Goal: Task Accomplishment & Management: Complete application form

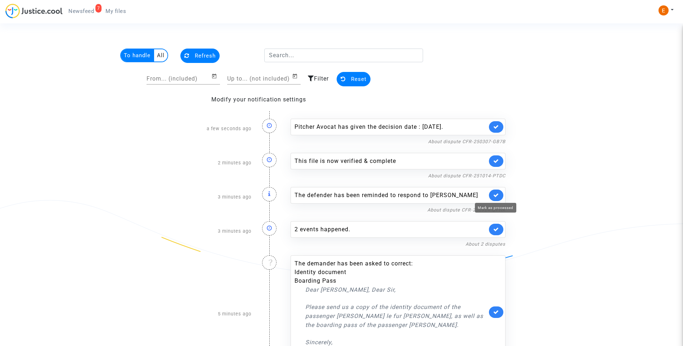
click at [498, 196] on icon at bounding box center [496, 195] width 6 height 5
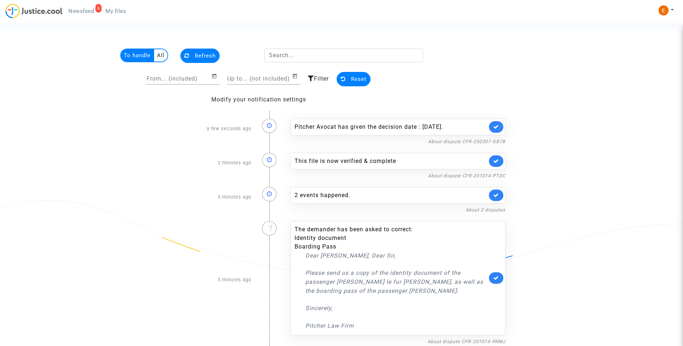
click at [499, 161] on link at bounding box center [496, 162] width 14 height 12
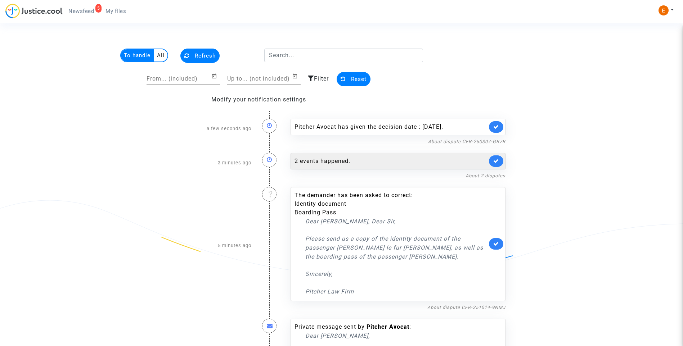
click at [348, 163] on div "2 events happened." at bounding box center [391, 161] width 193 height 9
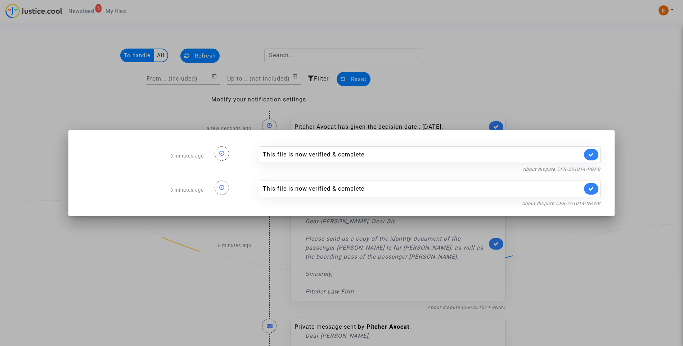
click at [648, 71] on div at bounding box center [341, 173] width 683 height 346
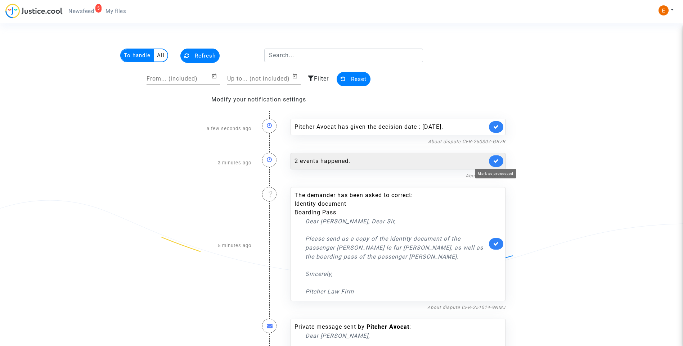
click at [496, 160] on icon at bounding box center [496, 160] width 6 height 5
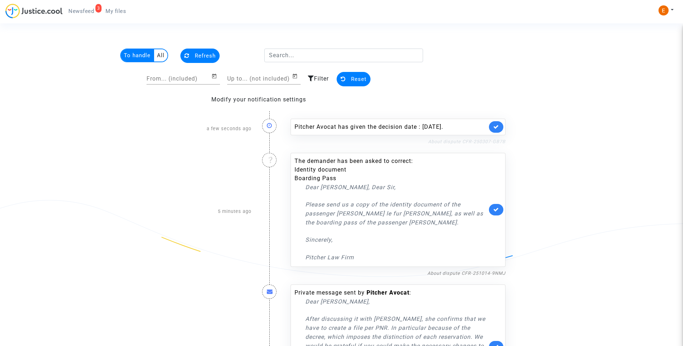
click at [443, 142] on link "About dispute CFR-250307-GB7B" at bounding box center [466, 141] width 77 height 5
click at [499, 124] on link at bounding box center [496, 127] width 14 height 12
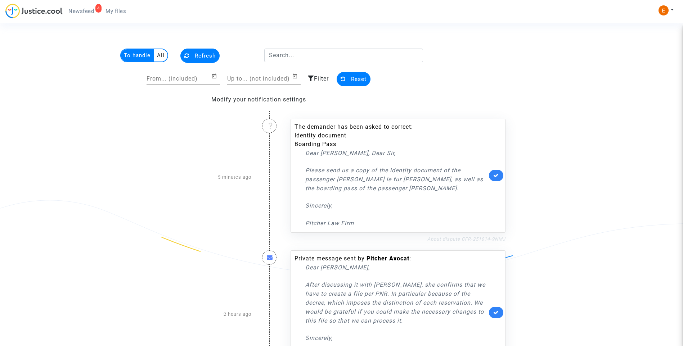
click at [460, 241] on link "About dispute CFR-251014-9NMJ" at bounding box center [466, 239] width 78 height 5
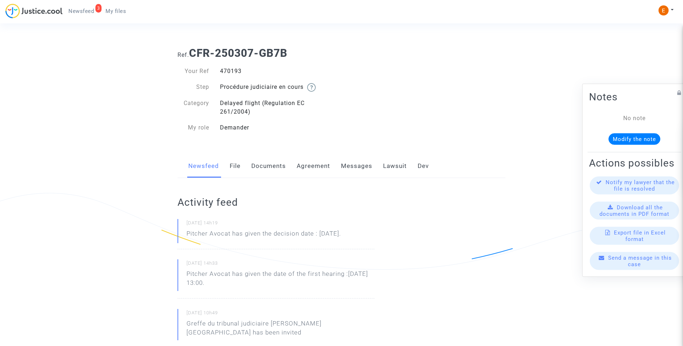
click at [236, 72] on div "470193" at bounding box center [278, 71] width 127 height 9
copy div "470193"
drag, startPoint x: 378, startPoint y: 234, endPoint x: 186, endPoint y: 236, distance: 191.9
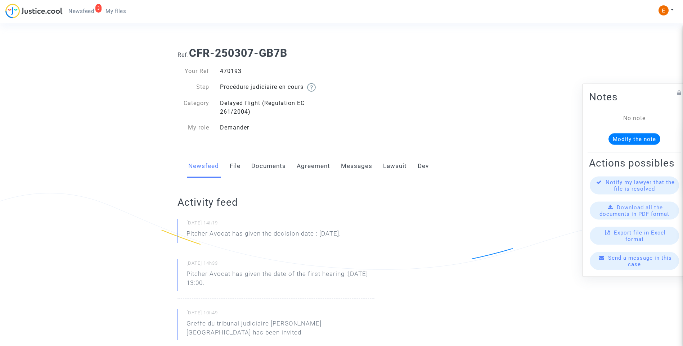
drag, startPoint x: 186, startPoint y: 236, endPoint x: 189, endPoint y: 236, distance: 3.6
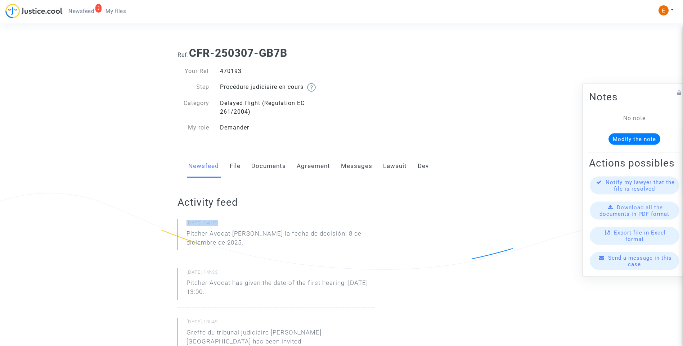
click at [258, 239] on p "Pitcher Avocat ha dado la fecha de decisión: 8 de diciembre de 2025." at bounding box center [281, 240] width 188 height 22
drag, startPoint x: 234, startPoint y: 234, endPoint x: 243, endPoint y: 237, distance: 9.2
click at [243, 237] on p "Pitcher Avocat ha dado la fecha de decisión: 8 de diciembre de 2025." at bounding box center [281, 240] width 188 height 22
drag, startPoint x: 243, startPoint y: 237, endPoint x: 234, endPoint y: 233, distance: 9.3
click at [234, 233] on p "Pitcher Avocat ha dado la fecha de decisión: 8 de diciembre de 2025." at bounding box center [281, 240] width 188 height 22
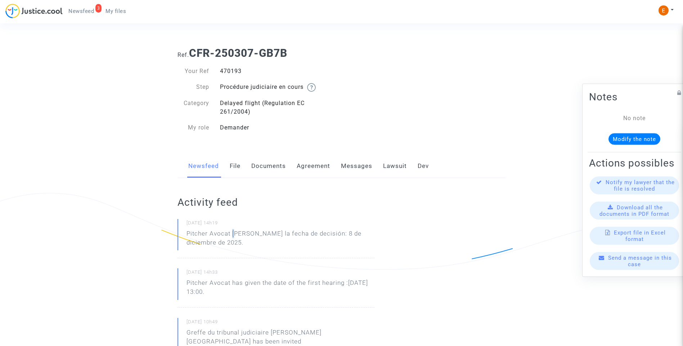
click at [233, 232] on p "Pitcher Avocat ha dado la fecha de decisión: 8 de diciembre de 2025." at bounding box center [281, 240] width 188 height 22
drag, startPoint x: 232, startPoint y: 233, endPoint x: 242, endPoint y: 251, distance: 20.3
click at [242, 251] on div "14/10/2025 - 14h19 Pitcher Avocat ha dado la fecha de decisión: 8 de diciembre …" at bounding box center [276, 238] width 197 height 39
drag, startPoint x: 242, startPoint y: 251, endPoint x: 238, endPoint y: 234, distance: 17.4
copy p "ha dado la fecha de decisión: 8 de diciembre de 2025."
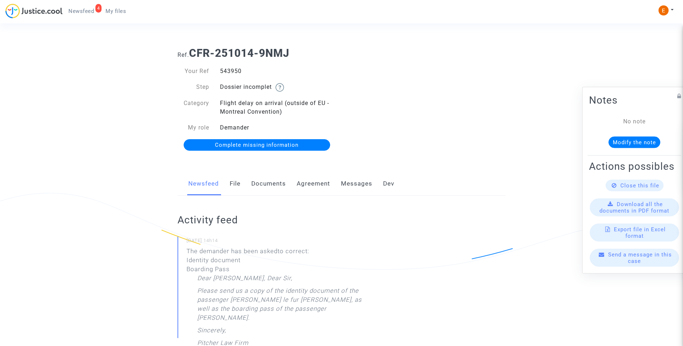
click at [234, 71] on div "543950" at bounding box center [278, 71] width 127 height 9
copy div "543950"
drag, startPoint x: 335, startPoint y: 312, endPoint x: 280, endPoint y: 300, distance: 56.5
click at [280, 300] on p "Please send us a copy of the identity document of the passenger Thibault le fur…" at bounding box center [285, 307] width 177 height 40
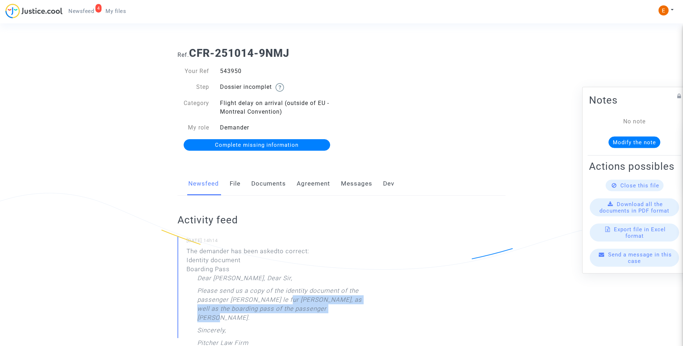
drag, startPoint x: 280, startPoint y: 300, endPoint x: 328, endPoint y: 302, distance: 48.0
click at [324, 301] on p "Please send us a copy of the identity document of the passenger Thibault le fur…" at bounding box center [285, 307] width 177 height 40
click at [340, 304] on p "Please send us a copy of the identity document of the passenger Thibault le fur…" at bounding box center [285, 307] width 177 height 40
click at [273, 180] on link "Documents" at bounding box center [268, 184] width 35 height 24
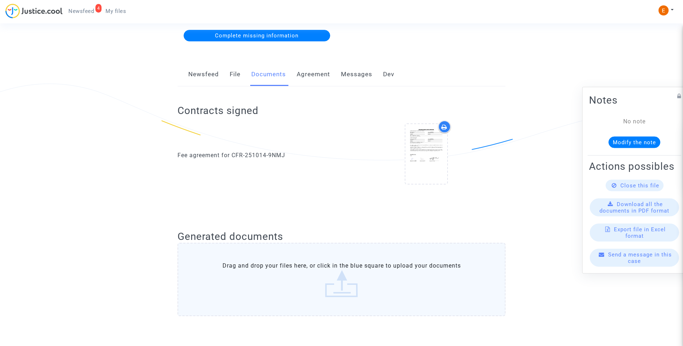
scroll to position [108, 0]
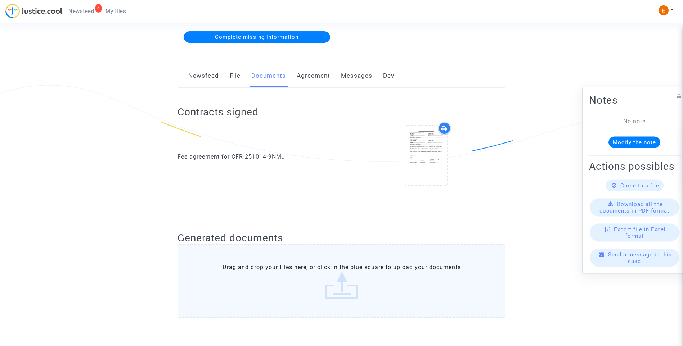
click at [271, 41] on link "Complete missing information" at bounding box center [257, 37] width 147 height 12
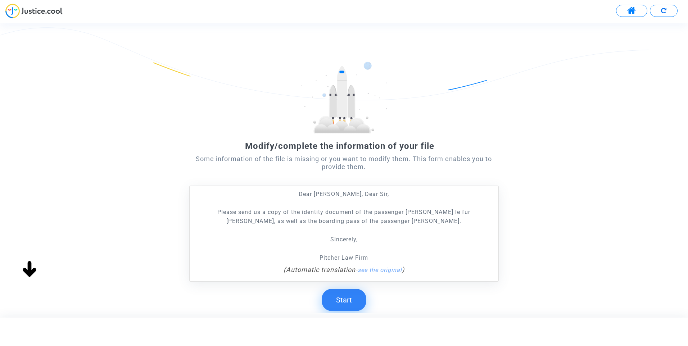
click at [353, 301] on button "Start" at bounding box center [344, 300] width 45 height 22
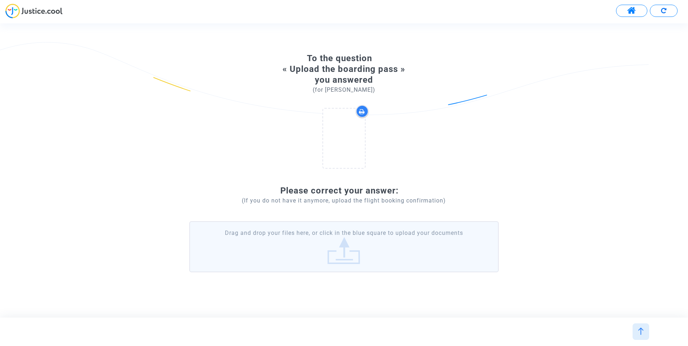
click at [349, 255] on label "Drag and drop your files here, or click in the blue square to upload your docum…" at bounding box center [344, 246] width 310 height 51
click at [0, 0] on input "Drag and drop your files here, or click in the blue square to upload your docum…" at bounding box center [0, 0] width 0 height 0
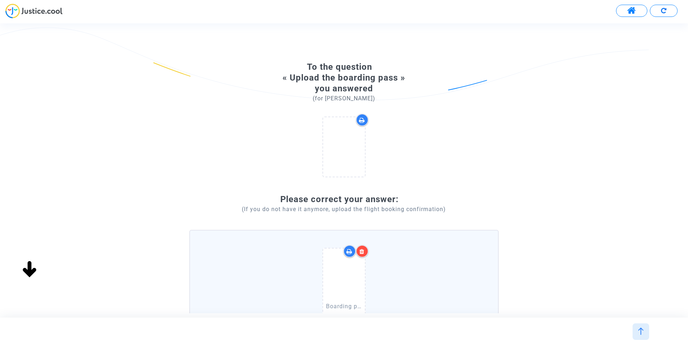
click at [365, 253] on icon at bounding box center [362, 252] width 5 height 6
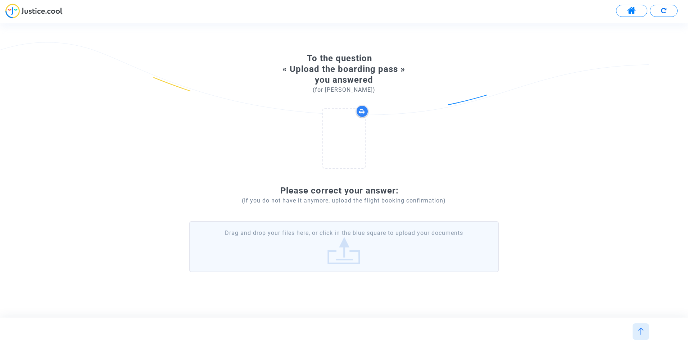
click at [309, 261] on label "Drag and drop your files here, or click in the blue square to upload your docum…" at bounding box center [344, 246] width 310 height 51
click at [0, 0] on input "Drag and drop your files here, or click in the blue square to upload your docum…" at bounding box center [0, 0] width 0 height 0
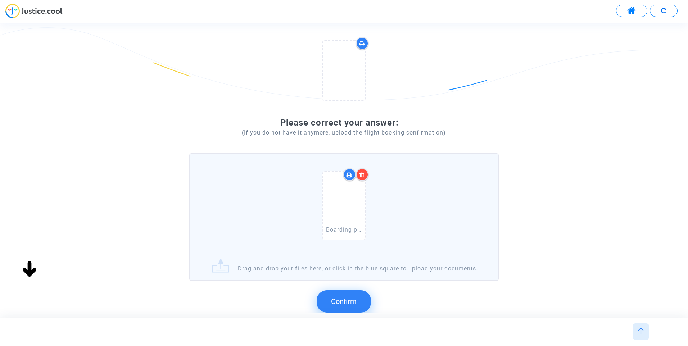
scroll to position [139, 0]
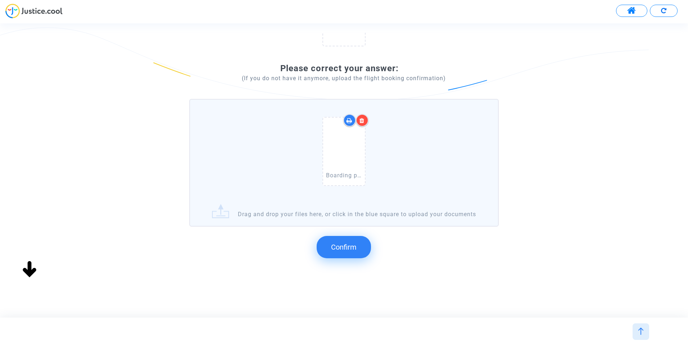
click at [353, 243] on span "Confirm" at bounding box center [344, 247] width 26 height 9
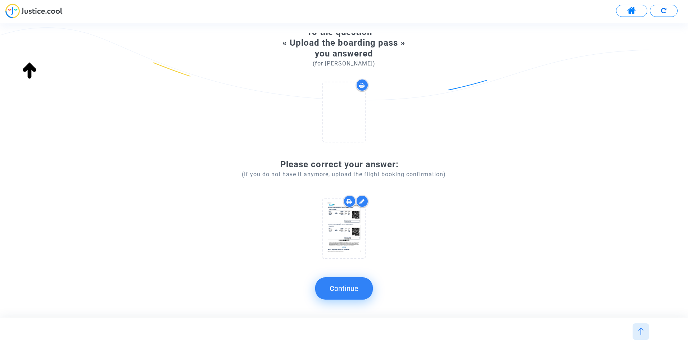
click at [355, 294] on button "Continue" at bounding box center [344, 289] width 58 height 22
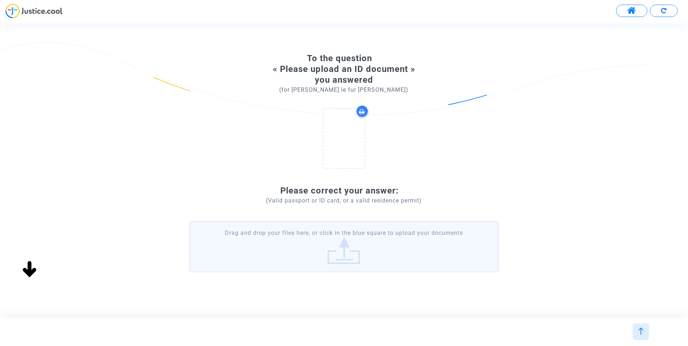
click at [377, 244] on label "Drag and drop your files here, or click in the blue square to upload your docum…" at bounding box center [344, 246] width 310 height 51
click at [0, 0] on input "Drag and drop your files here, or click in the blue square to upload your docum…" at bounding box center [0, 0] width 0 height 0
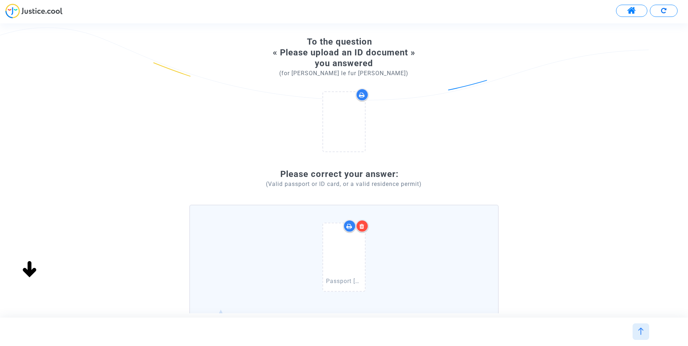
scroll to position [36, 0]
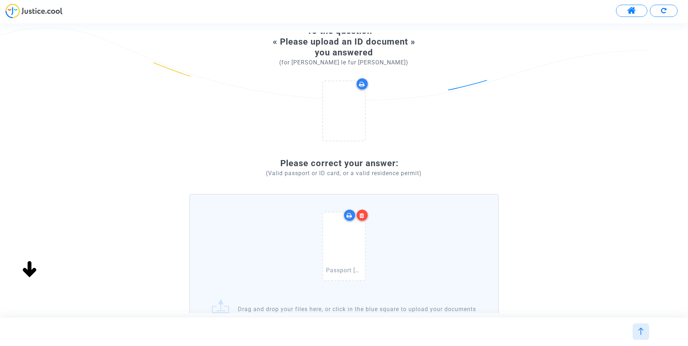
click at [360, 214] on icon at bounding box center [362, 216] width 5 height 6
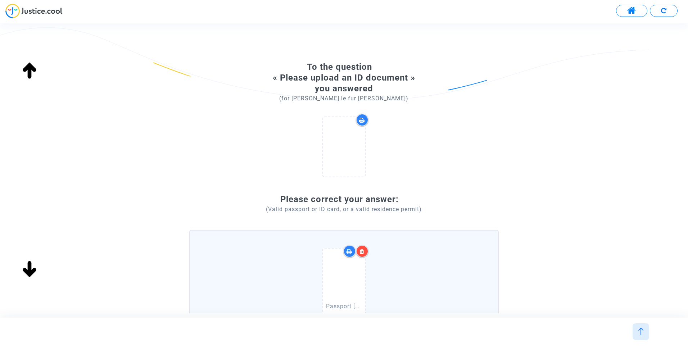
scroll to position [139, 0]
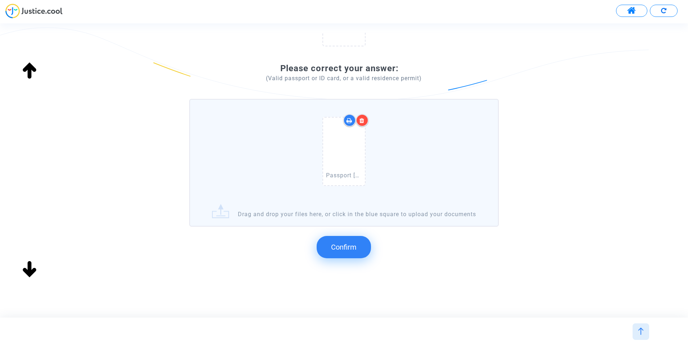
click at [326, 252] on button "Confirm" at bounding box center [344, 247] width 54 height 22
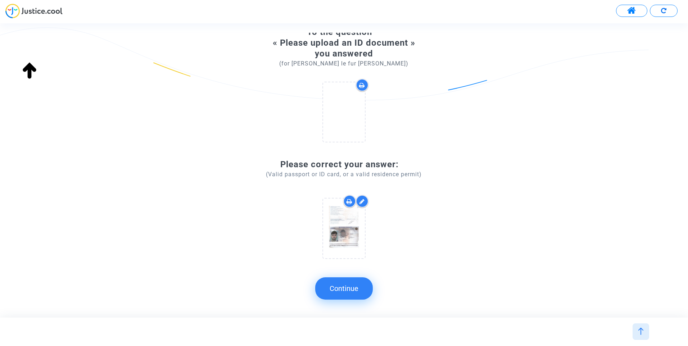
click at [352, 289] on button "Continue" at bounding box center [344, 289] width 58 height 22
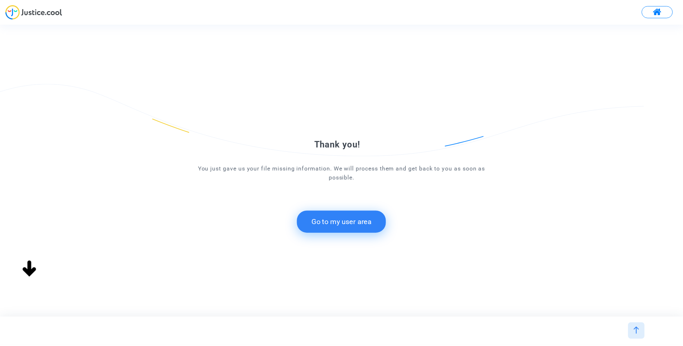
scroll to position [0, 0]
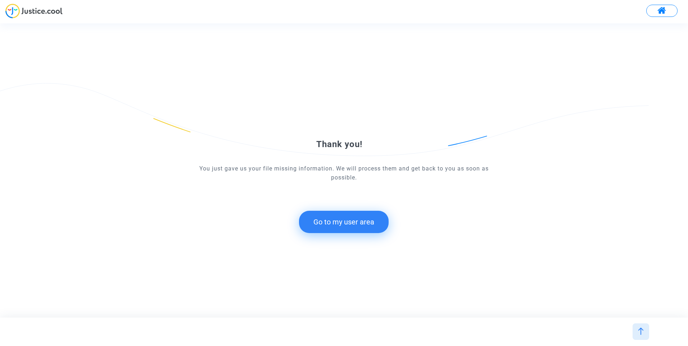
click at [353, 227] on button "Go to my user area" at bounding box center [344, 222] width 90 height 22
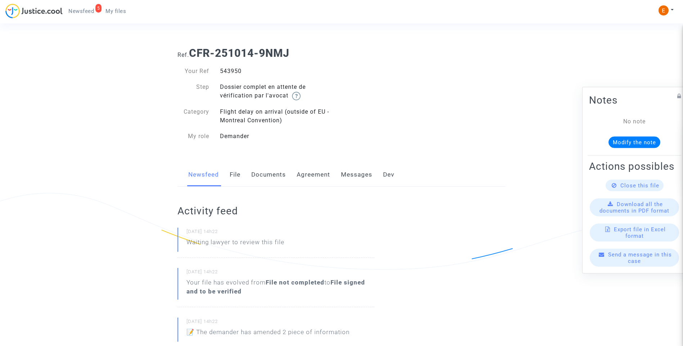
click at [85, 14] on span "Newsfeed" at bounding box center [81, 11] width 26 height 6
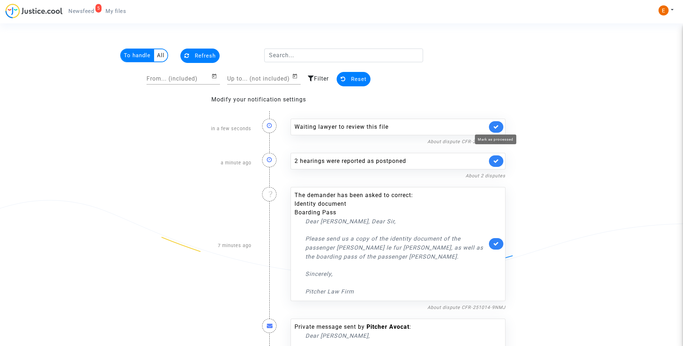
click at [497, 126] on icon at bounding box center [496, 126] width 6 height 5
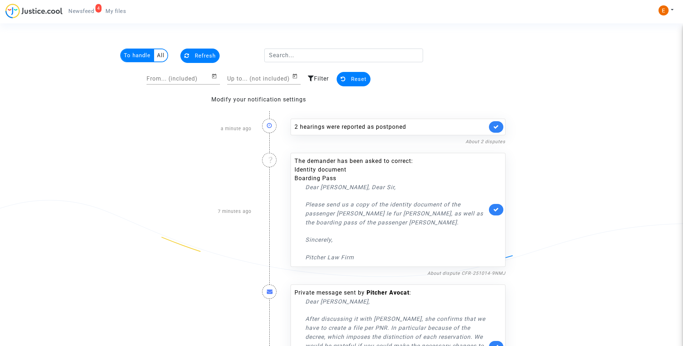
click at [498, 211] on icon at bounding box center [496, 209] width 6 height 5
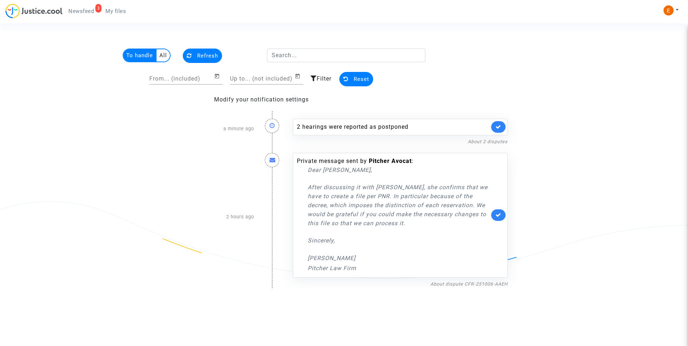
click at [377, 115] on div "2 hearings were reported as postponed About 2 disputes" at bounding box center [401, 129] width 226 height 34
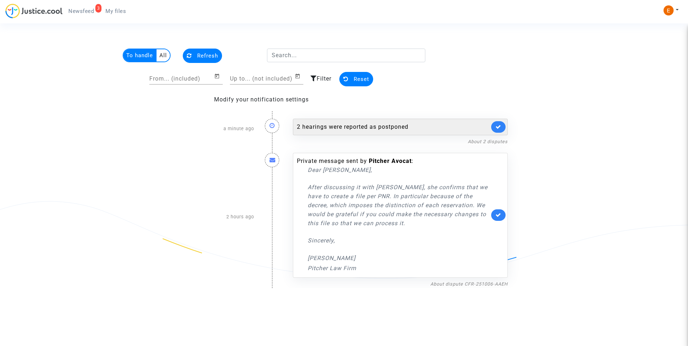
click at [376, 120] on div "2 hearings were reported as postponed" at bounding box center [400, 127] width 215 height 17
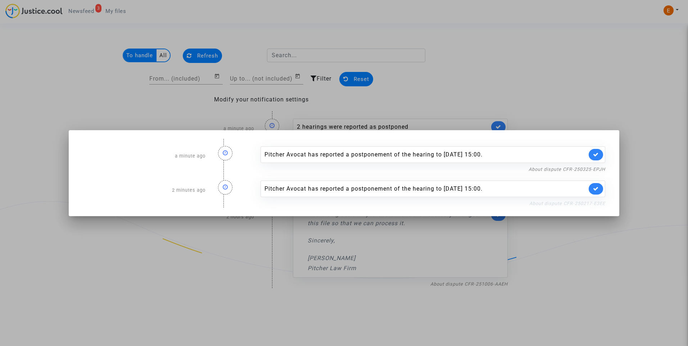
click at [558, 204] on link "About dispute CFR-250217-E3EE" at bounding box center [568, 203] width 76 height 5
click at [599, 189] on icon at bounding box center [596, 188] width 6 height 5
click at [599, 170] on link "About dispute CFR-250325-EPJH" at bounding box center [567, 169] width 77 height 5
click at [601, 157] on link at bounding box center [596, 155] width 14 height 12
drag, startPoint x: 584, startPoint y: 98, endPoint x: 395, endPoint y: 68, distance: 190.6
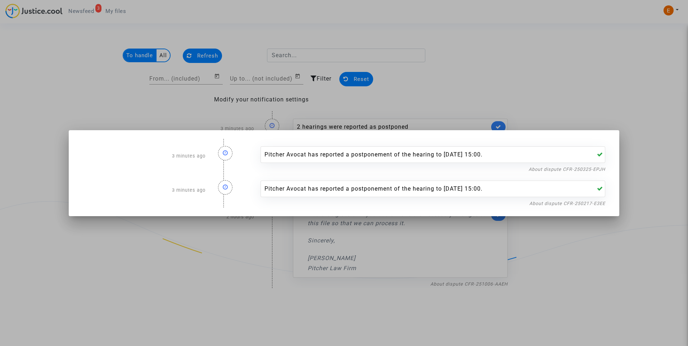
click at [580, 95] on div at bounding box center [344, 173] width 688 height 346
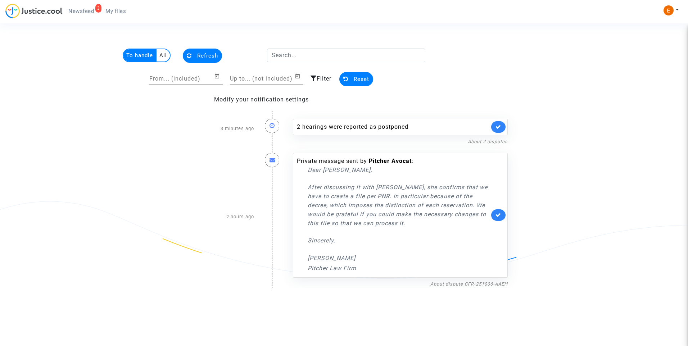
click at [105, 14] on link "My files" at bounding box center [116, 11] width 32 height 11
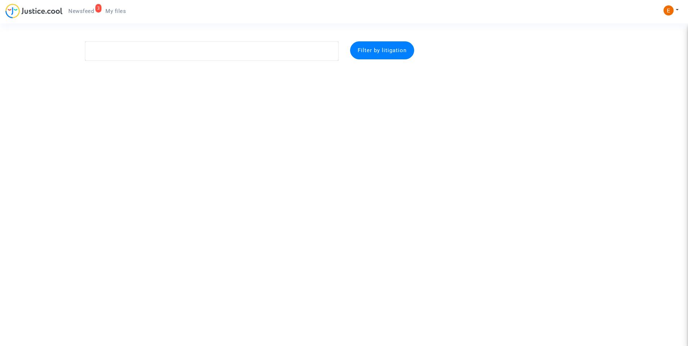
click at [80, 13] on span "Newsfeed" at bounding box center [81, 11] width 26 height 6
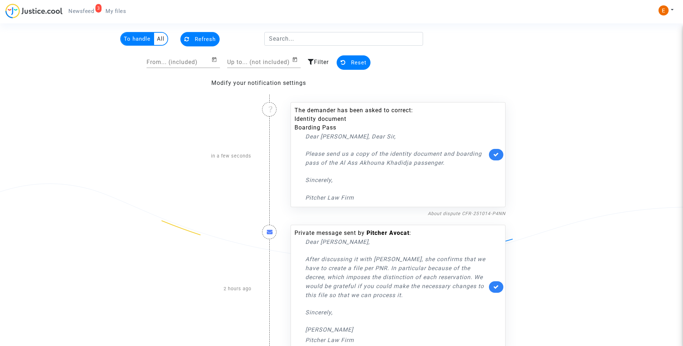
scroll to position [31, 0]
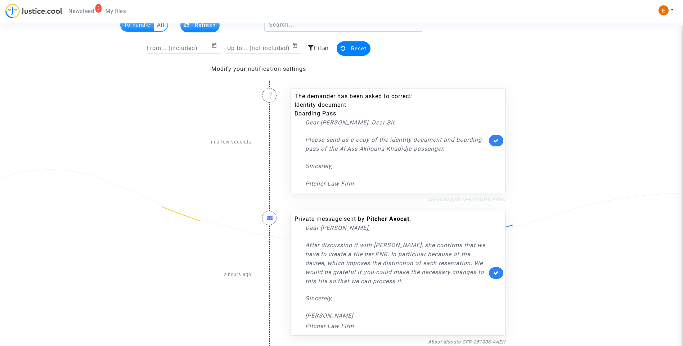
click at [453, 201] on link "About dispute CFR-251014-P4NN" at bounding box center [467, 199] width 78 height 5
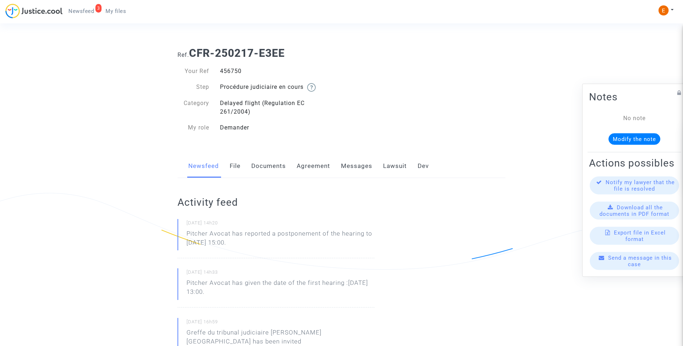
click at [233, 69] on div "456750" at bounding box center [278, 71] width 127 height 9
drag, startPoint x: 0, startPoint y: 0, endPoint x: 233, endPoint y: 69, distance: 242.8
drag, startPoint x: 271, startPoint y: 242, endPoint x: 172, endPoint y: 236, distance: 99.6
drag, startPoint x: 172, startPoint y: 236, endPoint x: 199, endPoint y: 237, distance: 27.0
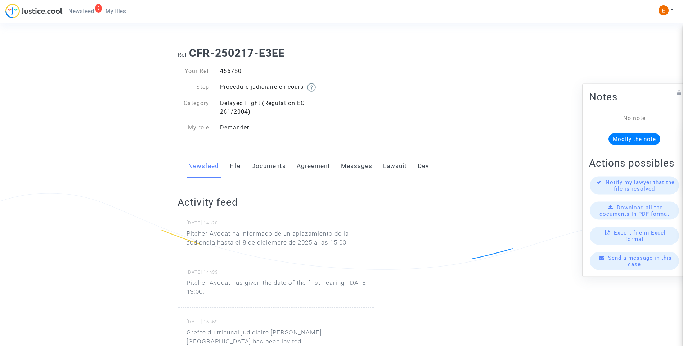
click at [260, 208] on h2 "Activity feed" at bounding box center [276, 202] width 197 height 13
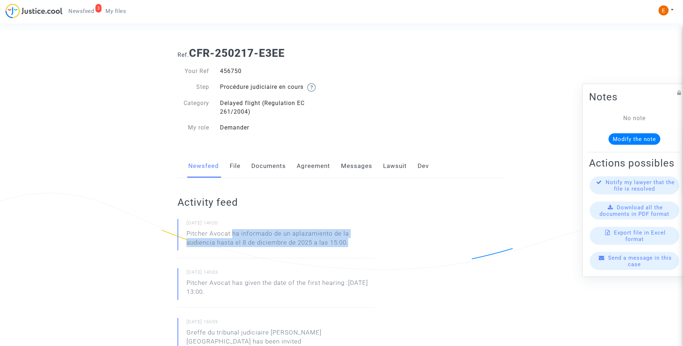
drag, startPoint x: 233, startPoint y: 234, endPoint x: 354, endPoint y: 249, distance: 122.2
click at [354, 249] on p "Pitcher Avocat ha informado de un aplazamiento de la audiencia hasta el 8 de di…" at bounding box center [281, 240] width 188 height 22
drag, startPoint x: 354, startPoint y: 249, endPoint x: 340, endPoint y: 244, distance: 15.3
copy p "ha informado de un aplazamiento de la audiencia hasta el 8 de diciembre de 2025…"
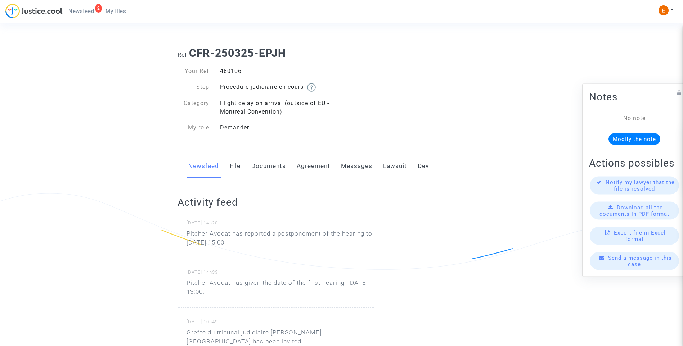
click at [237, 73] on div "480106" at bounding box center [278, 71] width 127 height 9
drag, startPoint x: 0, startPoint y: 0, endPoint x: 237, endPoint y: 73, distance: 247.8
click at [237, 73] on div "480106" at bounding box center [278, 71] width 127 height 9
copy div "480106"
drag, startPoint x: 301, startPoint y: 244, endPoint x: 169, endPoint y: 236, distance: 132.7
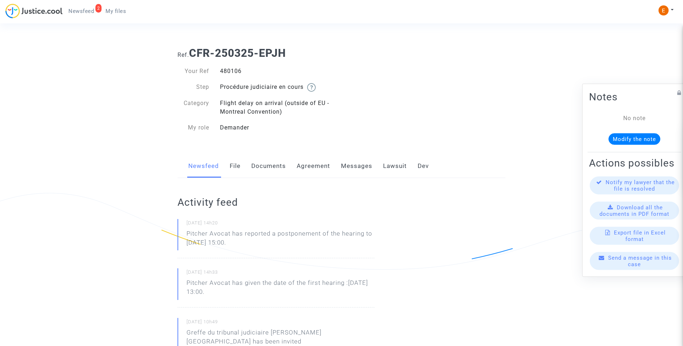
drag, startPoint x: 169, startPoint y: 236, endPoint x: 183, endPoint y: 236, distance: 14.8
drag, startPoint x: 183, startPoint y: 236, endPoint x: 254, endPoint y: 245, distance: 71.5
click at [251, 243] on p "Pitcher Avocat has reported a postponement of the hearing to Dec 8th 2025 at 15…" at bounding box center [281, 240] width 188 height 22
drag, startPoint x: 265, startPoint y: 245, endPoint x: 180, endPoint y: 234, distance: 84.9
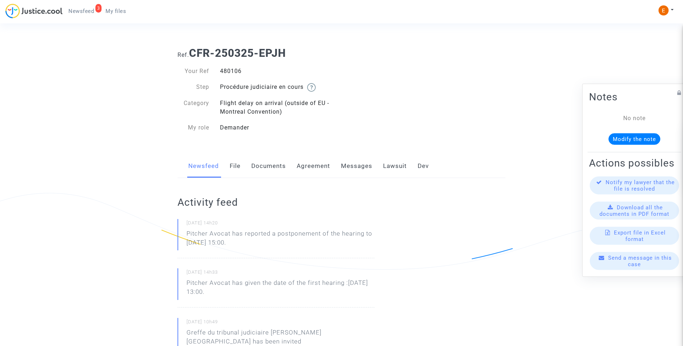
click at [180, 234] on div "14/10/2025 - 14h20 Pitcher Avocat has reported a postponement of the hearing to…" at bounding box center [276, 238] width 197 height 39
drag, startPoint x: 180, startPoint y: 234, endPoint x: 194, endPoint y: 233, distance: 14.2
click at [244, 229] on small "14/10/2025 - 14h20" at bounding box center [281, 224] width 188 height 9
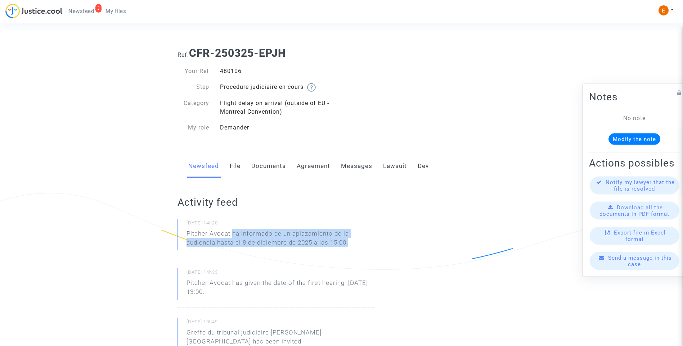
drag, startPoint x: 233, startPoint y: 231, endPoint x: 365, endPoint y: 247, distance: 132.7
click at [365, 247] on p "Pitcher Avocat ha informado de un aplazamiento de la audiencia hasta el 8 de di…" at bounding box center [281, 240] width 188 height 22
drag, startPoint x: 365, startPoint y: 247, endPoint x: 331, endPoint y: 241, distance: 34.8
copy p "ha informado de un aplazamiento de la audiencia hasta el 8 de diciembre de 2025…"
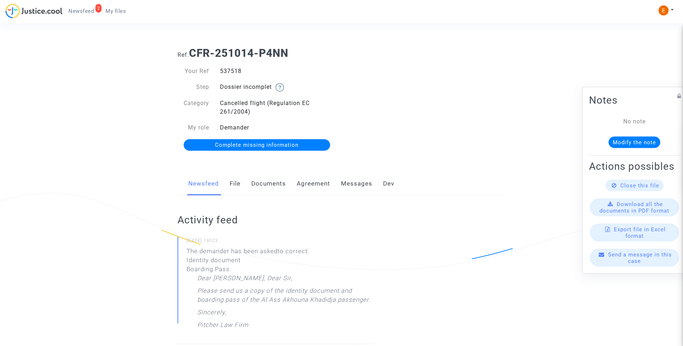
click at [238, 72] on div "537518" at bounding box center [278, 71] width 127 height 9
copy div "537518"
click at [274, 186] on link "Documents" at bounding box center [268, 184] width 35 height 24
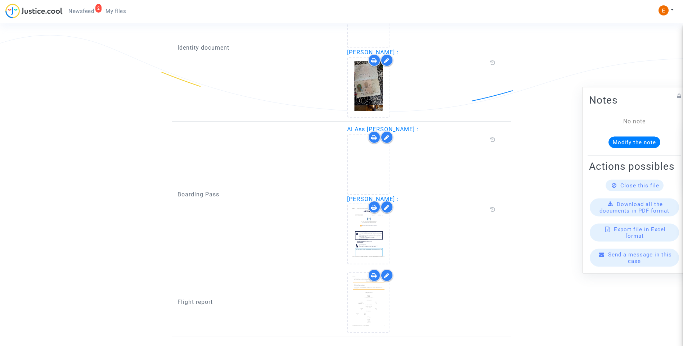
scroll to position [540, 0]
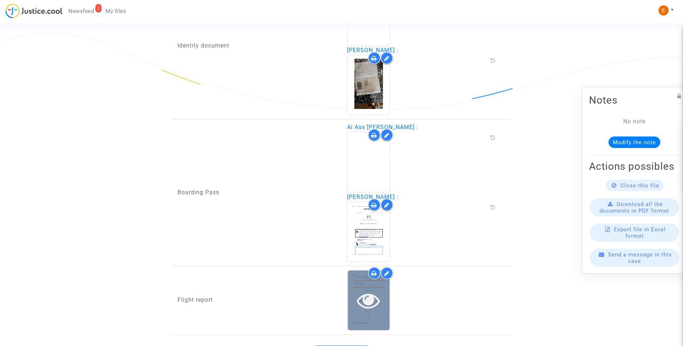
click at [370, 304] on icon at bounding box center [368, 300] width 23 height 23
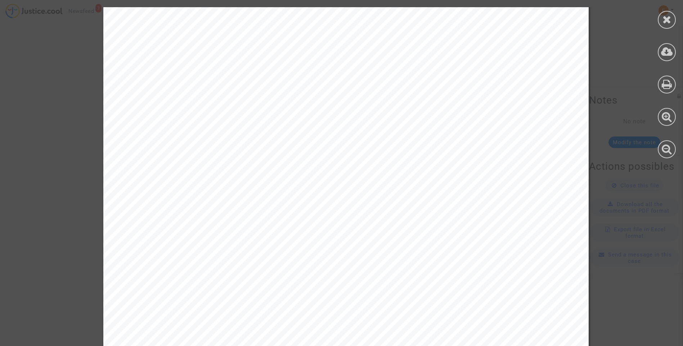
scroll to position [432, 0]
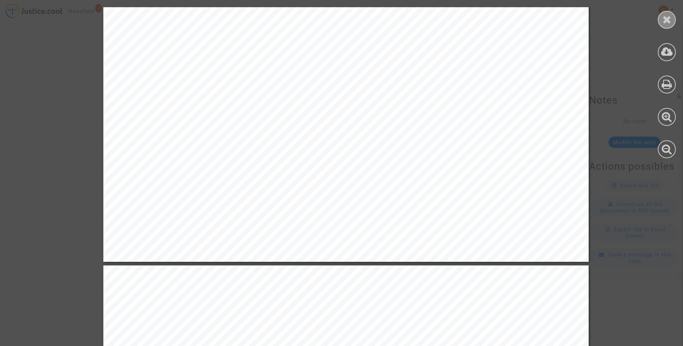
click at [661, 17] on div at bounding box center [667, 20] width 18 height 18
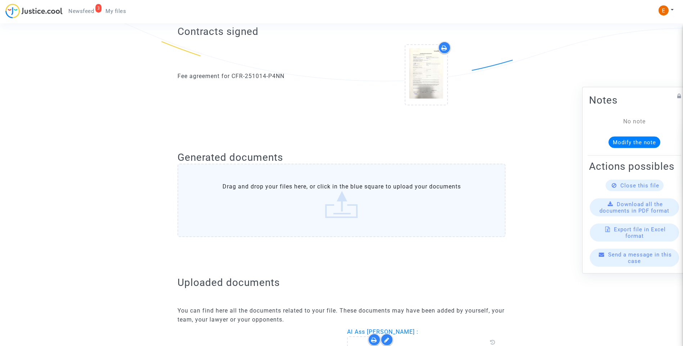
scroll to position [72, 0]
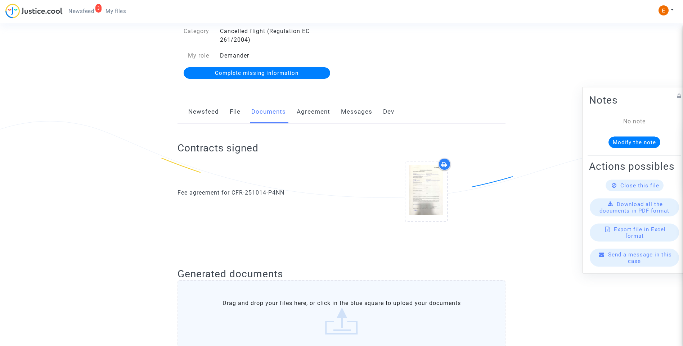
click at [270, 77] on link "Complete missing information" at bounding box center [257, 73] width 147 height 12
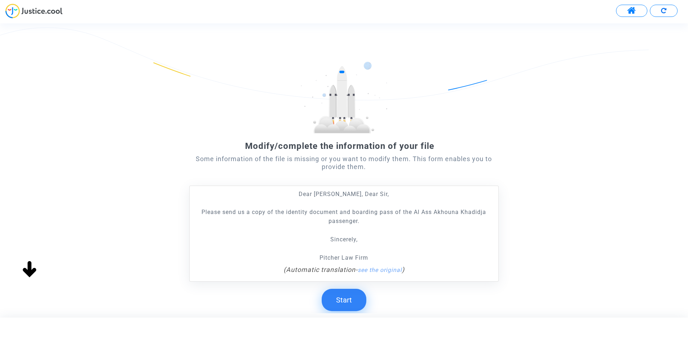
click at [333, 301] on button "Start" at bounding box center [344, 300] width 45 height 22
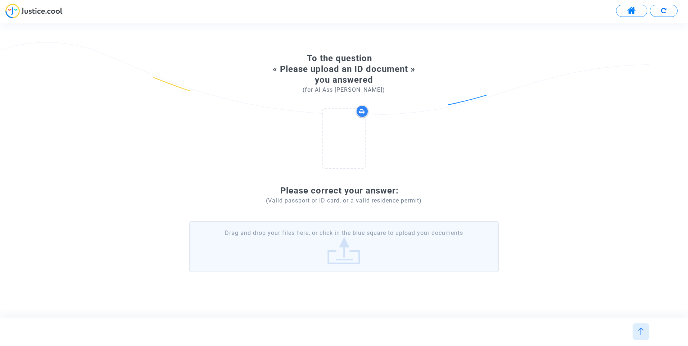
click at [343, 232] on label "Drag and drop your files here, or click in the blue square to upload your docum…" at bounding box center [344, 246] width 310 height 51
click at [0, 0] on input "Drag and drop your files here, or click in the blue square to upload your docum…" at bounding box center [0, 0] width 0 height 0
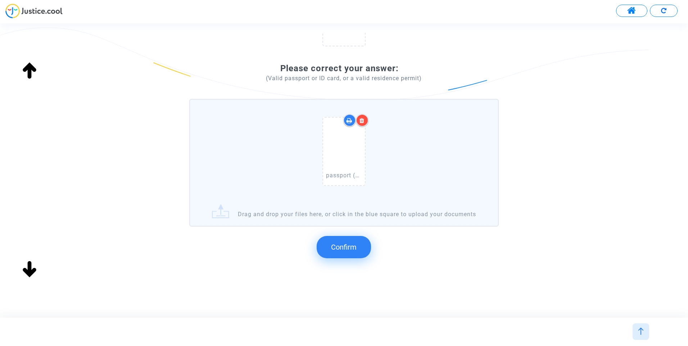
scroll to position [139, 0]
click at [342, 250] on span "Confirm" at bounding box center [344, 247] width 26 height 9
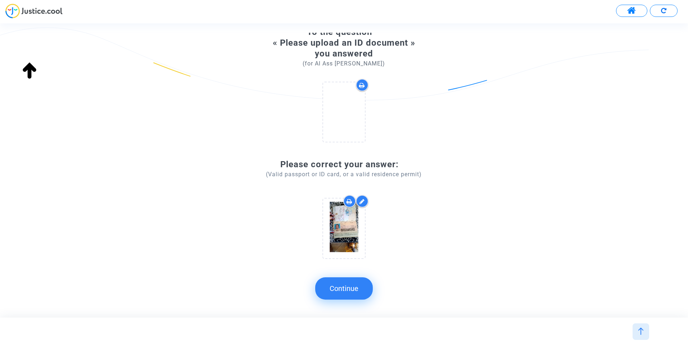
scroll to position [35, 0]
click at [347, 282] on button "Continue" at bounding box center [344, 289] width 58 height 22
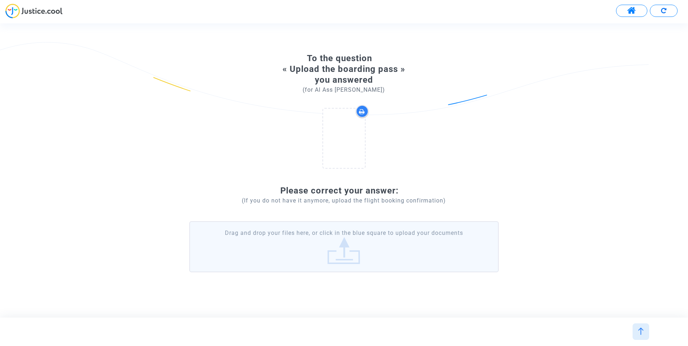
click at [358, 237] on label "Drag and drop your files here, or click in the blue square to upload your docum…" at bounding box center [344, 246] width 310 height 51
click at [0, 0] on input "Drag and drop your files here, or click in the blue square to upload your docum…" at bounding box center [0, 0] width 0 height 0
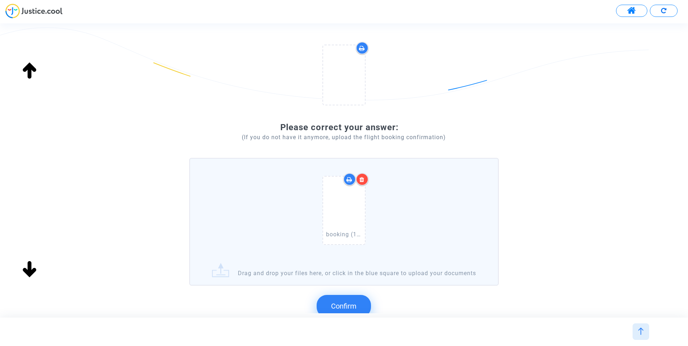
scroll to position [104, 0]
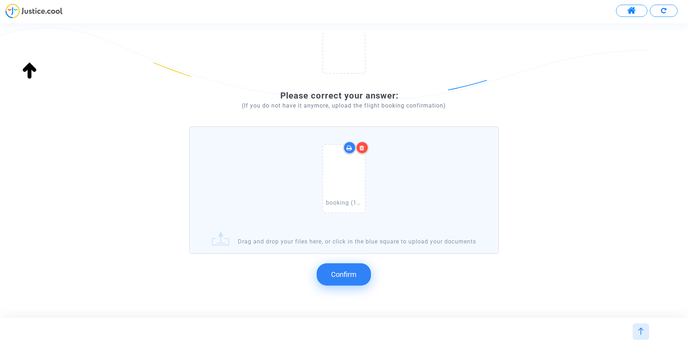
click at [354, 279] on span "Confirm" at bounding box center [344, 274] width 26 height 9
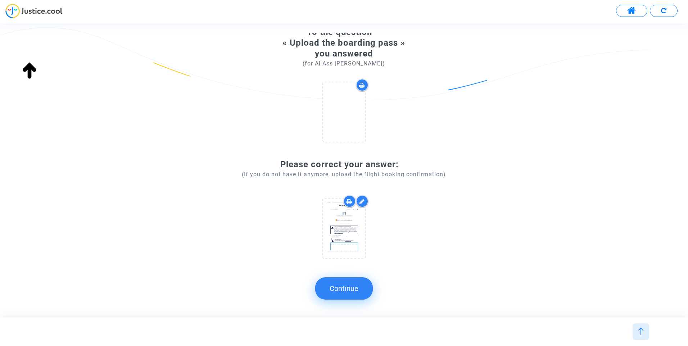
scroll to position [35, 0]
click at [342, 295] on button "Continue" at bounding box center [344, 289] width 58 height 22
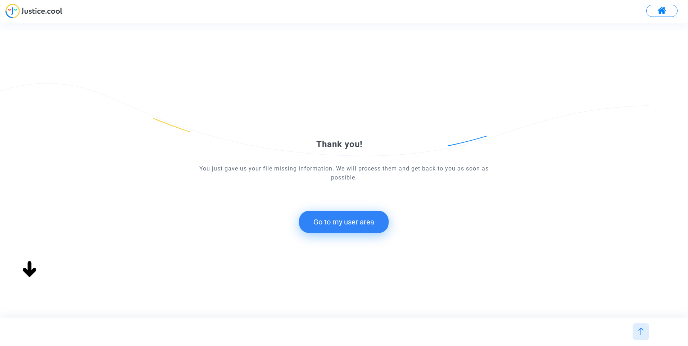
click at [373, 217] on button "Go to my user area" at bounding box center [344, 222] width 90 height 22
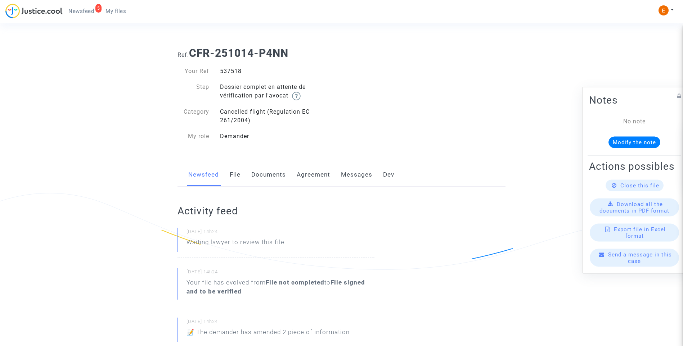
click at [86, 17] on div "5 Newsfeed My files" at bounding box center [68, 14] width 126 height 20
click at [82, 11] on span "Newsfeed" at bounding box center [81, 11] width 26 height 6
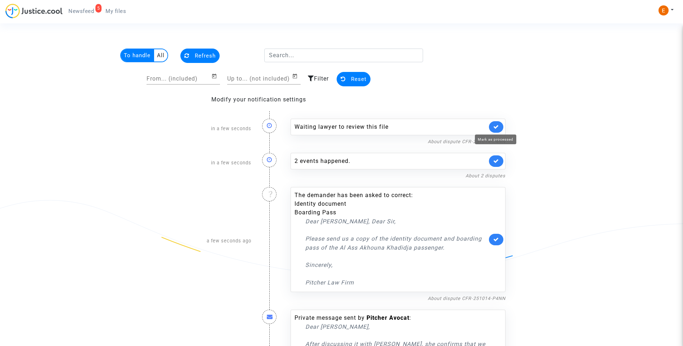
click at [499, 125] on icon at bounding box center [496, 126] width 6 height 5
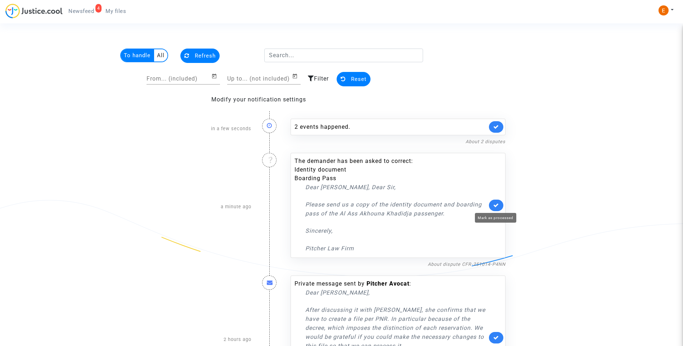
click at [495, 206] on icon at bounding box center [496, 205] width 6 height 5
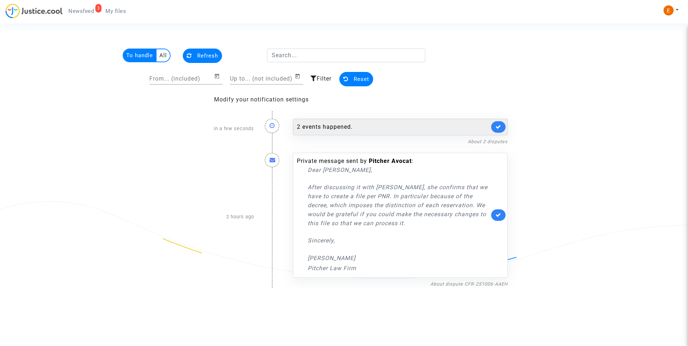
click at [347, 135] on div "2 events happened." at bounding box center [400, 127] width 215 height 17
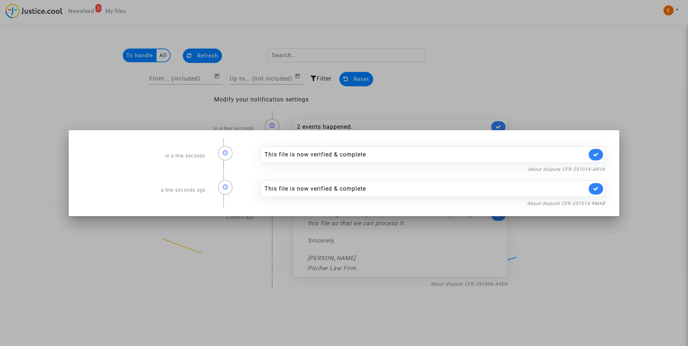
click at [477, 70] on div at bounding box center [344, 173] width 688 height 346
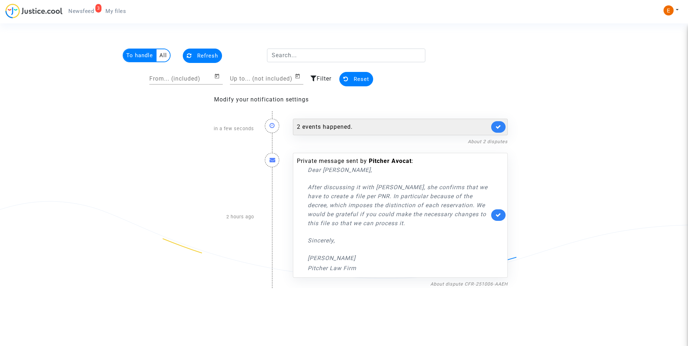
click at [497, 127] on icon at bounding box center [499, 126] width 6 height 5
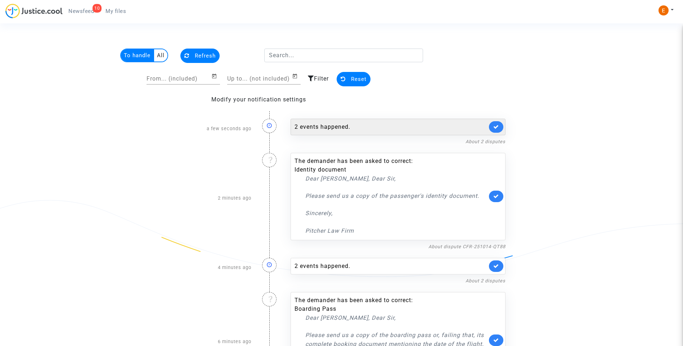
click at [339, 125] on div "2 events happened." at bounding box center [391, 127] width 193 height 9
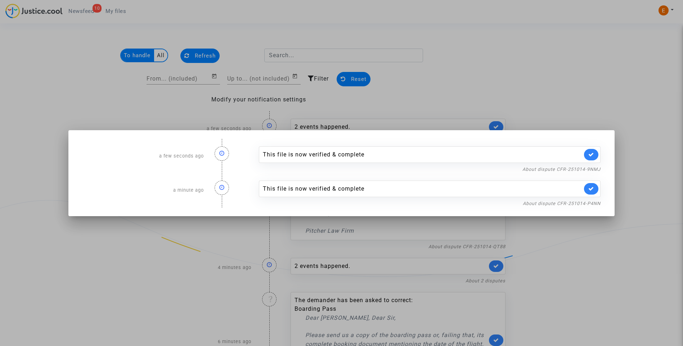
click at [462, 86] on div at bounding box center [341, 173] width 683 height 346
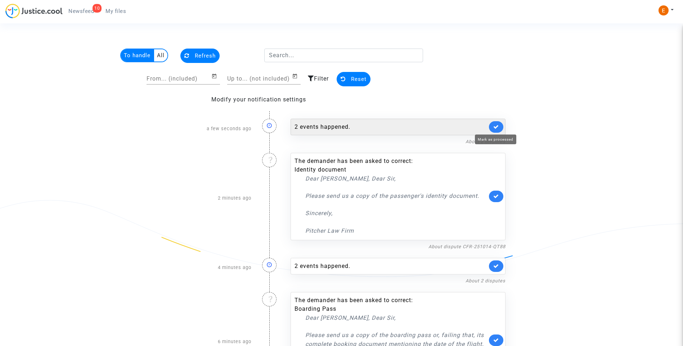
click at [494, 127] on icon at bounding box center [496, 126] width 6 height 5
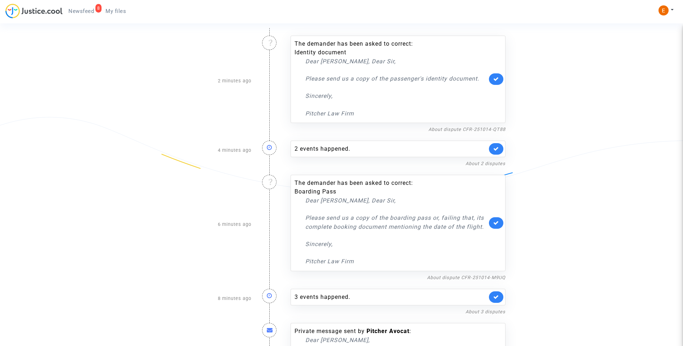
scroll to position [108, 0]
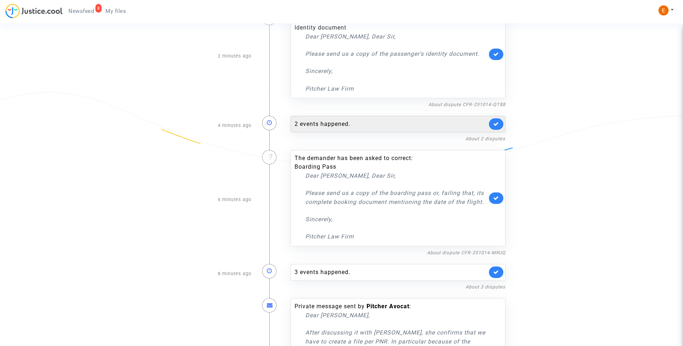
click at [326, 122] on div "2 events happened." at bounding box center [391, 124] width 193 height 9
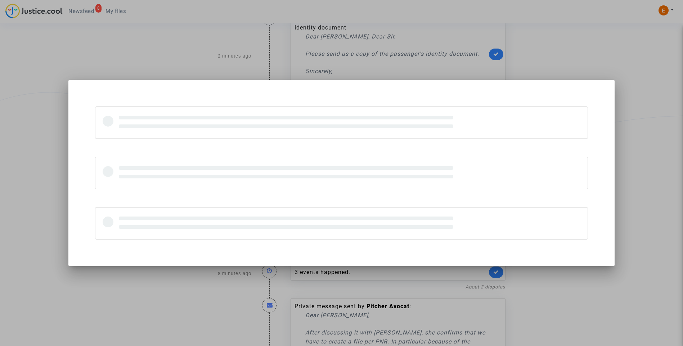
scroll to position [0, 0]
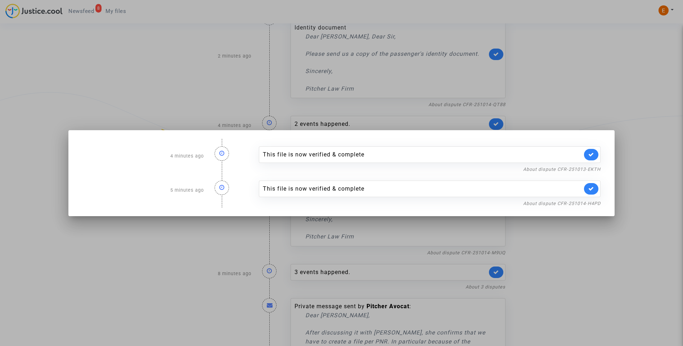
click at [606, 112] on div at bounding box center [341, 173] width 683 height 346
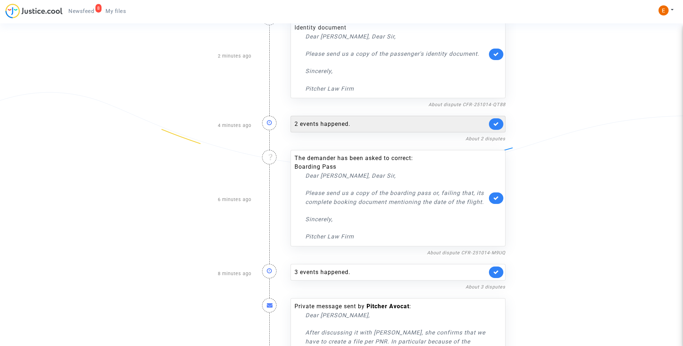
click at [494, 127] on link at bounding box center [496, 124] width 14 height 12
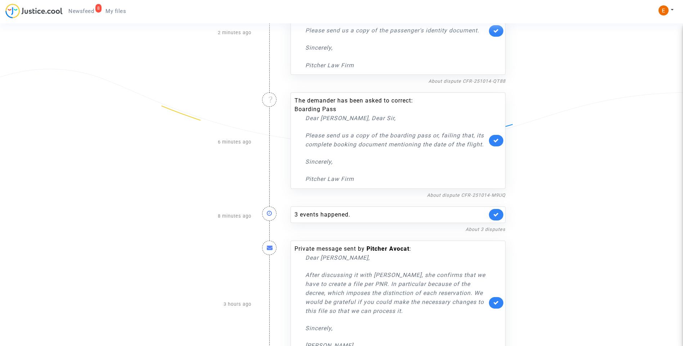
scroll to position [161, 0]
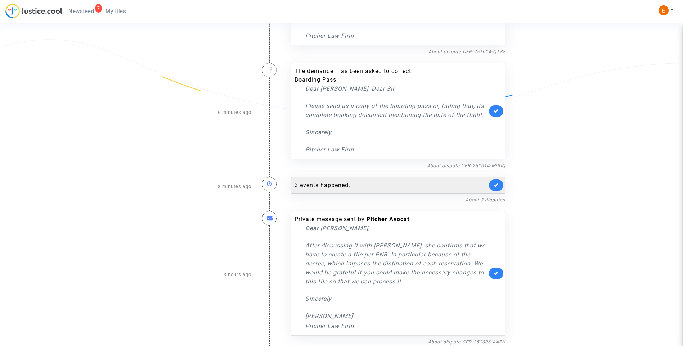
click at [328, 188] on div "3 events happened." at bounding box center [391, 185] width 193 height 9
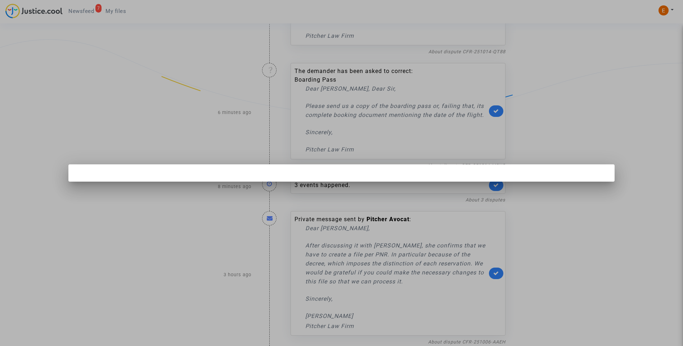
scroll to position [0, 0]
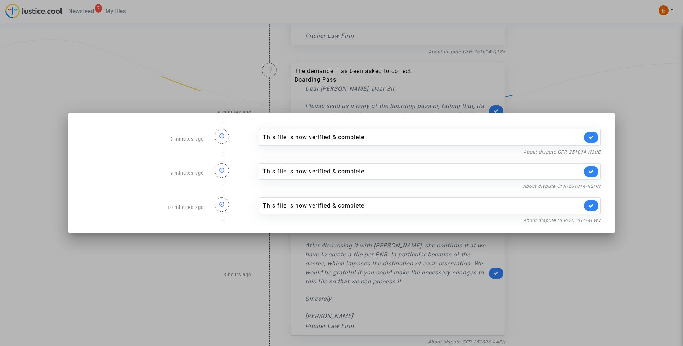
click at [591, 58] on div at bounding box center [341, 173] width 683 height 346
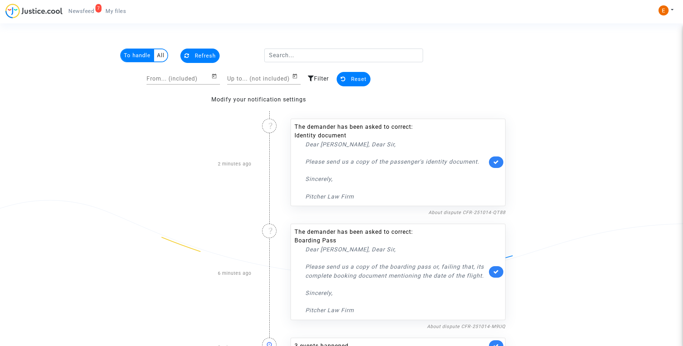
scroll to position [161, 0]
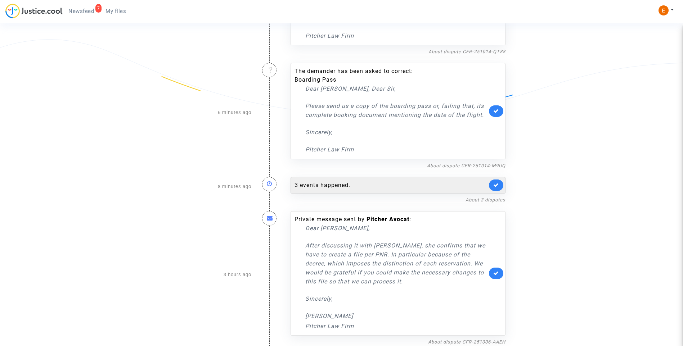
click at [501, 192] on div "3 events happened." at bounding box center [398, 185] width 215 height 17
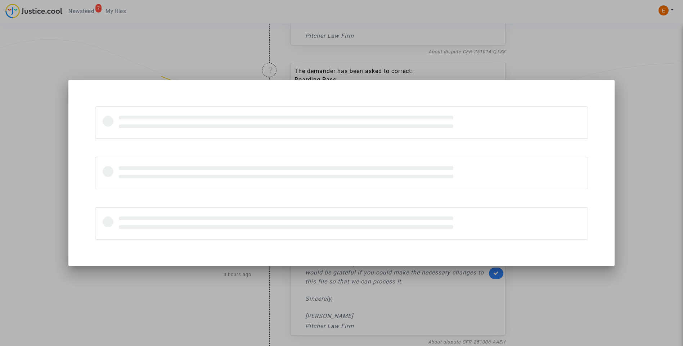
scroll to position [0, 0]
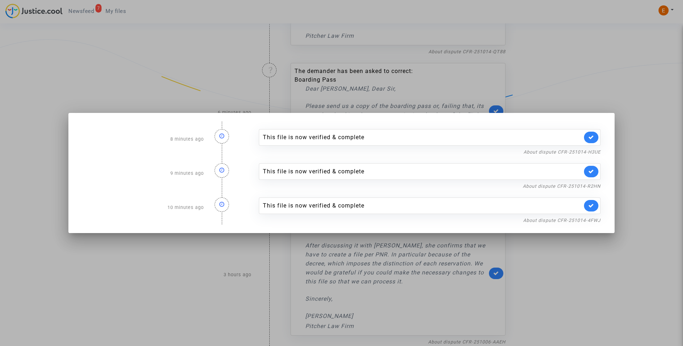
click at [588, 58] on div at bounding box center [341, 173] width 683 height 346
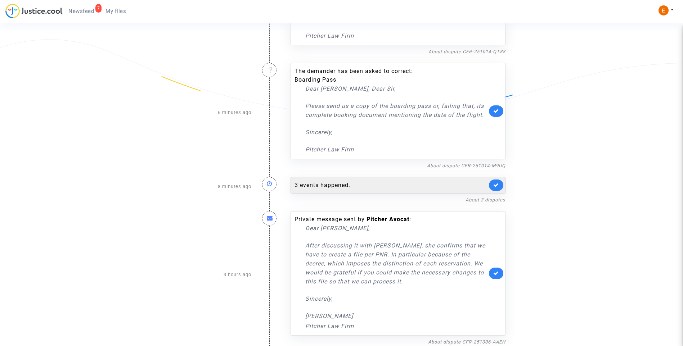
click at [499, 186] on link at bounding box center [496, 186] width 14 height 12
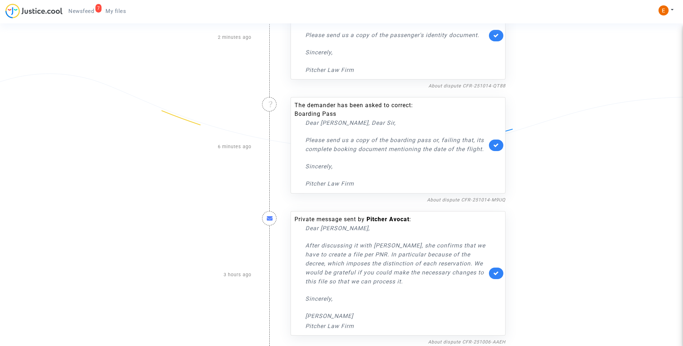
scroll to position [127, 0]
click at [488, 200] on link "About dispute CFR-251014-M9UQ" at bounding box center [466, 199] width 78 height 5
click at [500, 146] on link at bounding box center [496, 146] width 14 height 12
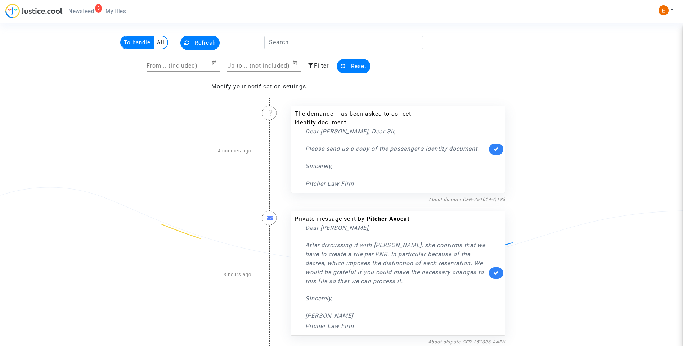
click at [120, 4] on ul "5 Newsfeed My files" at bounding box center [97, 10] width 69 height 13
click at [118, 10] on span "My files" at bounding box center [115, 11] width 21 height 6
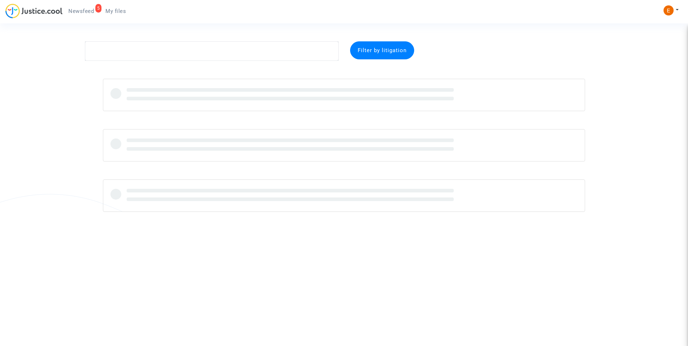
click at [88, 9] on span "Newsfeed" at bounding box center [81, 11] width 26 height 6
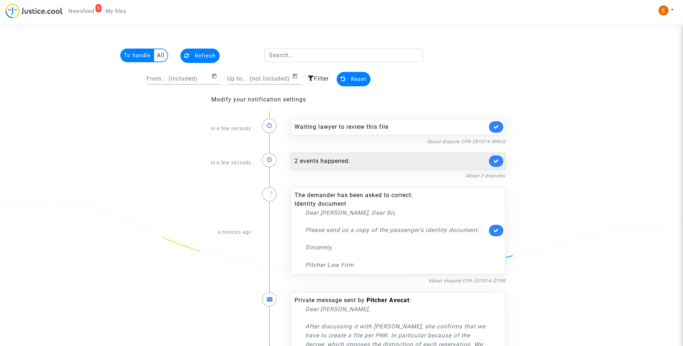
click at [340, 165] on div "2 events happened." at bounding box center [391, 161] width 193 height 9
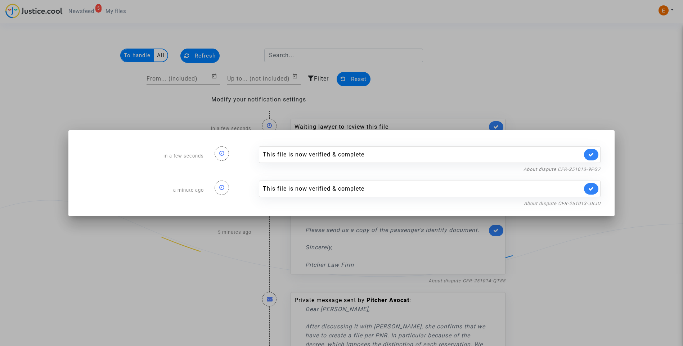
click at [464, 89] on div at bounding box center [341, 173] width 683 height 346
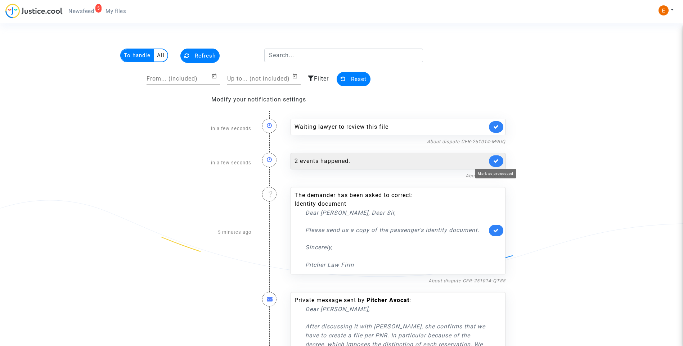
click at [494, 161] on icon at bounding box center [496, 160] width 6 height 5
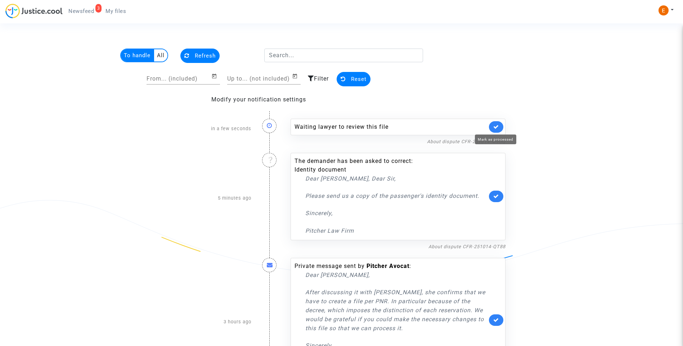
click at [498, 126] on icon at bounding box center [496, 126] width 6 height 5
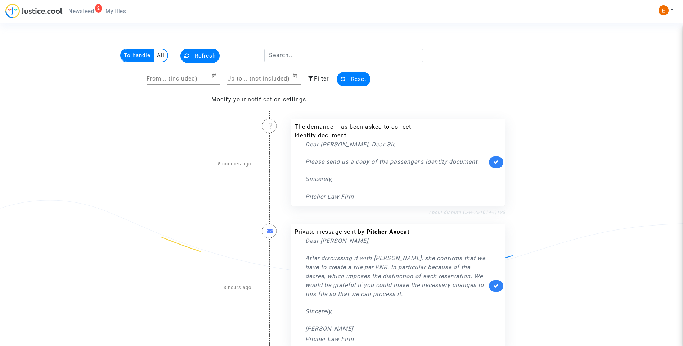
click at [459, 212] on link "About dispute CFR-251014-QT88" at bounding box center [466, 212] width 77 height 5
click at [498, 160] on icon at bounding box center [496, 162] width 6 height 5
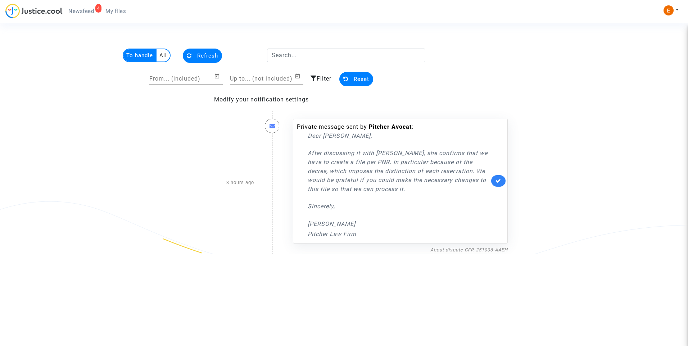
click at [120, 15] on link "My files" at bounding box center [116, 11] width 32 height 11
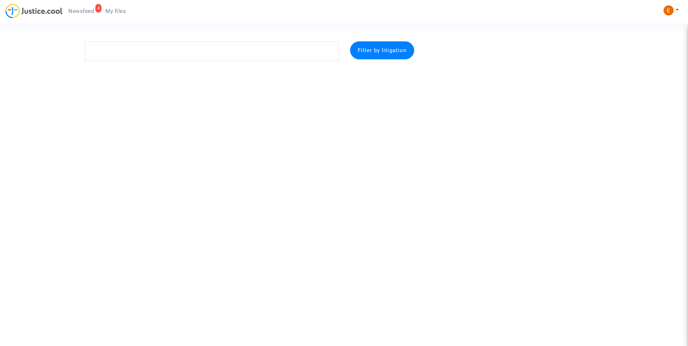
click at [87, 10] on span "Newsfeed" at bounding box center [81, 11] width 26 height 6
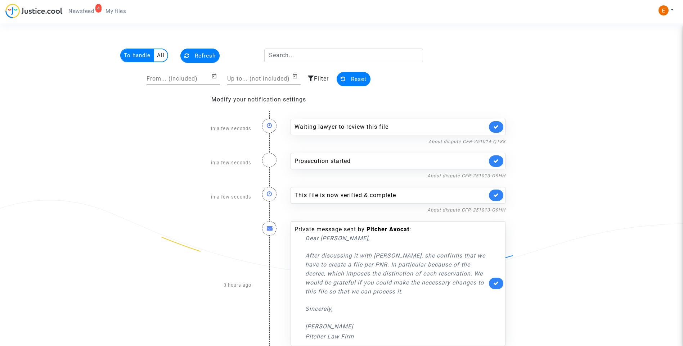
click at [496, 190] on link at bounding box center [496, 196] width 14 height 12
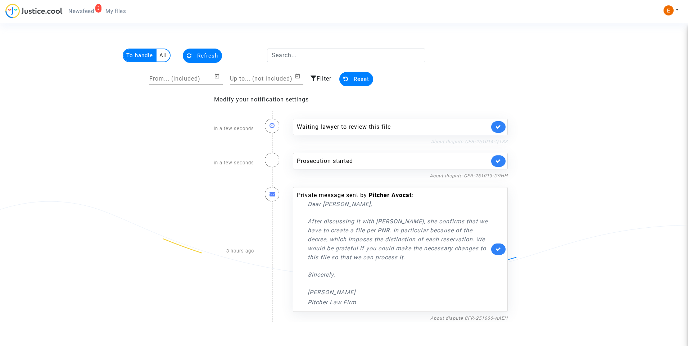
drag, startPoint x: 499, startPoint y: 164, endPoint x: 502, endPoint y: 140, distance: 24.7
click at [499, 162] on link at bounding box center [498, 162] width 14 height 12
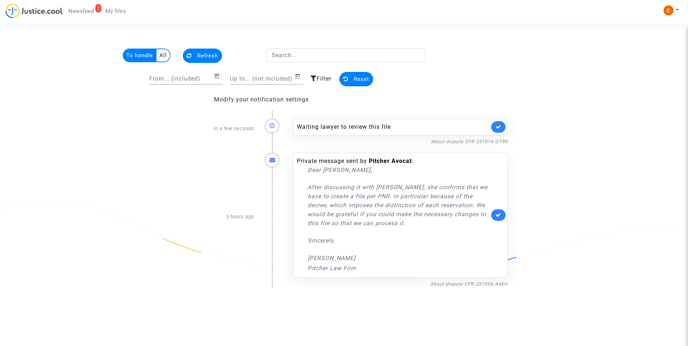
click at [502, 135] on div "Waiting lawyer to review this file" at bounding box center [400, 127] width 215 height 17
click at [500, 129] on icon at bounding box center [499, 126] width 6 height 5
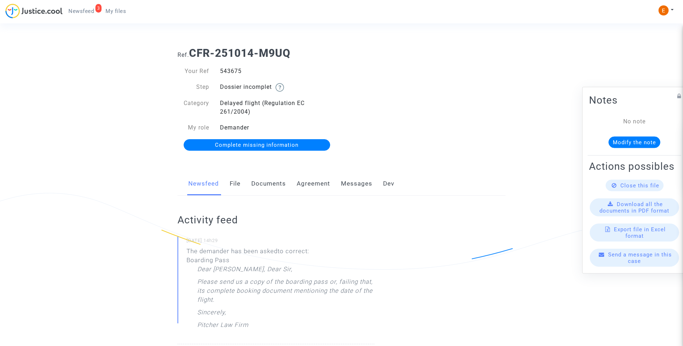
drag, startPoint x: 0, startPoint y: 0, endPoint x: 231, endPoint y: 75, distance: 242.9
click at [231, 75] on div "543675" at bounding box center [278, 71] width 127 height 9
copy div "543675"
drag, startPoint x: 228, startPoint y: 71, endPoint x: 233, endPoint y: 72, distance: 5.9
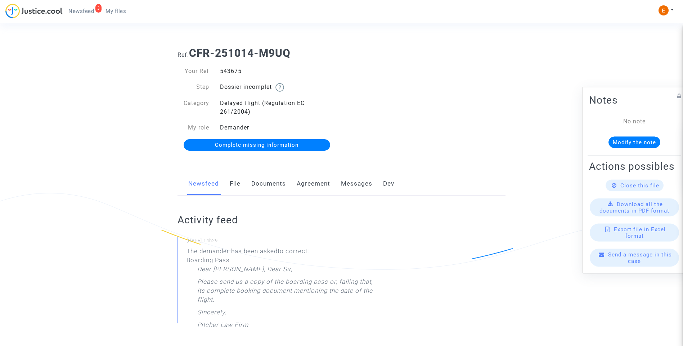
click at [259, 184] on link "Documents" at bounding box center [268, 184] width 35 height 24
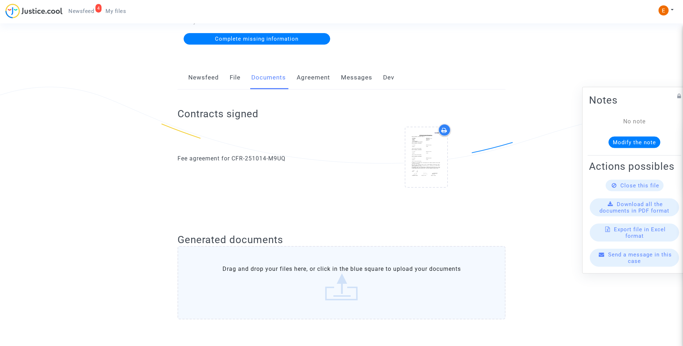
scroll to position [87, 0]
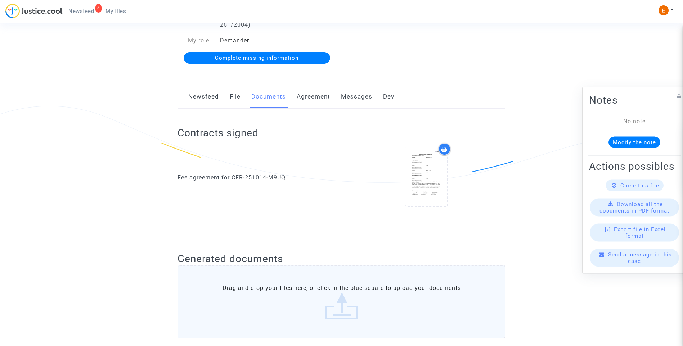
click at [229, 96] on div "Newsfeed File Documents Agreement Messages Dev" at bounding box center [342, 97] width 328 height 24
click at [229, 91] on div "Newsfeed File Documents Agreement Messages Dev" at bounding box center [342, 97] width 328 height 24
click at [232, 96] on link "File" at bounding box center [235, 97] width 11 height 24
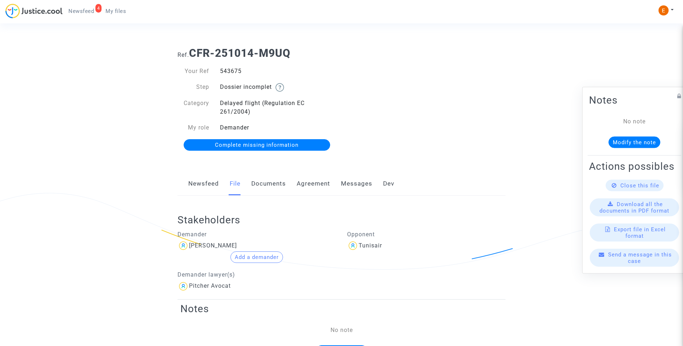
click at [261, 144] on span "Complete missing information" at bounding box center [257, 145] width 84 height 6
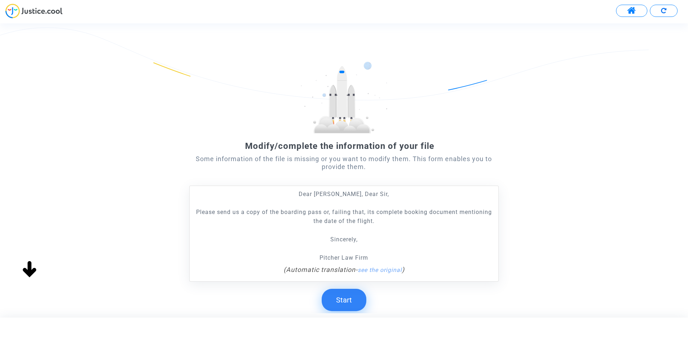
click at [351, 298] on button "Start" at bounding box center [344, 300] width 45 height 22
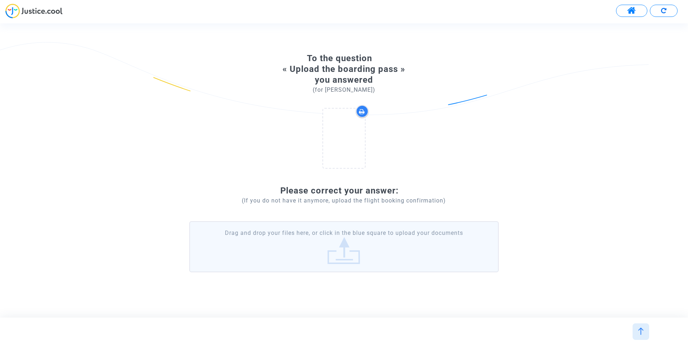
click at [353, 238] on label "Drag and drop your files here, or click in the blue square to upload your docum…" at bounding box center [344, 246] width 310 height 51
click at [0, 0] on input "Drag and drop your files here, or click in the blue square to upload your docum…" at bounding box center [0, 0] width 0 height 0
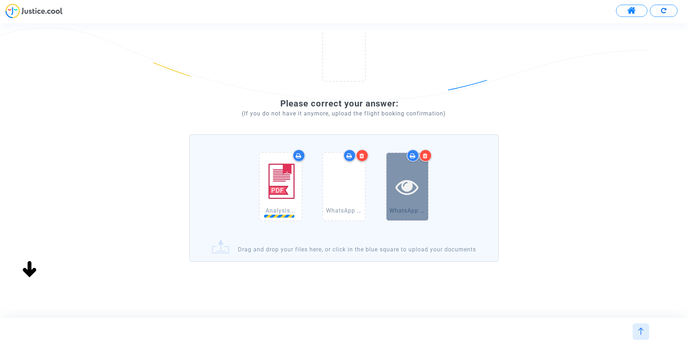
scroll to position [104, 0]
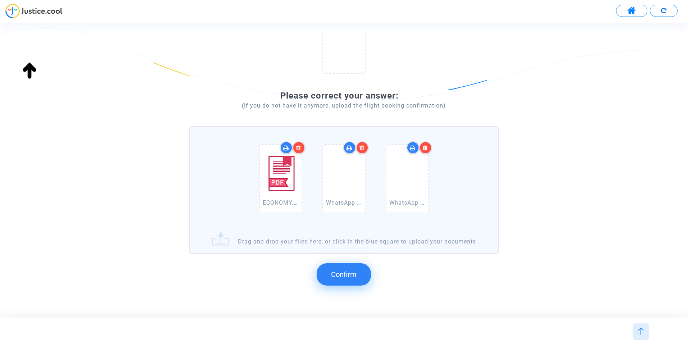
click at [347, 286] on button "Confirm" at bounding box center [344, 275] width 54 height 22
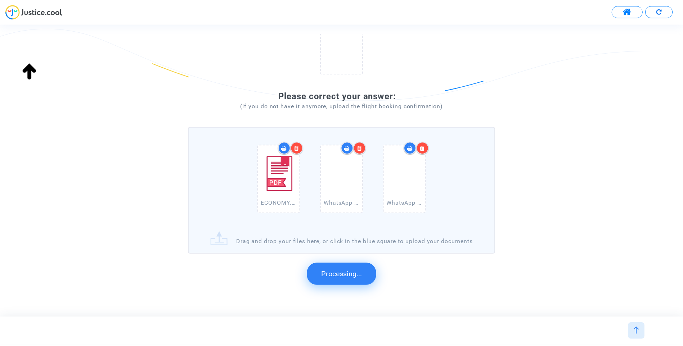
scroll to position [35, 0]
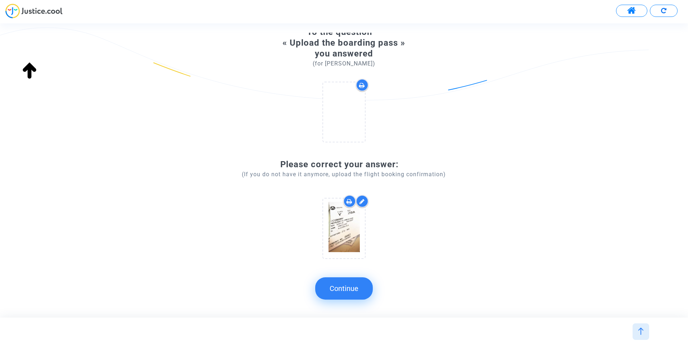
click at [351, 288] on button "Continue" at bounding box center [344, 289] width 58 height 22
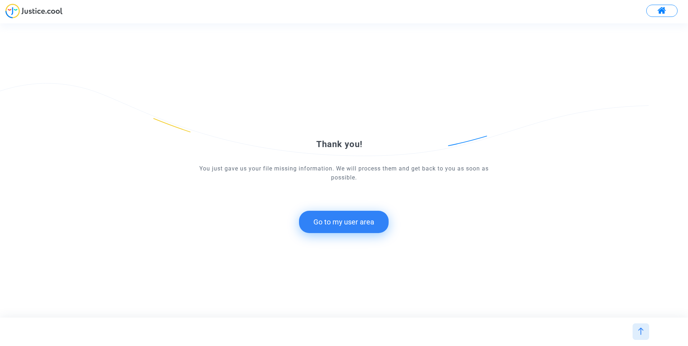
click at [353, 229] on button "Go to my user area" at bounding box center [344, 222] width 90 height 22
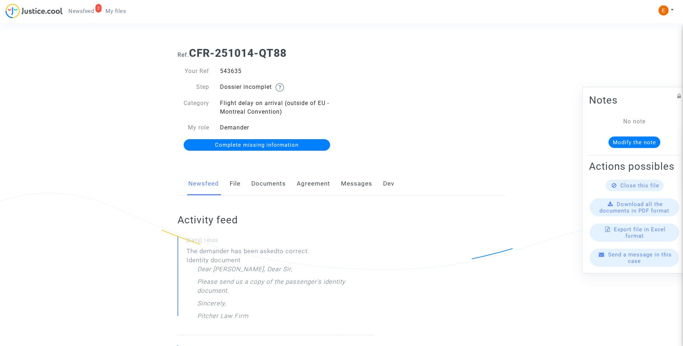
click at [256, 188] on link "Documents" at bounding box center [268, 184] width 35 height 24
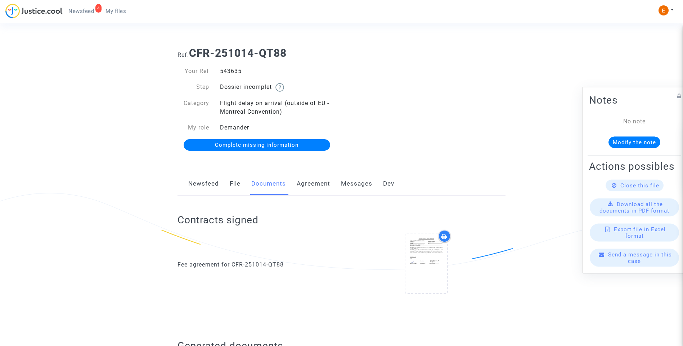
click at [271, 143] on span "Complete missing information" at bounding box center [257, 145] width 84 height 6
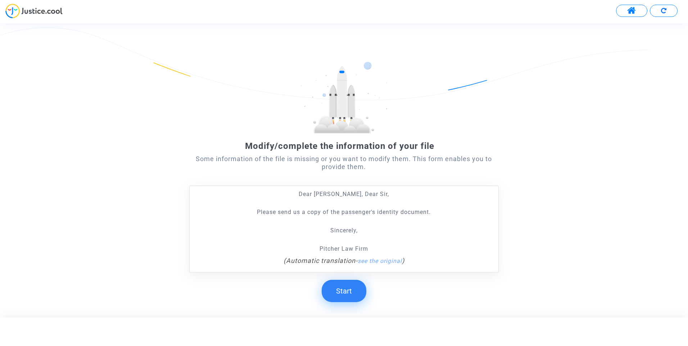
click at [350, 286] on button "Start" at bounding box center [344, 291] width 45 height 22
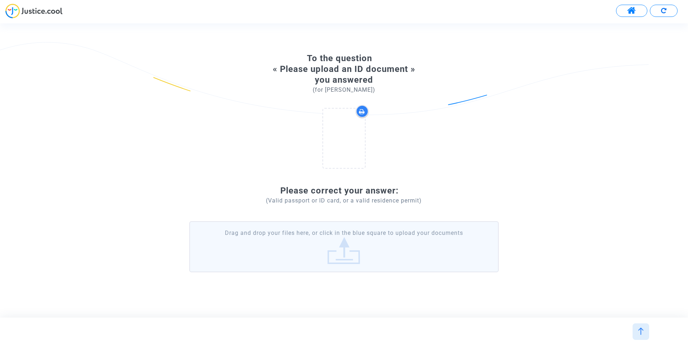
click at [346, 256] on label "Drag and drop your files here, or click in the blue square to upload your docum…" at bounding box center [344, 246] width 310 height 51
click at [0, 0] on input "Drag and drop your files here, or click in the blue square to upload your docum…" at bounding box center [0, 0] width 0 height 0
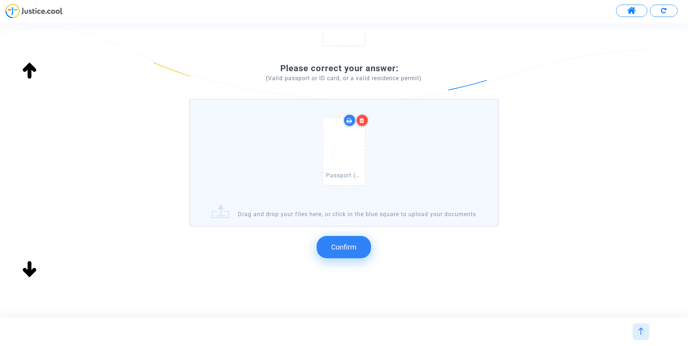
scroll to position [139, 0]
click at [351, 243] on span "Confirm" at bounding box center [344, 247] width 26 height 9
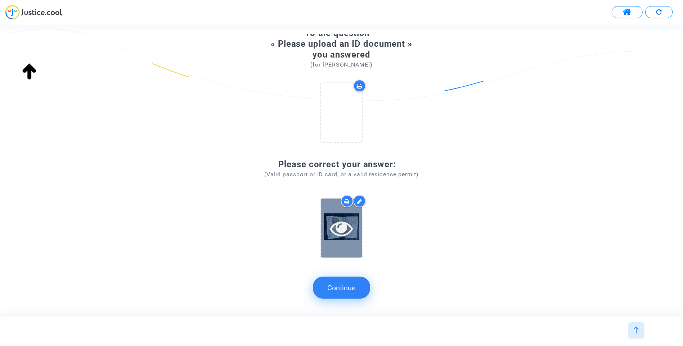
scroll to position [35, 0]
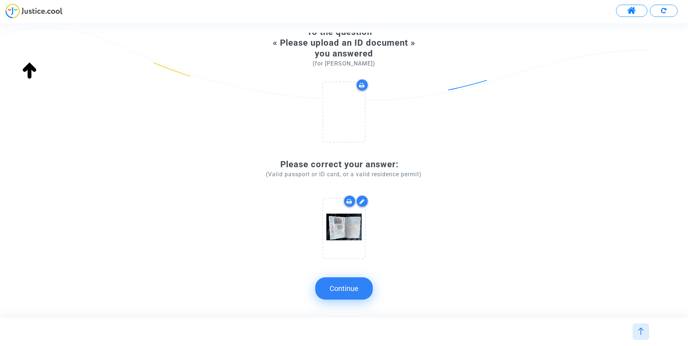
click at [350, 289] on button "Continue" at bounding box center [344, 289] width 58 height 22
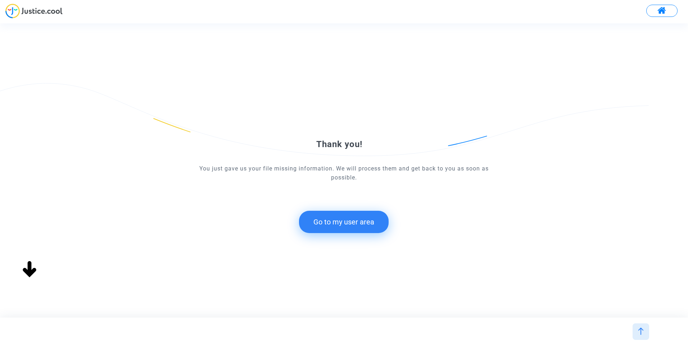
click at [376, 221] on button "Go to my user area" at bounding box center [344, 222] width 90 height 22
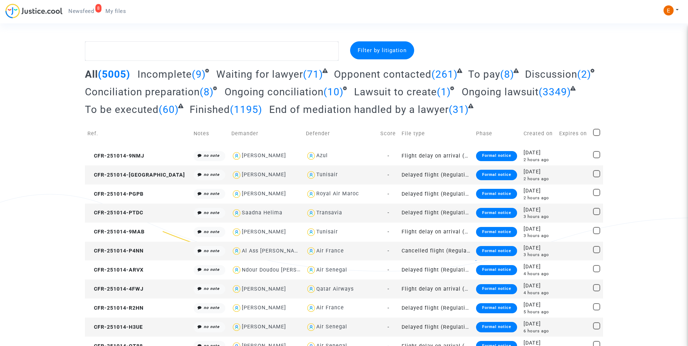
drag, startPoint x: 87, startPoint y: 13, endPoint x: 425, endPoint y: 67, distance: 342.7
click at [87, 13] on span "Newsfeed" at bounding box center [81, 11] width 26 height 6
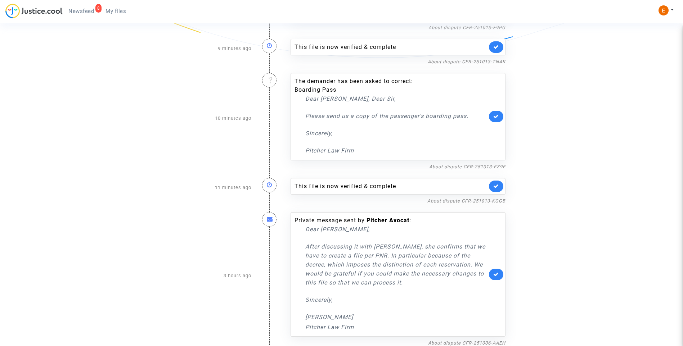
scroll to position [220, 0]
click at [498, 183] on icon at bounding box center [496, 185] width 6 height 5
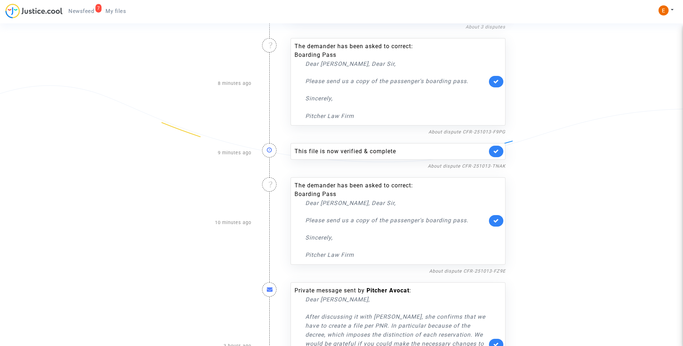
scroll to position [114, 0]
click at [495, 152] on icon at bounding box center [496, 151] width 6 height 5
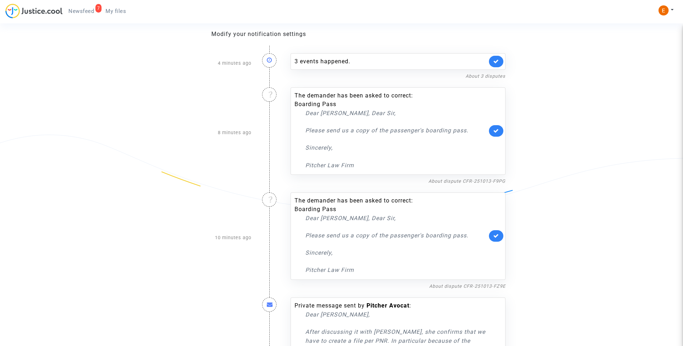
scroll to position [0, 0]
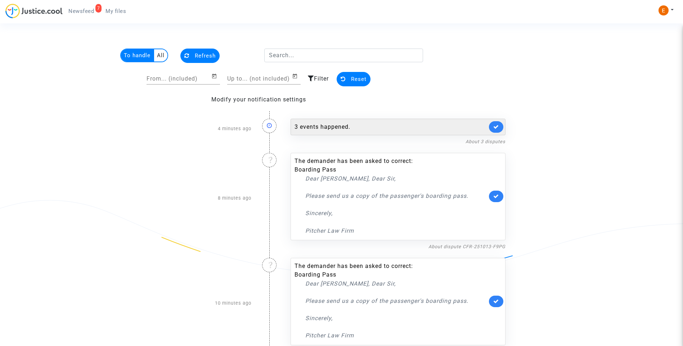
click at [330, 124] on div "3 events happened." at bounding box center [391, 127] width 193 height 9
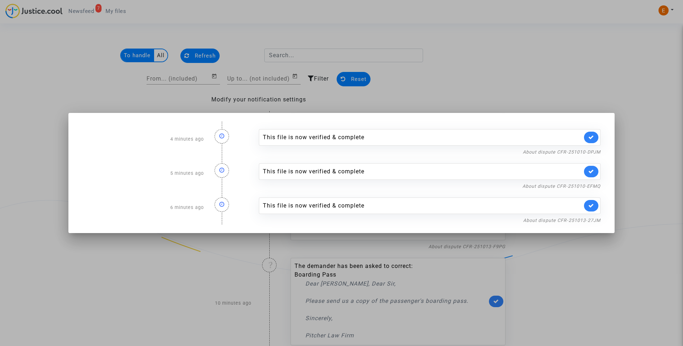
click at [469, 74] on div at bounding box center [341, 173] width 683 height 346
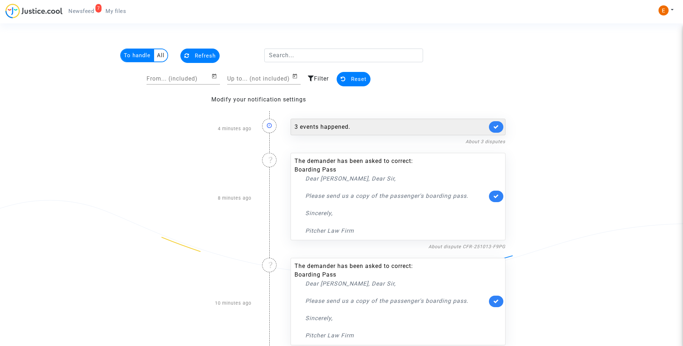
click at [492, 124] on link at bounding box center [496, 127] width 14 height 12
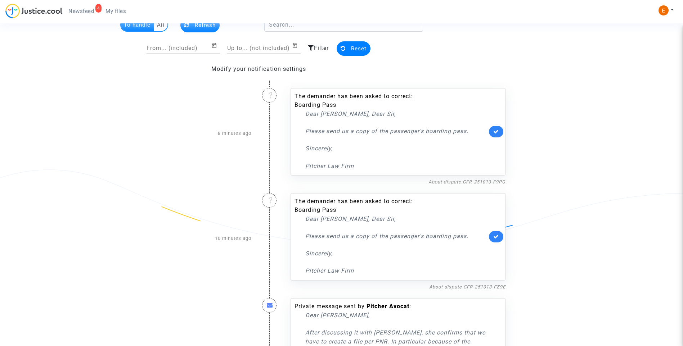
scroll to position [72, 0]
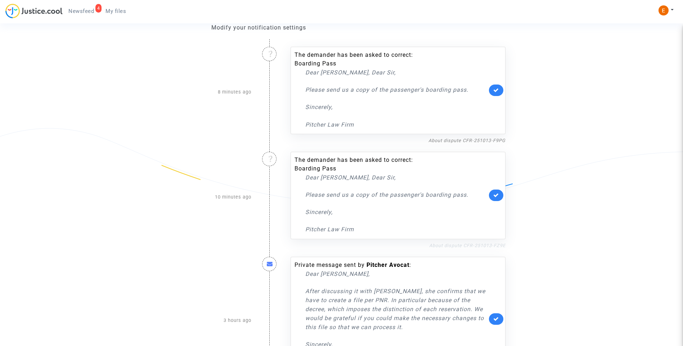
click at [494, 248] on link "About dispute CFR-251013-FZ9E" at bounding box center [467, 245] width 76 height 5
click at [498, 140] on link "About dispute CFR-251013-F9PG" at bounding box center [466, 140] width 77 height 5
click at [501, 92] on link at bounding box center [496, 91] width 14 height 12
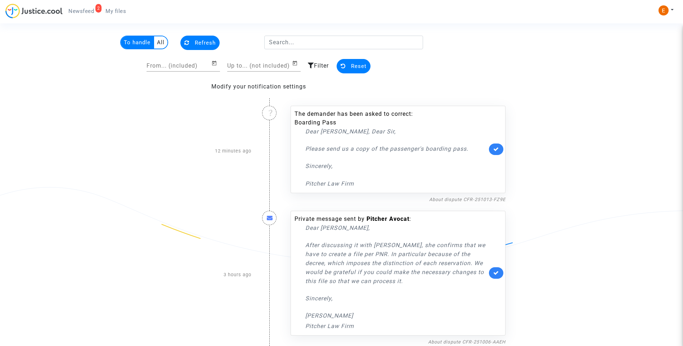
drag, startPoint x: 115, startPoint y: 8, endPoint x: 110, endPoint y: 8, distance: 5.1
click at [116, 8] on span "My files" at bounding box center [115, 11] width 21 height 6
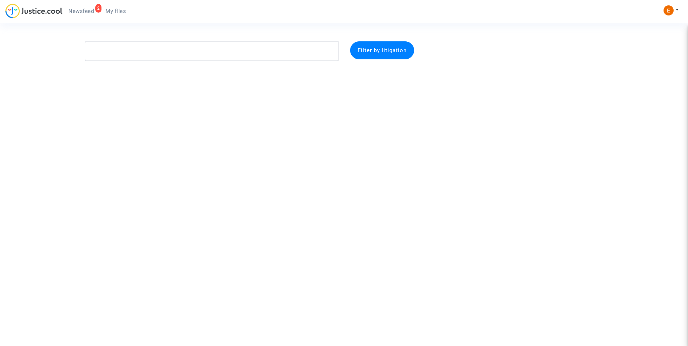
click at [94, 8] on link "2 Newsfeed" at bounding box center [81, 11] width 37 height 11
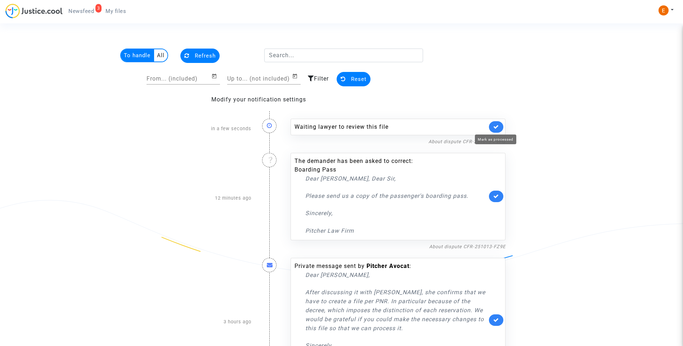
click at [498, 129] on icon at bounding box center [496, 126] width 6 height 5
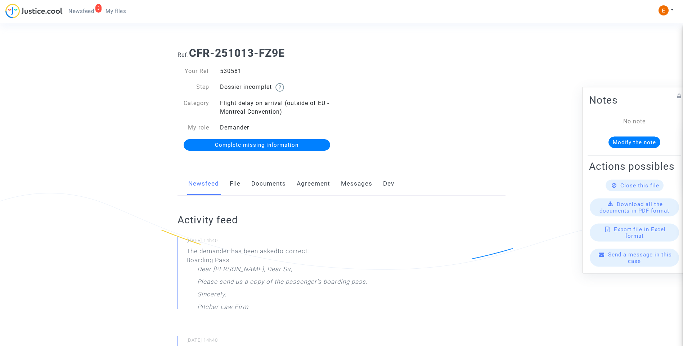
drag, startPoint x: 0, startPoint y: 0, endPoint x: 231, endPoint y: 69, distance: 240.9
click at [232, 182] on link "File" at bounding box center [235, 184] width 11 height 24
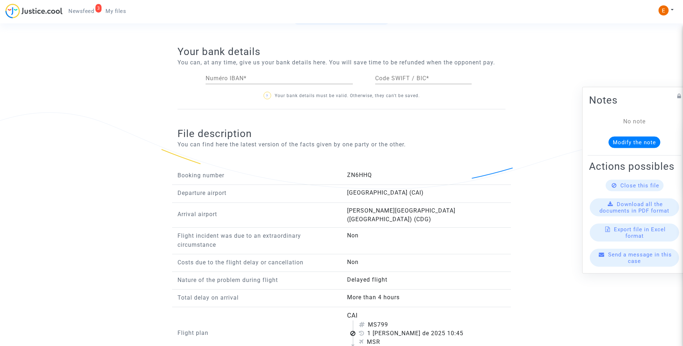
scroll to position [504, 0]
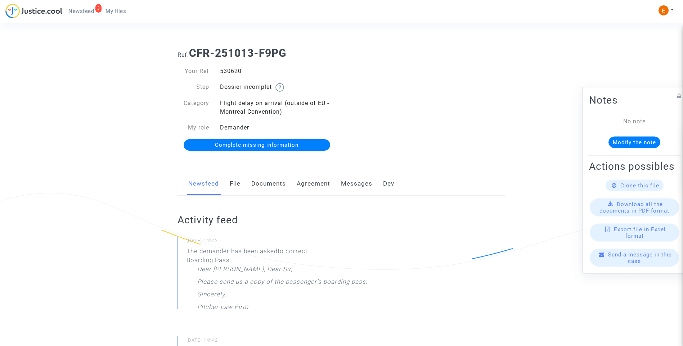
click at [226, 67] on div "Your Ref 530620 Step Dossier incomplet Category Flight delay on arrival (outsid…" at bounding box center [257, 109] width 170 height 98
drag, startPoint x: 226, startPoint y: 67, endPoint x: 229, endPoint y: 70, distance: 4.1
copy div "530620"
click at [265, 150] on link "Complete missing information" at bounding box center [257, 145] width 147 height 12
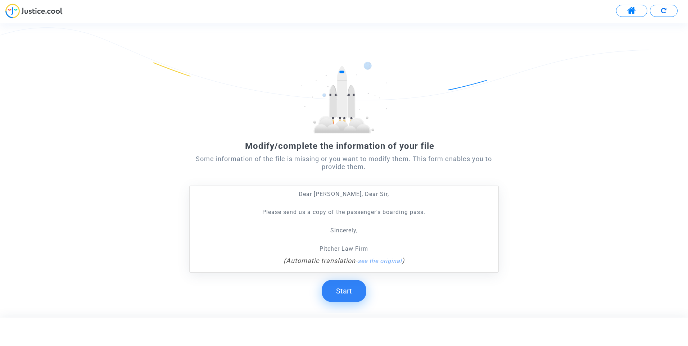
click at [353, 294] on button "Start" at bounding box center [344, 291] width 45 height 22
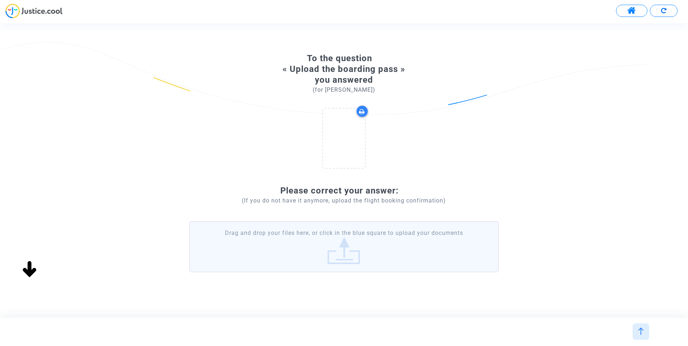
click at [351, 252] on label "Drag and drop your files here, or click in the blue square to upload your docum…" at bounding box center [344, 246] width 310 height 51
click at [0, 0] on input "Drag and drop your files here, or click in the blue square to upload your docum…" at bounding box center [0, 0] width 0 height 0
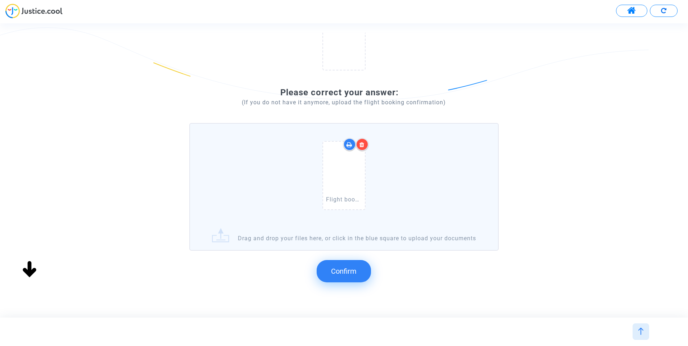
scroll to position [108, 0]
click at [363, 280] on button "Confirm" at bounding box center [344, 270] width 54 height 22
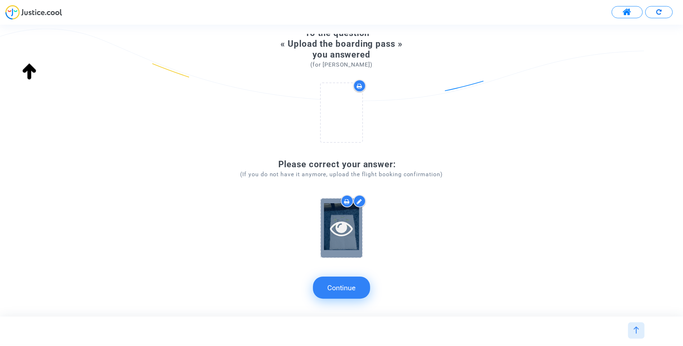
scroll to position [35, 0]
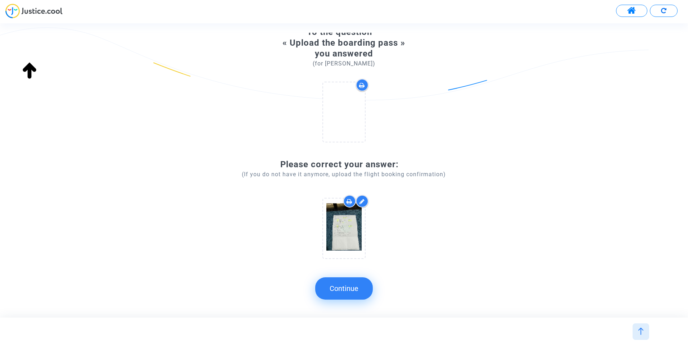
click at [356, 286] on button "Continue" at bounding box center [344, 289] width 58 height 22
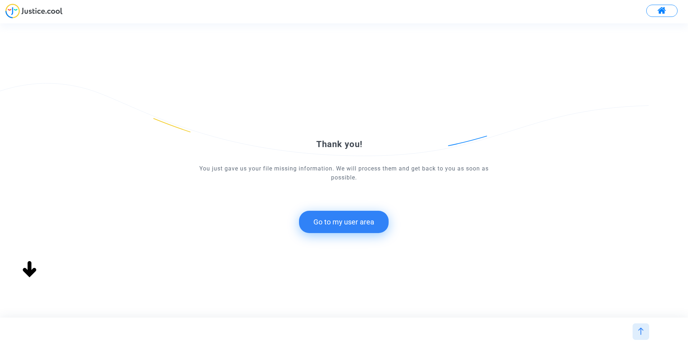
click at [357, 222] on button "Go to my user area" at bounding box center [344, 222] width 90 height 22
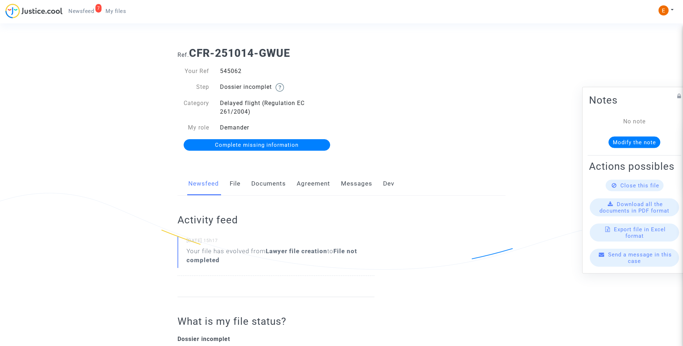
drag, startPoint x: 266, startPoint y: 181, endPoint x: 292, endPoint y: 196, distance: 29.9
click at [266, 180] on link "Documents" at bounding box center [268, 184] width 35 height 24
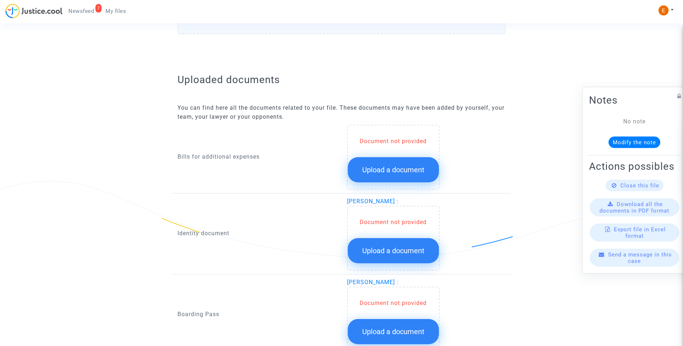
scroll to position [396, 0]
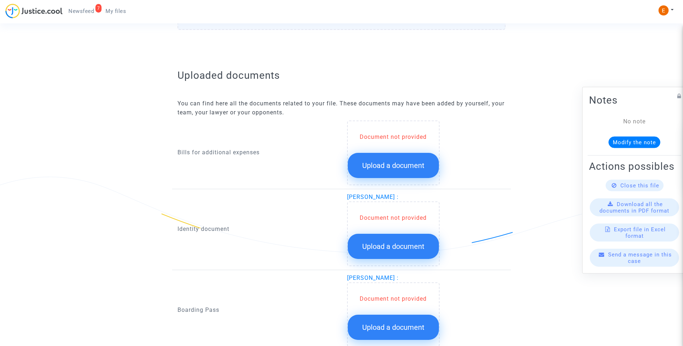
click at [386, 152] on div "Document not provided Upload a document" at bounding box center [393, 155] width 91 height 45
click at [394, 150] on div "Document not provided Upload a document" at bounding box center [393, 155] width 91 height 45
click at [393, 171] on button "Upload a document" at bounding box center [393, 165] width 91 height 25
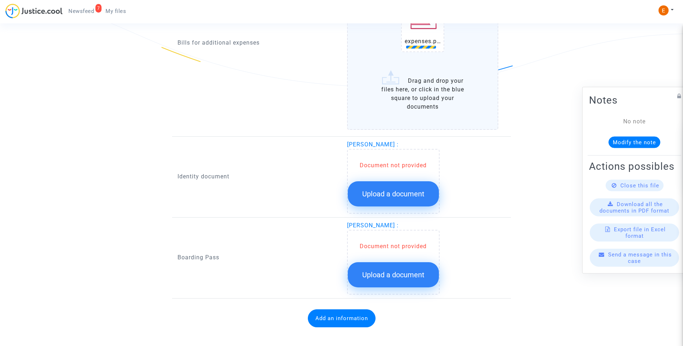
scroll to position [570, 0]
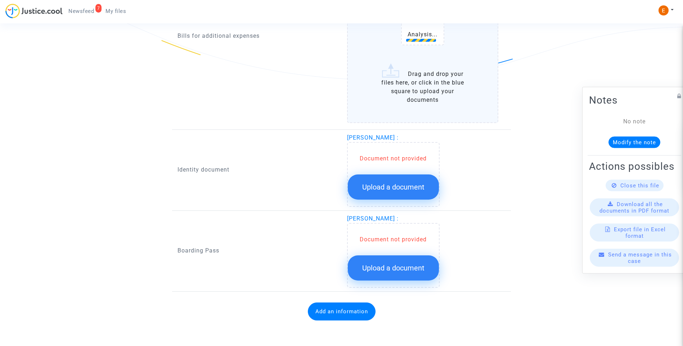
click at [407, 189] on span "Upload a document" at bounding box center [393, 187] width 62 height 9
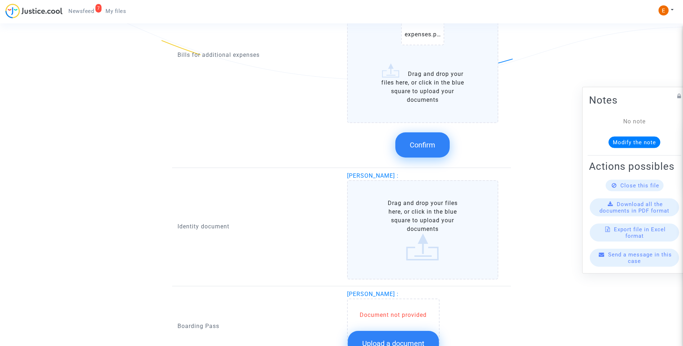
drag, startPoint x: 419, startPoint y: 303, endPoint x: 425, endPoint y: 303, distance: 6.1
click at [419, 303] on div "Document not provided Upload a document" at bounding box center [393, 331] width 93 height 65
click at [411, 335] on button "Upload a document" at bounding box center [393, 343] width 91 height 25
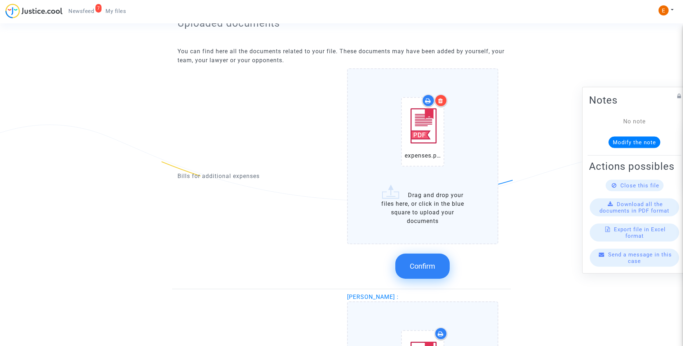
scroll to position [448, 0]
click at [442, 102] on icon at bounding box center [440, 101] width 5 height 6
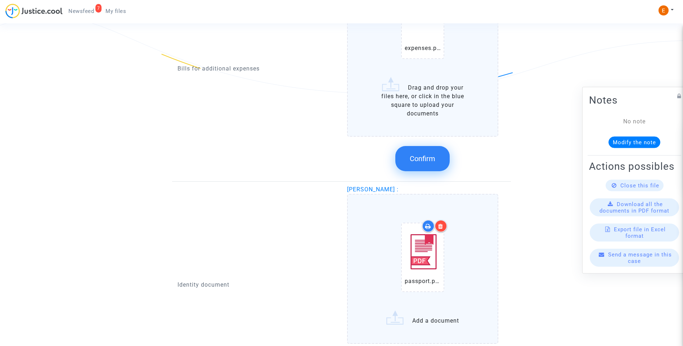
click at [429, 167] on button "Confirm" at bounding box center [422, 158] width 54 height 25
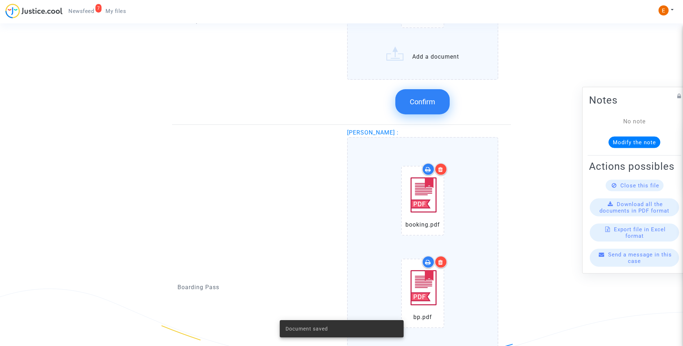
click at [438, 102] on button "Confirm" at bounding box center [422, 101] width 54 height 25
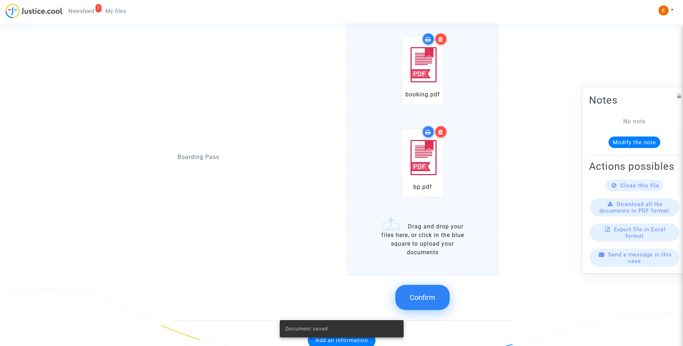
click at [425, 294] on span "Confirm" at bounding box center [423, 297] width 26 height 9
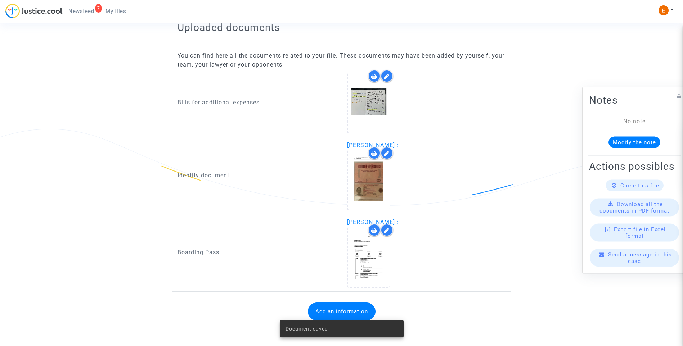
scroll to position [444, 0]
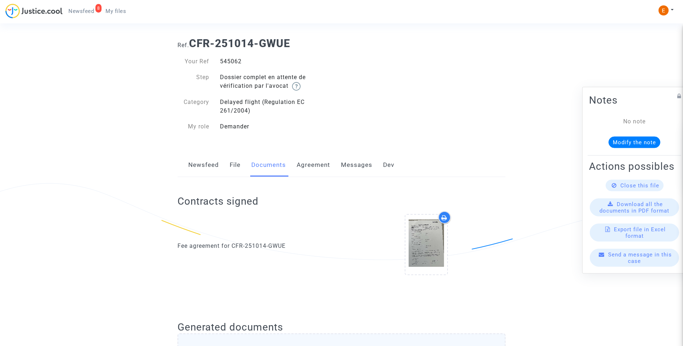
click at [87, 15] on link "8 Newsfeed" at bounding box center [81, 11] width 37 height 11
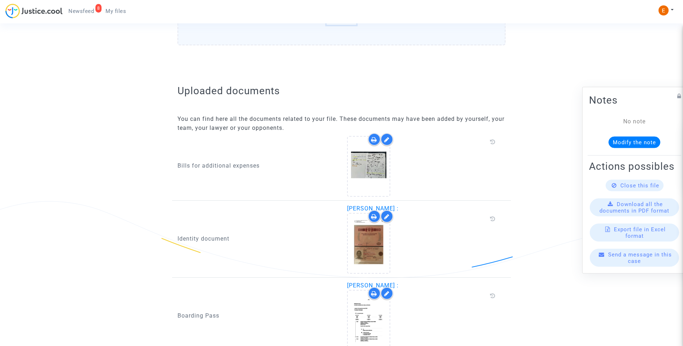
scroll to position [435, 0]
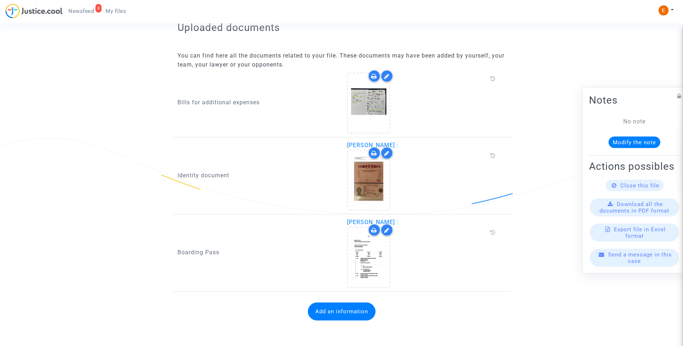
click at [352, 305] on button "Add an information" at bounding box center [342, 312] width 68 height 18
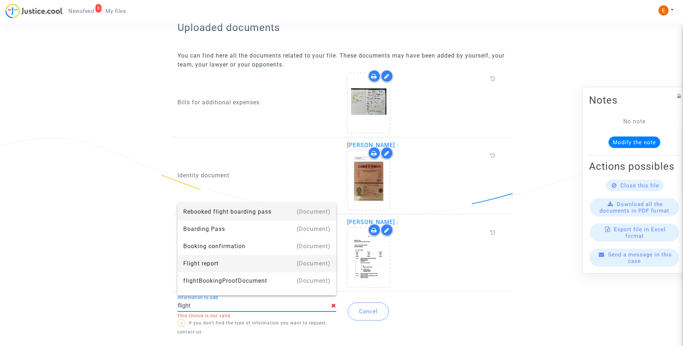
click at [206, 268] on div "Flight report" at bounding box center [256, 263] width 147 height 17
type input "Flight report"
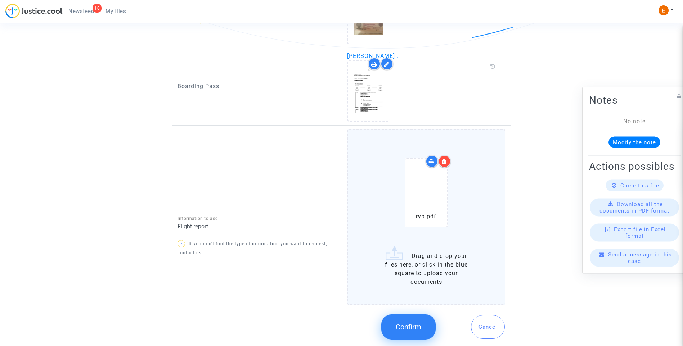
scroll to position [604, 0]
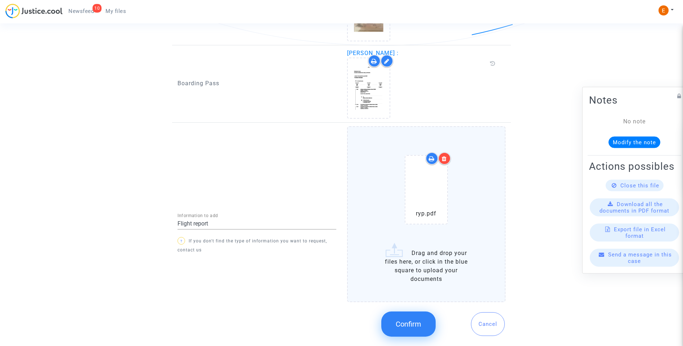
click at [407, 326] on span "Confirm" at bounding box center [409, 324] width 26 height 9
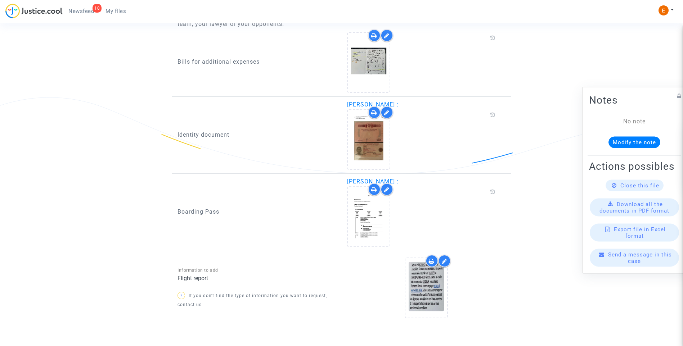
scroll to position [503, 0]
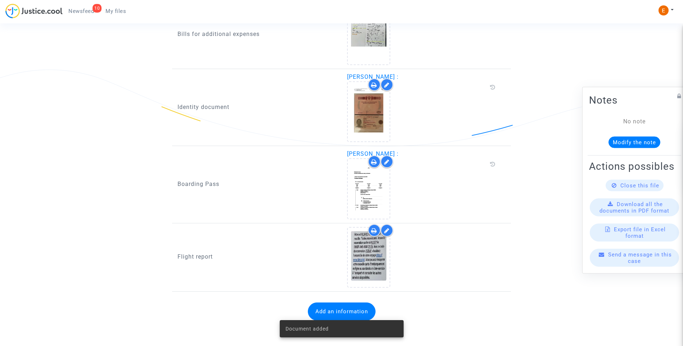
click at [87, 8] on span "Newsfeed" at bounding box center [81, 11] width 26 height 6
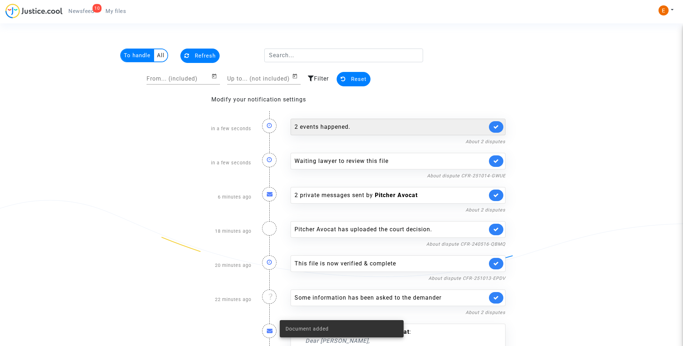
click at [423, 127] on div "2 events happened." at bounding box center [391, 127] width 193 height 9
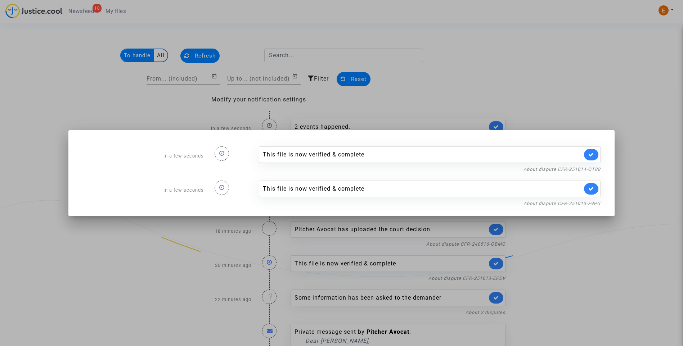
click at [492, 62] on div at bounding box center [341, 173] width 683 height 346
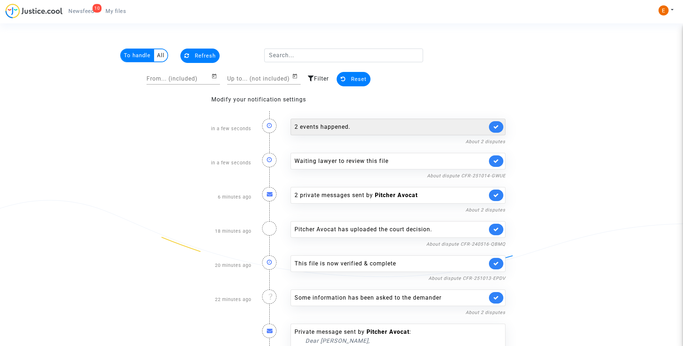
click at [496, 121] on link at bounding box center [496, 127] width 14 height 12
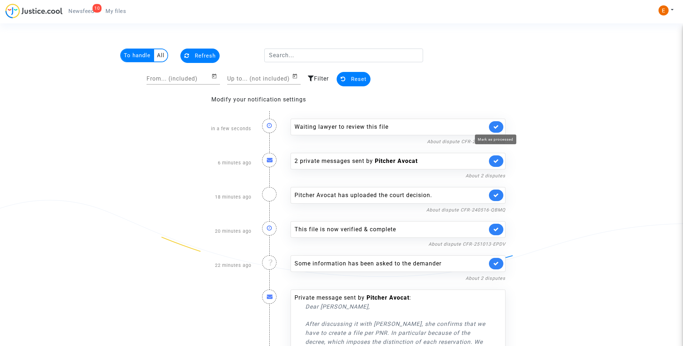
click at [499, 124] on icon at bounding box center [496, 126] width 6 height 5
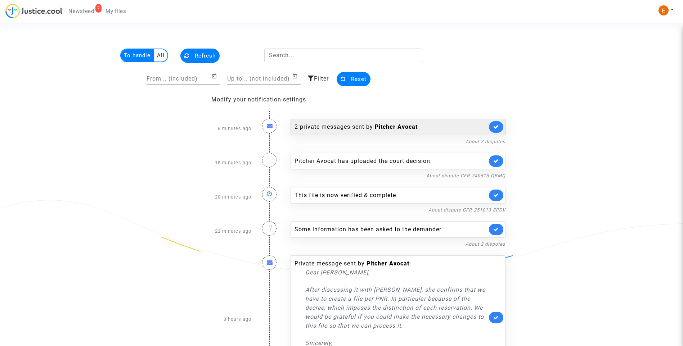
click at [371, 126] on div "2 private messages sent by Pitcher Avocat" at bounding box center [391, 127] width 193 height 9
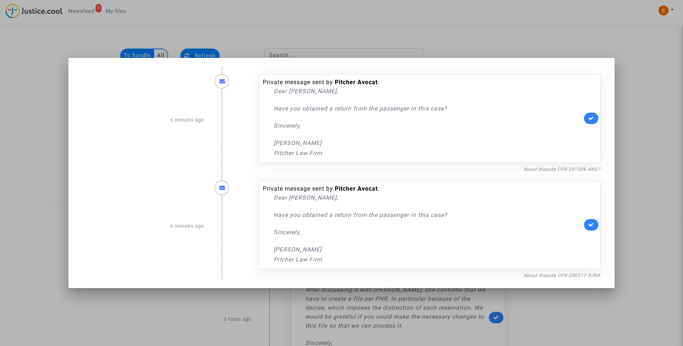
click at [464, 51] on div at bounding box center [341, 173] width 683 height 346
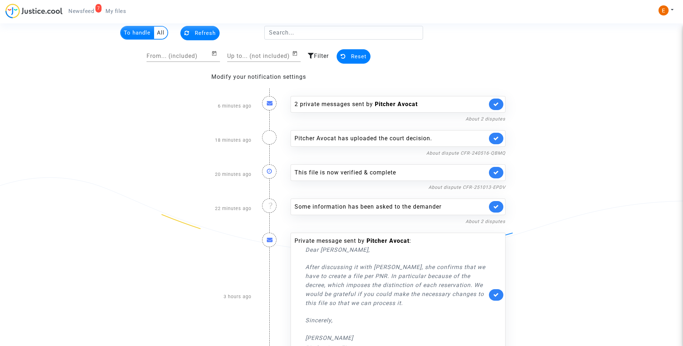
scroll to position [45, 0]
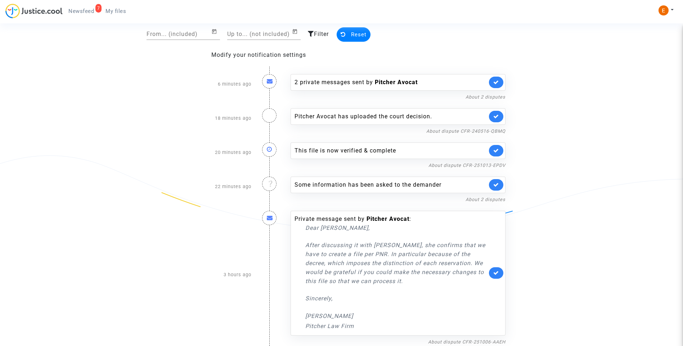
click at [498, 152] on icon at bounding box center [496, 150] width 6 height 5
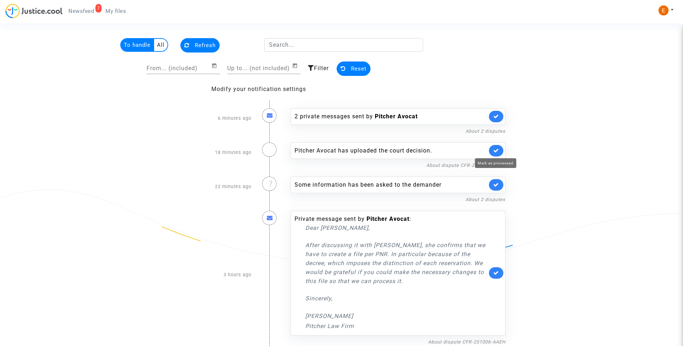
scroll to position [10, 0]
click at [117, 11] on span "My files" at bounding box center [115, 11] width 21 height 6
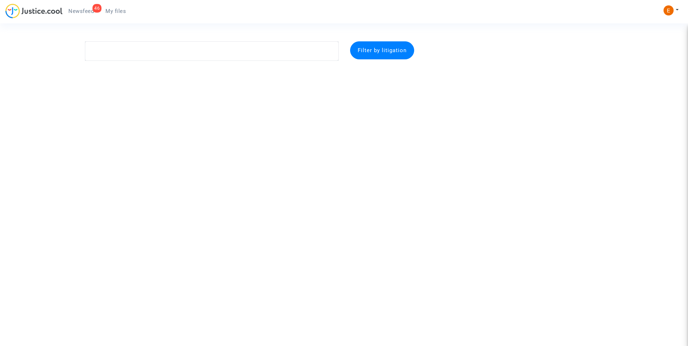
click at [82, 10] on span "Newsfeed" at bounding box center [81, 11] width 26 height 6
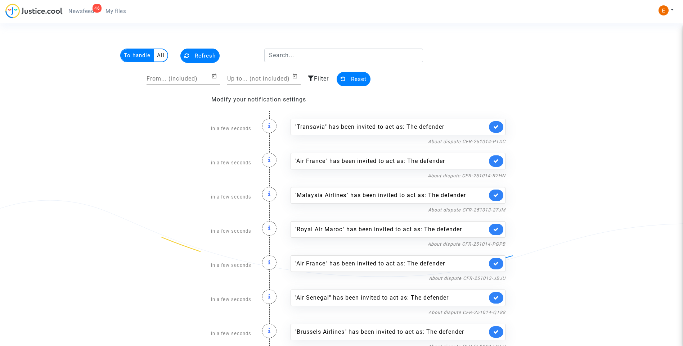
click at [499, 127] on link at bounding box center [496, 127] width 14 height 12
click at [499, 156] on link at bounding box center [496, 162] width 14 height 12
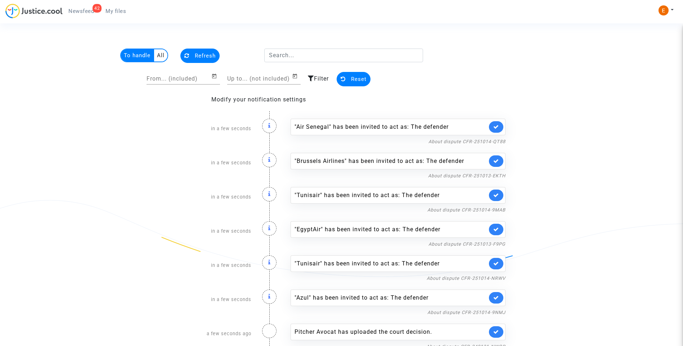
click at [499, 127] on link at bounding box center [496, 127] width 14 height 12
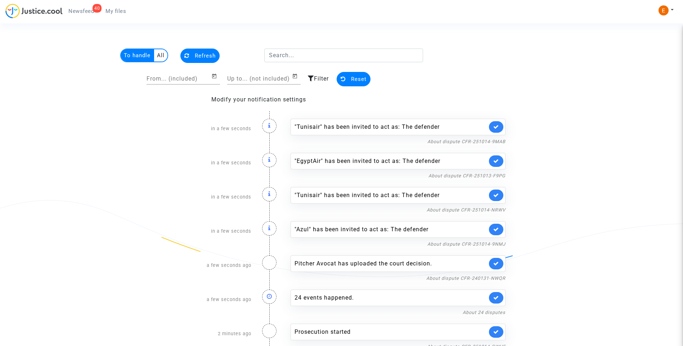
click at [499, 127] on link at bounding box center [496, 127] width 14 height 12
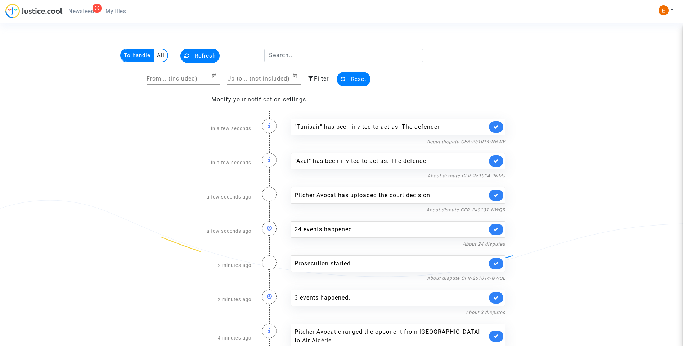
click at [499, 127] on link at bounding box center [496, 127] width 14 height 12
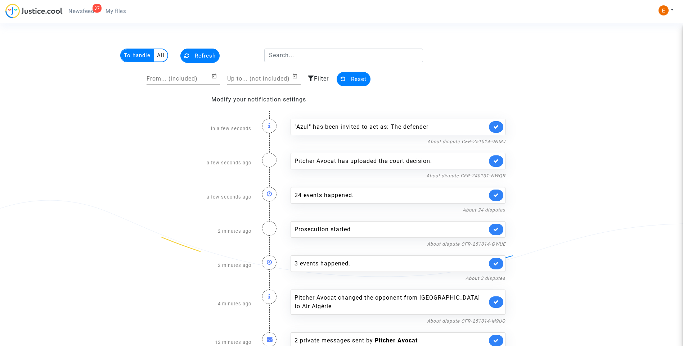
click at [499, 127] on link at bounding box center [496, 127] width 14 height 12
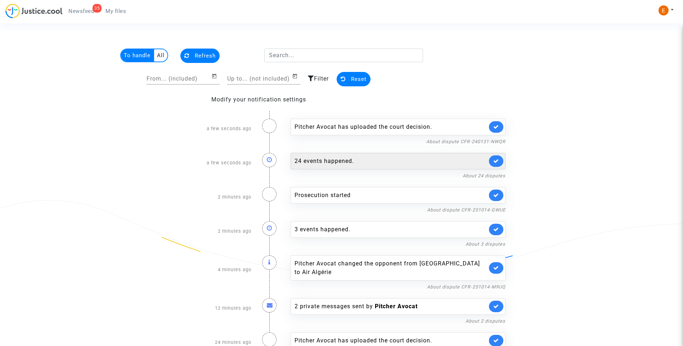
click at [331, 157] on div "24 events happened." at bounding box center [398, 161] width 215 height 17
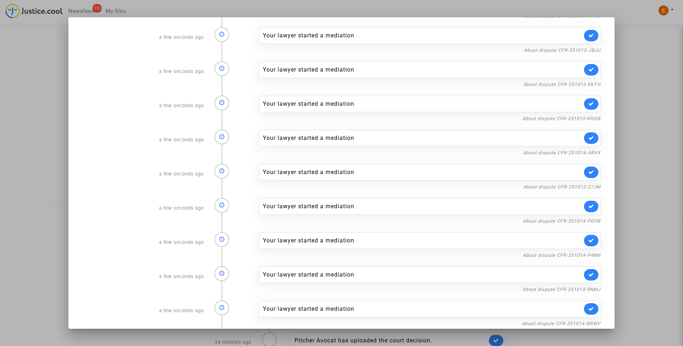
scroll to position [527, 0]
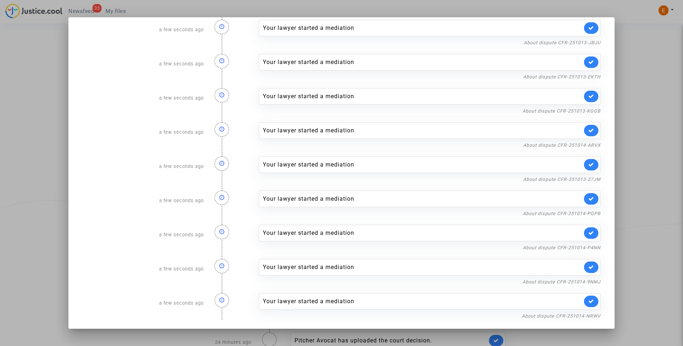
click at [642, 94] on div at bounding box center [341, 173] width 683 height 346
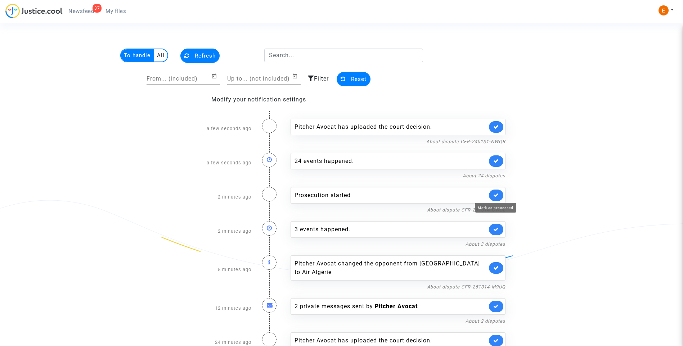
click at [494, 195] on icon at bounding box center [496, 195] width 6 height 5
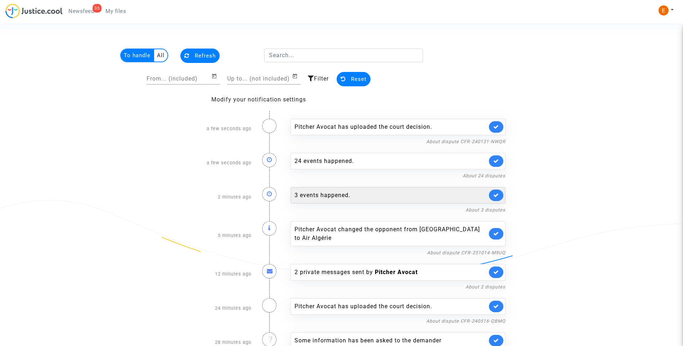
click at [338, 196] on div "3 events happened." at bounding box center [391, 195] width 193 height 9
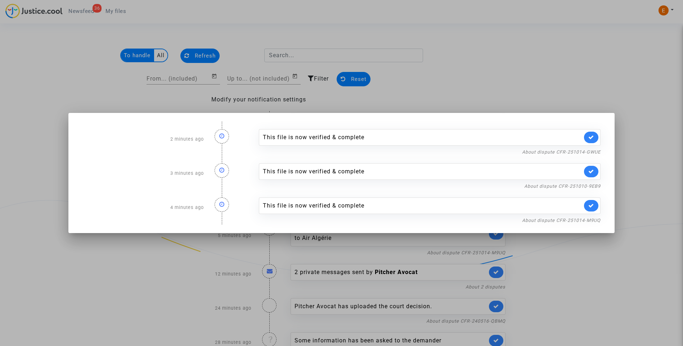
click at [505, 59] on div at bounding box center [341, 173] width 683 height 346
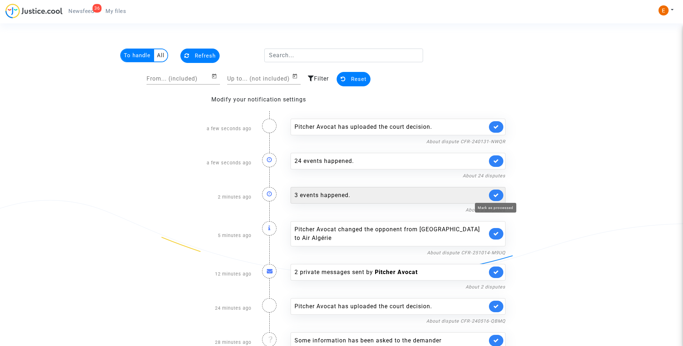
click at [497, 196] on icon at bounding box center [496, 195] width 6 height 5
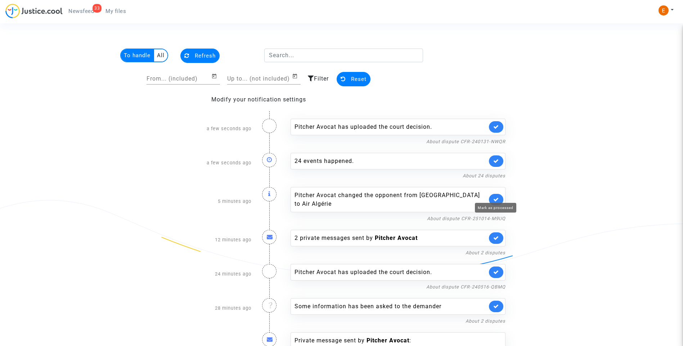
click at [495, 197] on icon at bounding box center [496, 199] width 6 height 5
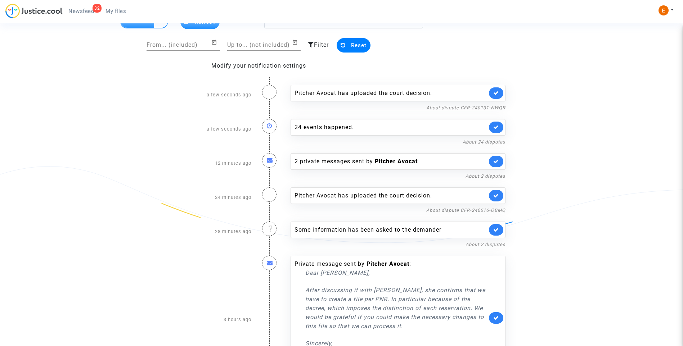
scroll to position [79, 0]
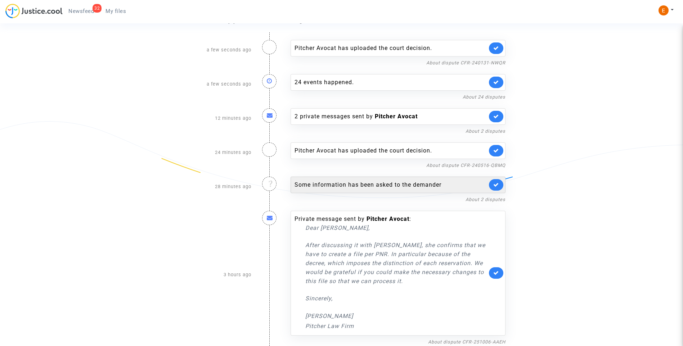
click at [353, 189] on div "Some information has been asked to the demander" at bounding box center [398, 185] width 215 height 17
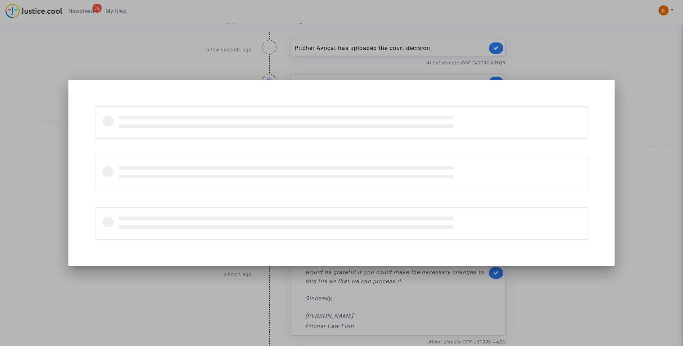
scroll to position [0, 0]
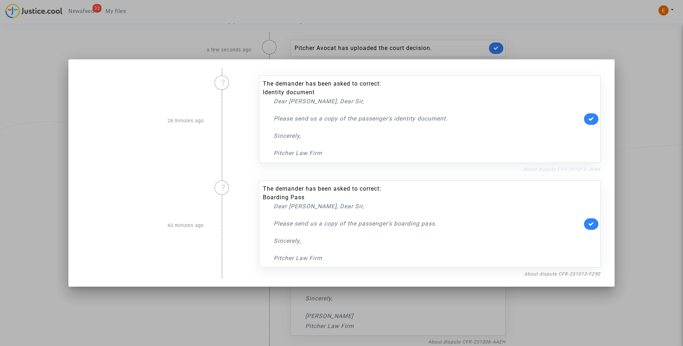
click at [546, 169] on link "About dispute CFR-251013-JKNK" at bounding box center [561, 169] width 77 height 5
click at [592, 118] on icon at bounding box center [591, 118] width 6 height 5
drag, startPoint x: 650, startPoint y: 93, endPoint x: 644, endPoint y: 92, distance: 5.5
click at [649, 93] on div at bounding box center [341, 173] width 683 height 346
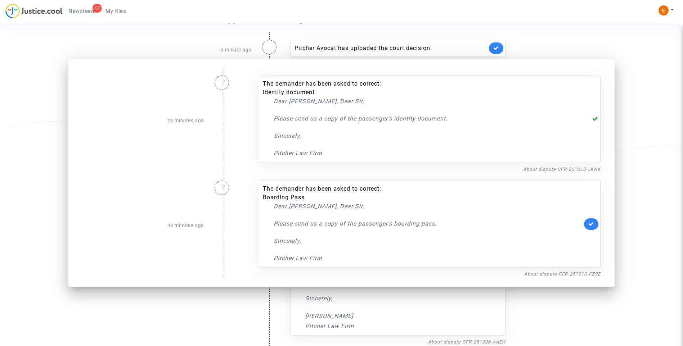
scroll to position [79, 0]
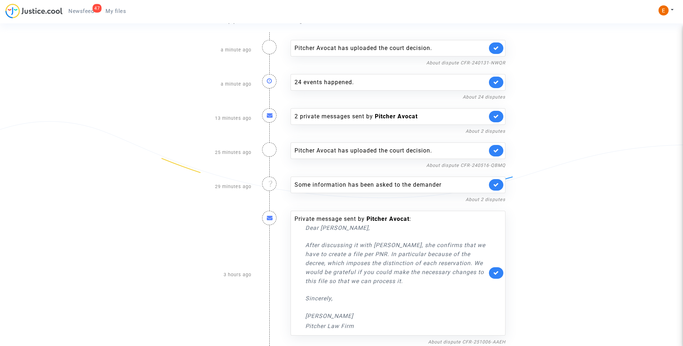
click at [113, 8] on span "My files" at bounding box center [115, 11] width 21 height 6
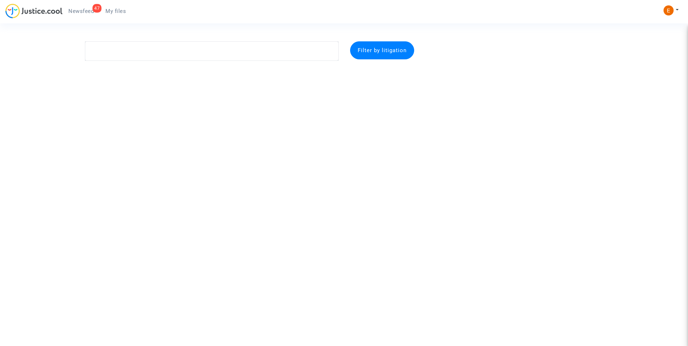
click at [86, 9] on span "Newsfeed" at bounding box center [81, 11] width 26 height 6
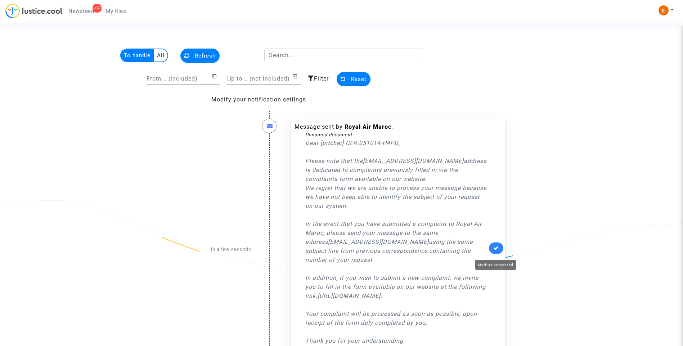
click at [495, 251] on icon at bounding box center [496, 248] width 6 height 5
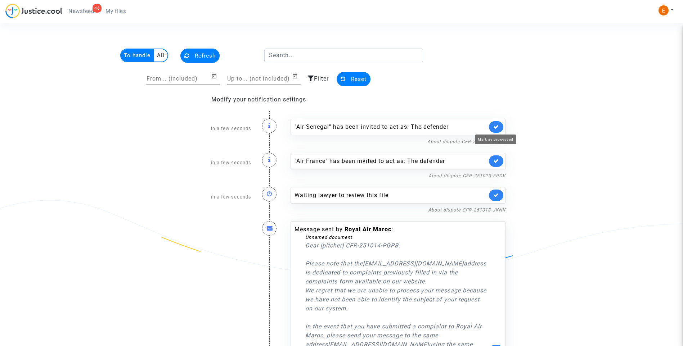
click at [497, 125] on icon at bounding box center [496, 126] width 6 height 5
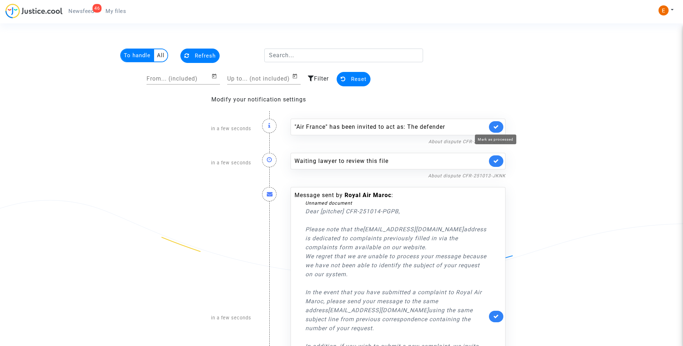
click at [497, 125] on icon at bounding box center [496, 126] width 6 height 5
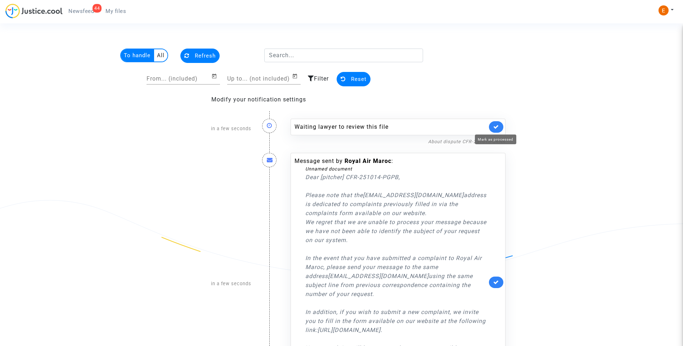
click at [496, 125] on icon at bounding box center [496, 126] width 6 height 5
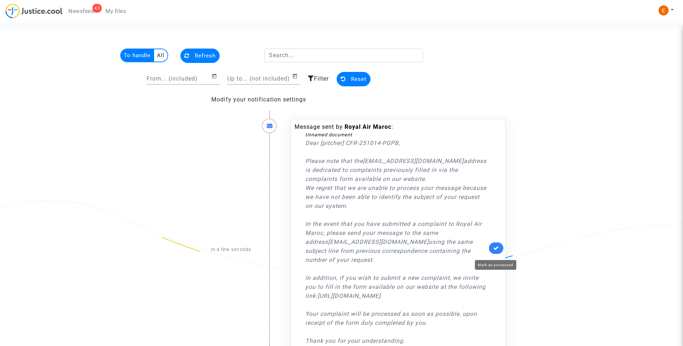
click at [495, 246] on div "Message sent by Royal Air Maroc : Unnamed document Dear [pitcher] CFR-251014-PG…" at bounding box center [398, 248] width 215 height 259
click at [498, 251] on icon at bounding box center [496, 248] width 6 height 5
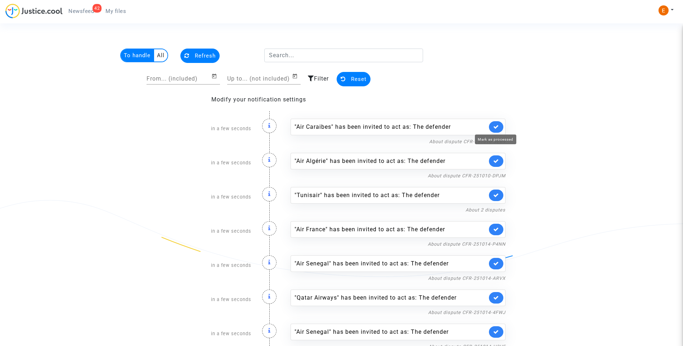
click at [495, 126] on icon at bounding box center [496, 126] width 6 height 5
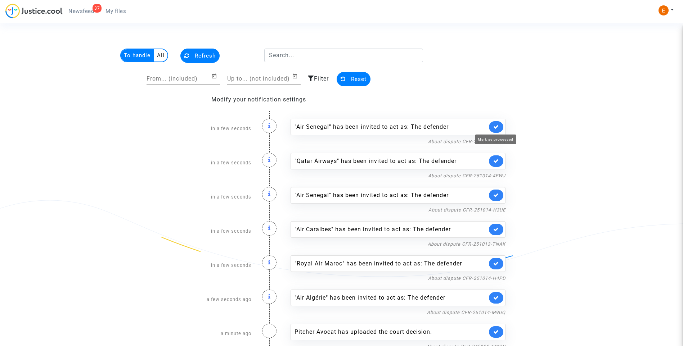
click at [495, 158] on icon at bounding box center [496, 160] width 6 height 5
click at [495, 126] on icon at bounding box center [496, 126] width 6 height 5
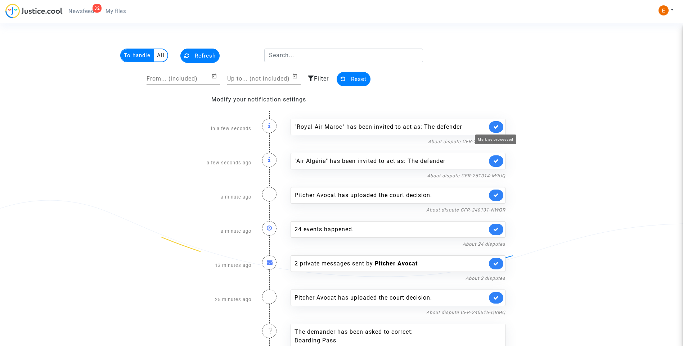
click at [495, 126] on icon at bounding box center [496, 126] width 6 height 5
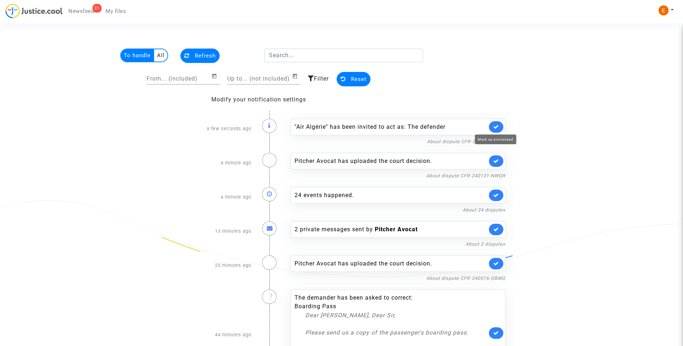
click at [495, 126] on icon at bounding box center [496, 126] width 6 height 5
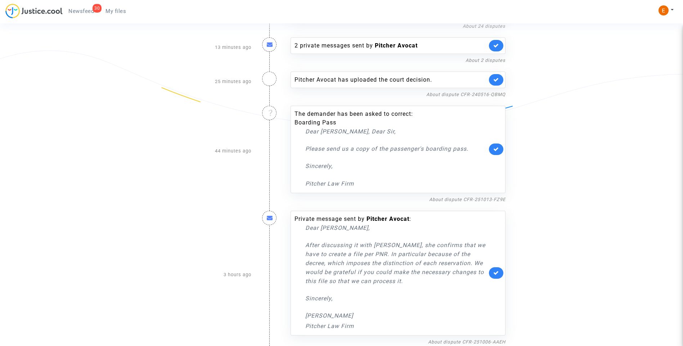
scroll to position [78, 0]
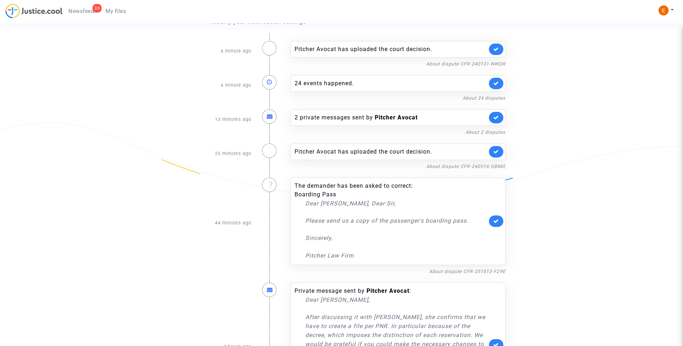
click at [114, 10] on span "My files" at bounding box center [115, 11] width 21 height 6
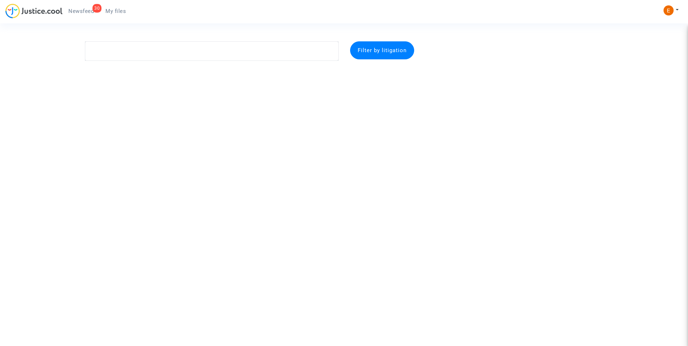
click at [82, 10] on span "Newsfeed" at bounding box center [81, 11] width 26 height 6
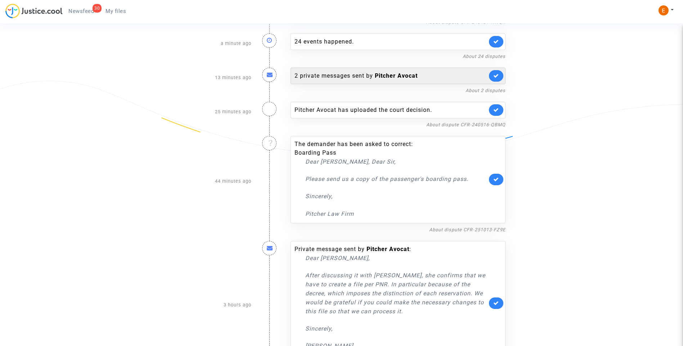
scroll to position [42, 0]
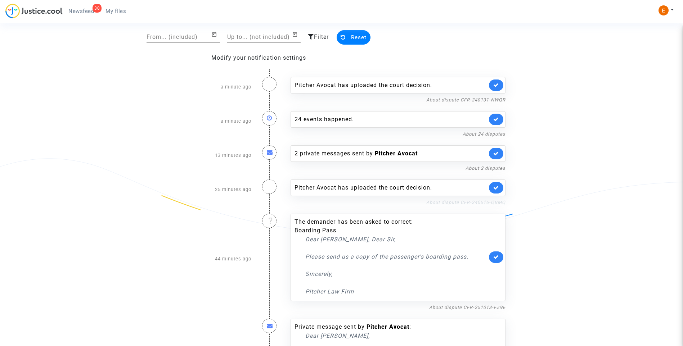
click at [466, 201] on link "About dispute CFR-240516-QBMQ" at bounding box center [465, 202] width 79 height 5
click at [500, 188] on link at bounding box center [496, 188] width 14 height 12
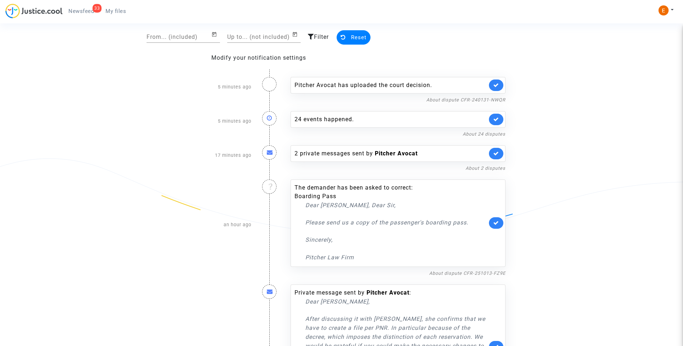
scroll to position [0, 0]
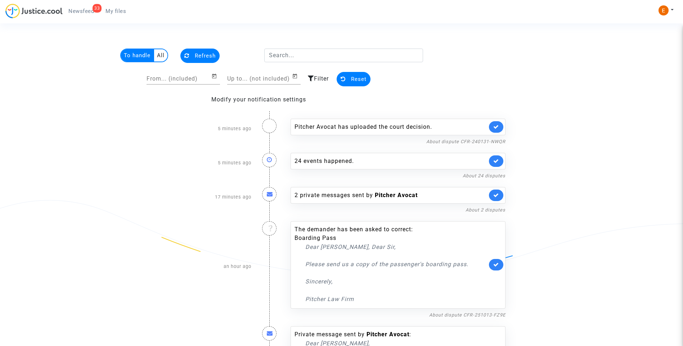
click at [116, 10] on span "My files" at bounding box center [115, 11] width 21 height 6
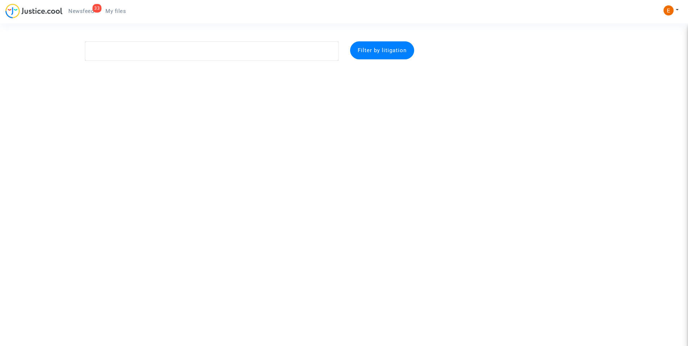
click at [97, 9] on div "33" at bounding box center [97, 8] width 9 height 9
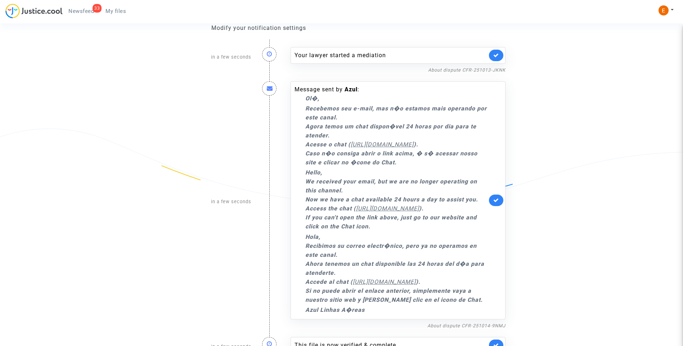
scroll to position [72, 0]
click at [495, 203] on icon at bounding box center [496, 199] width 6 height 5
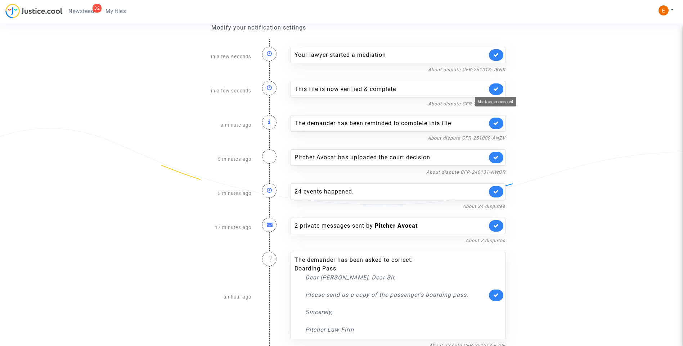
click at [497, 91] on icon at bounding box center [496, 88] width 6 height 5
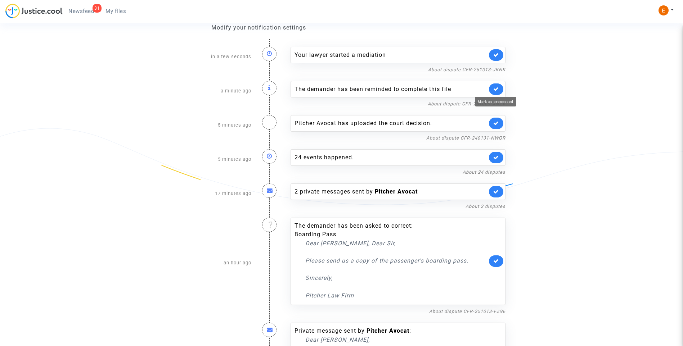
click at [497, 91] on icon at bounding box center [496, 88] width 6 height 5
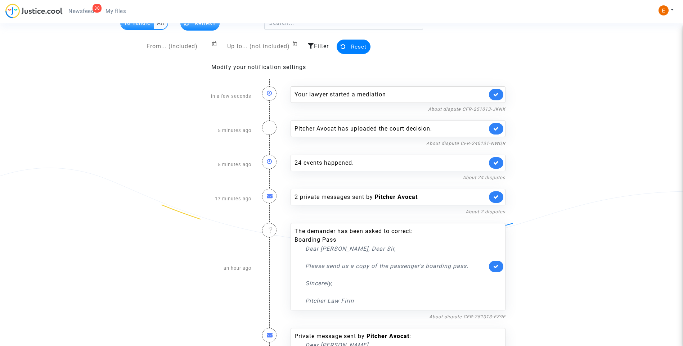
scroll to position [6, 0]
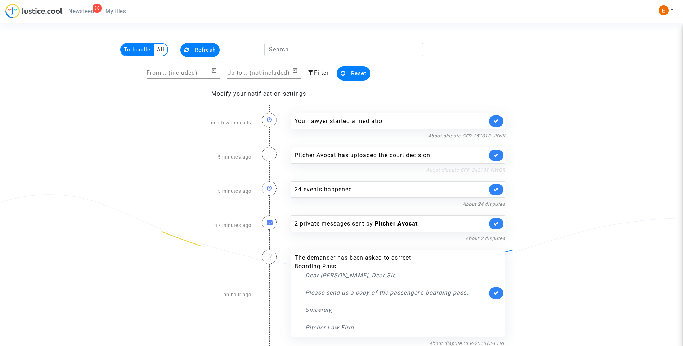
click at [460, 170] on link "About dispute CFR-240131-NWQR" at bounding box center [465, 169] width 79 height 5
click at [497, 153] on icon at bounding box center [496, 155] width 6 height 5
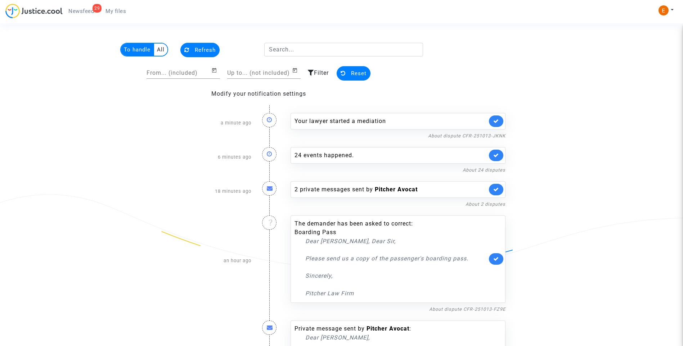
drag, startPoint x: 118, startPoint y: 12, endPoint x: 74, endPoint y: 12, distance: 43.9
click at [118, 12] on span "My files" at bounding box center [115, 11] width 21 height 6
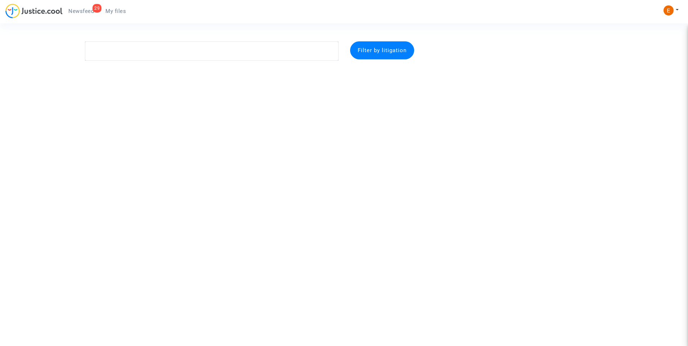
click at [82, 7] on link "29 Newsfeed" at bounding box center [81, 11] width 37 height 11
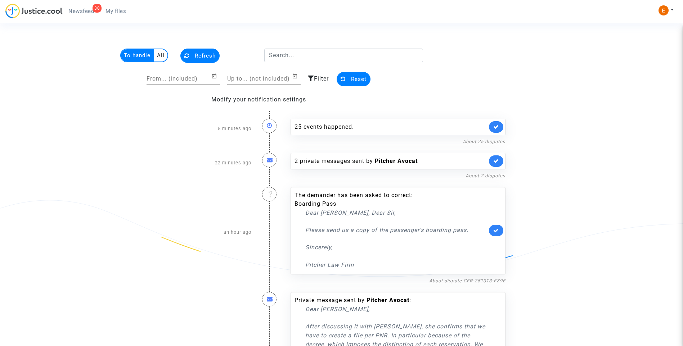
drag, startPoint x: 126, startPoint y: 14, endPoint x: 117, endPoint y: 13, distance: 9.1
click at [126, 14] on link "My files" at bounding box center [116, 11] width 32 height 11
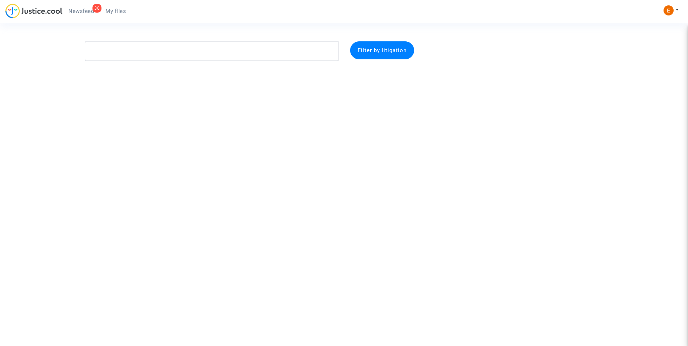
click at [88, 9] on span "Newsfeed" at bounding box center [81, 11] width 26 height 6
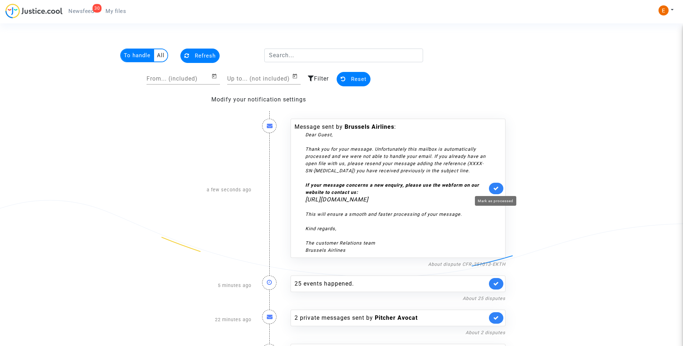
click at [497, 186] on icon at bounding box center [496, 188] width 6 height 5
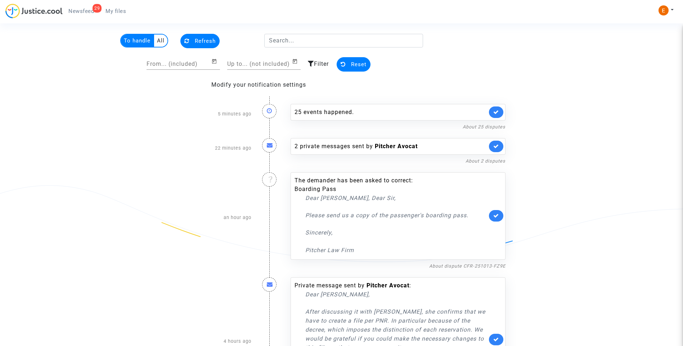
scroll to position [9, 0]
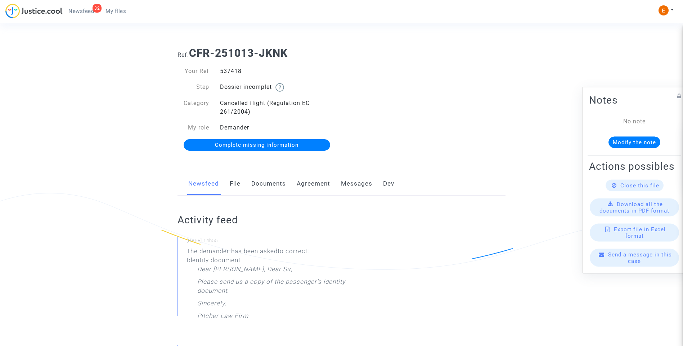
drag, startPoint x: 268, startPoint y: 181, endPoint x: 283, endPoint y: 183, distance: 15.6
click at [268, 181] on link "Documents" at bounding box center [268, 184] width 35 height 24
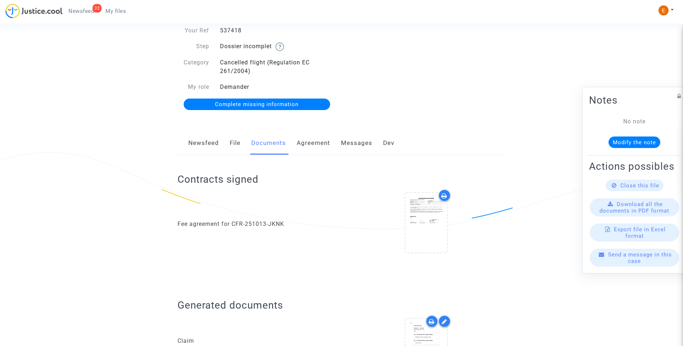
scroll to position [36, 0]
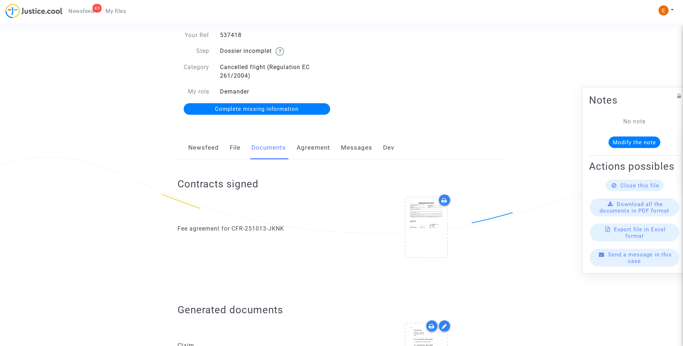
click at [249, 107] on span "Complete missing information" at bounding box center [257, 109] width 84 height 6
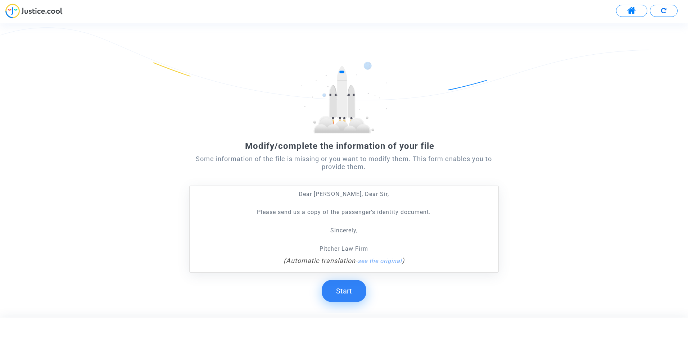
click at [350, 296] on button "Start" at bounding box center [344, 291] width 45 height 22
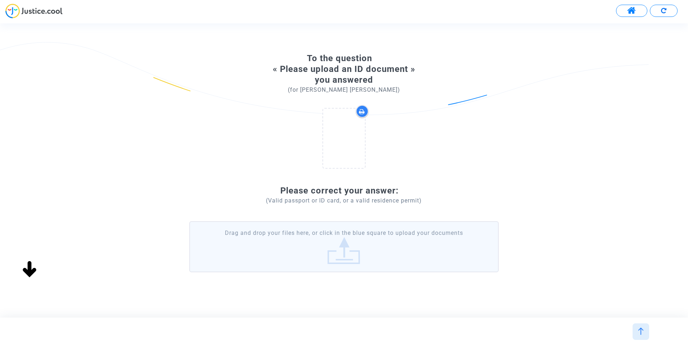
click at [348, 238] on label "Drag and drop your files here, or click in the blue square to upload your docum…" at bounding box center [344, 246] width 310 height 51
click at [0, 0] on input "Drag and drop your files here, or click in the blue square to upload your docum…" at bounding box center [0, 0] width 0 height 0
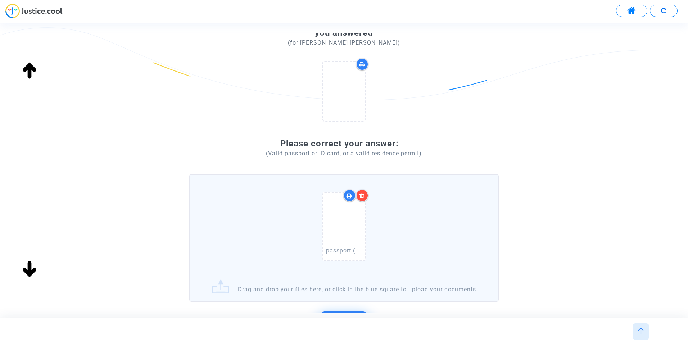
scroll to position [104, 0]
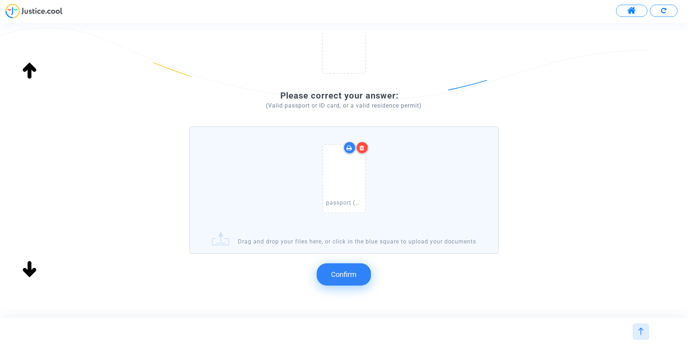
click at [345, 279] on span "Confirm" at bounding box center [344, 274] width 26 height 9
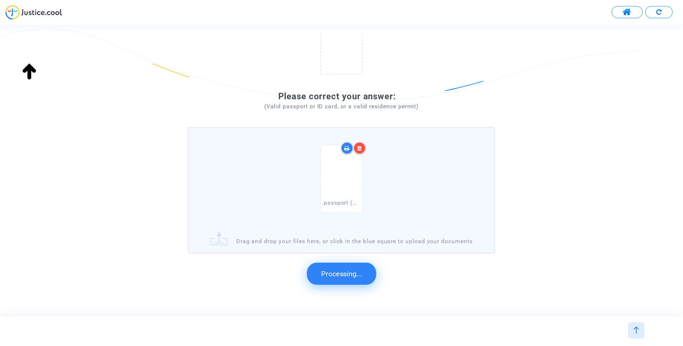
scroll to position [35, 0]
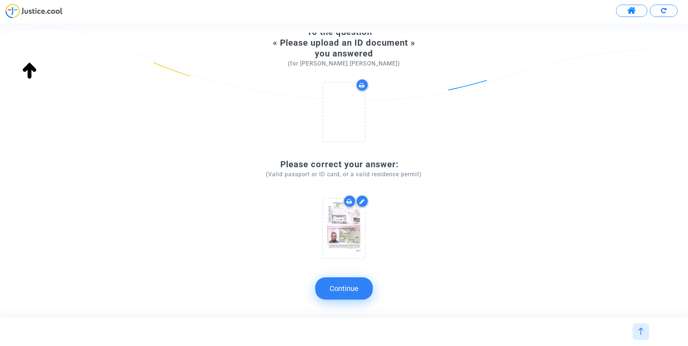
click at [350, 283] on button "Continue" at bounding box center [344, 289] width 58 height 22
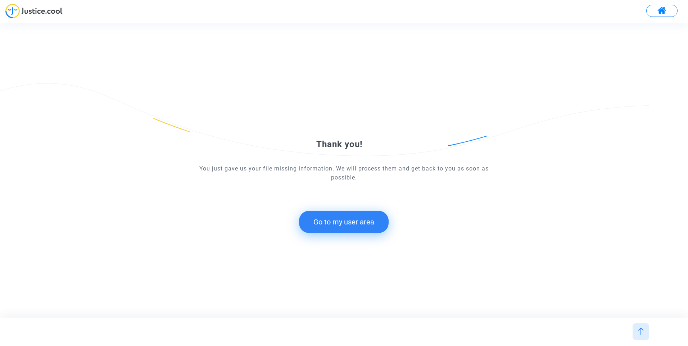
click at [355, 225] on button "Go to my user area" at bounding box center [344, 222] width 90 height 22
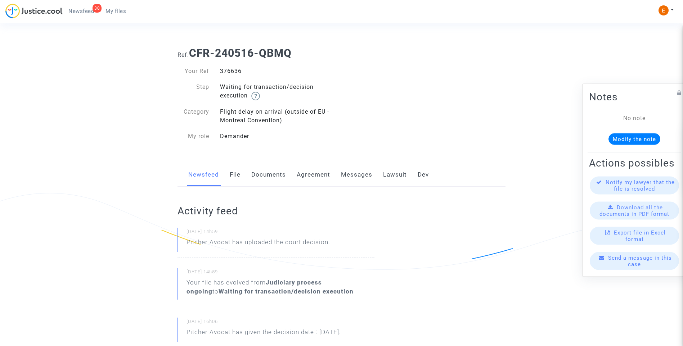
click at [236, 69] on div "376636" at bounding box center [278, 71] width 127 height 9
copy div "376636"
click at [397, 180] on link "Lawsuit" at bounding box center [395, 175] width 24 height 24
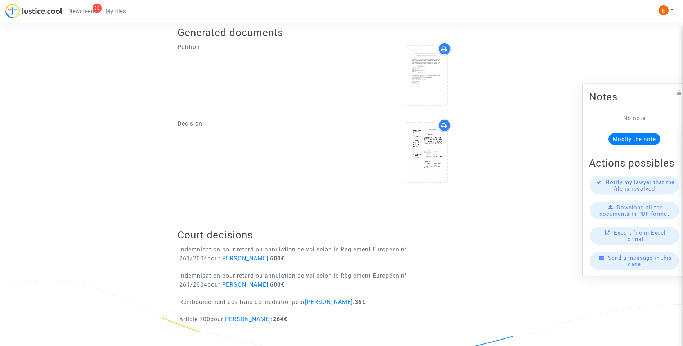
scroll to position [293, 0]
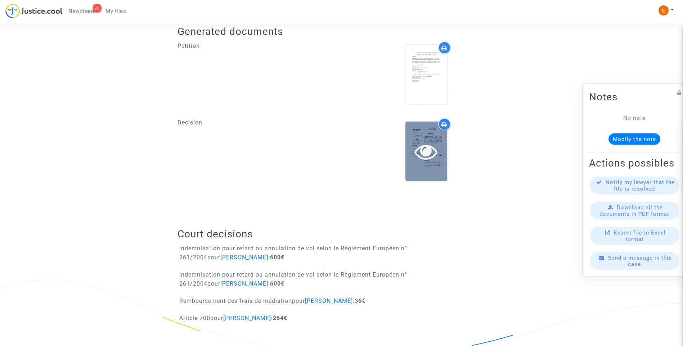
click at [436, 158] on icon at bounding box center [425, 151] width 23 height 23
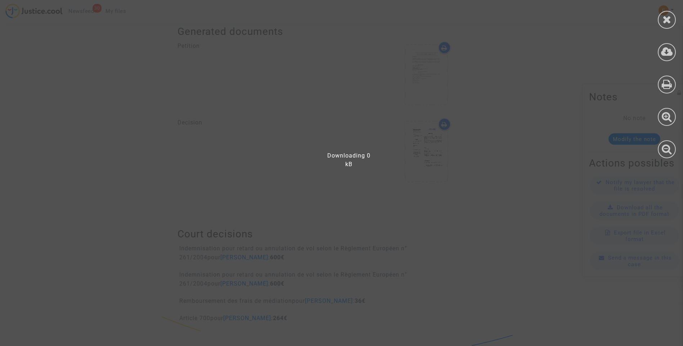
click at [663, 25] on div at bounding box center [667, 20] width 18 height 18
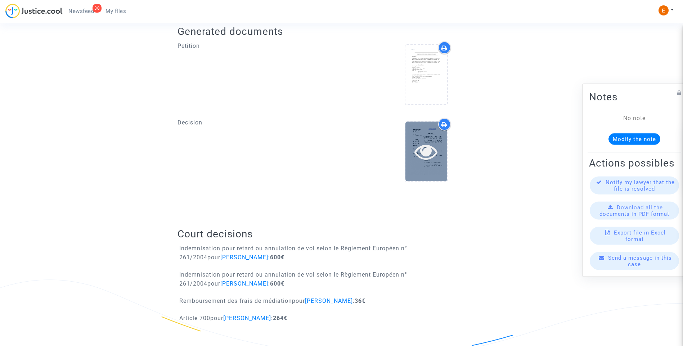
click at [434, 146] on icon at bounding box center [425, 151] width 23 height 23
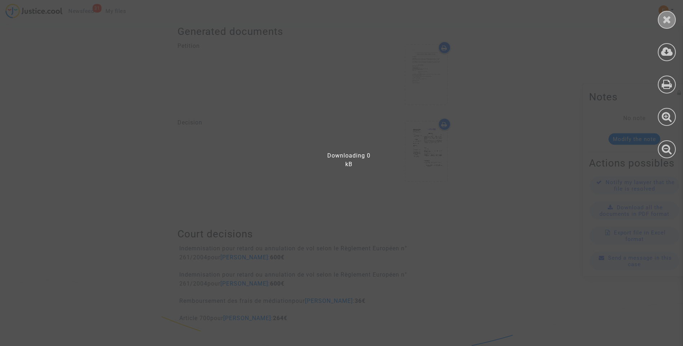
click at [660, 23] on div at bounding box center [667, 20] width 18 height 18
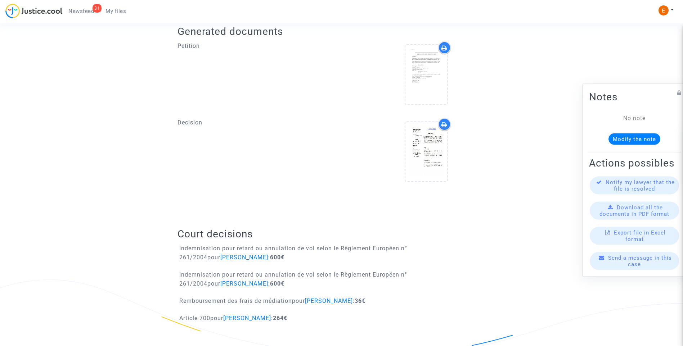
click at [444, 124] on icon at bounding box center [444, 125] width 6 height 6
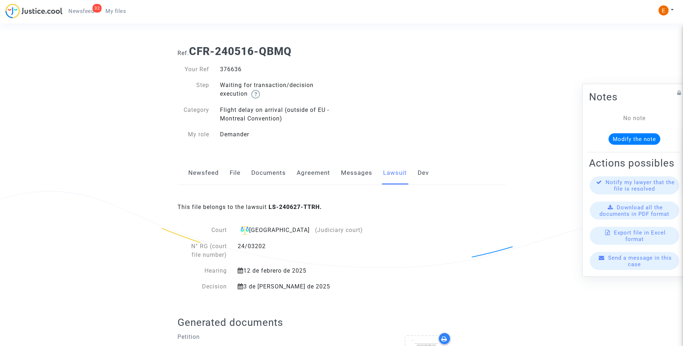
scroll to position [0, 0]
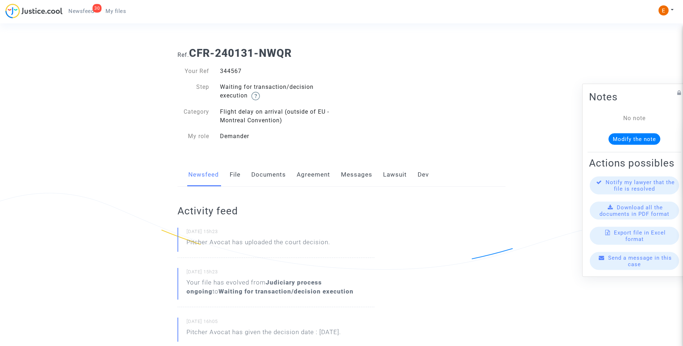
click at [230, 71] on div "344567" at bounding box center [278, 71] width 127 height 9
copy div "344567"
click at [405, 175] on link "Lawsuit" at bounding box center [395, 175] width 24 height 24
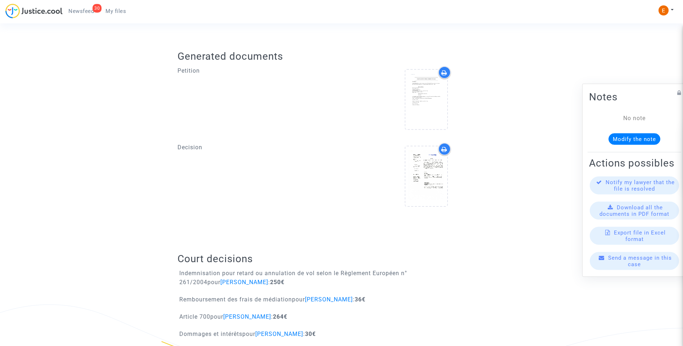
scroll to position [284, 0]
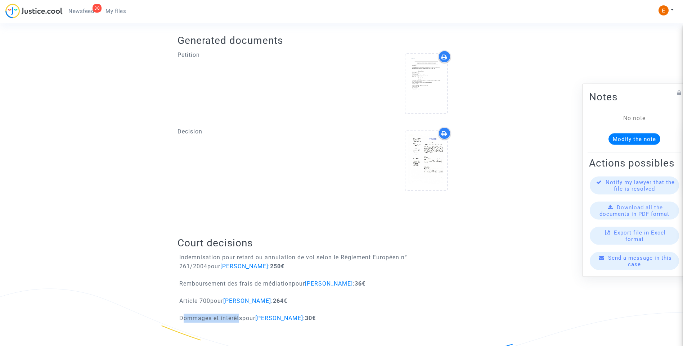
drag, startPoint x: 180, startPoint y: 318, endPoint x: 238, endPoint y: 322, distance: 58.4
click at [238, 322] on p "Dommages et intérêts pour [PERSON_NAME] : 30€" at bounding box center [247, 318] width 136 height 9
drag, startPoint x: 238, startPoint y: 322, endPoint x: 244, endPoint y: 318, distance: 7.0
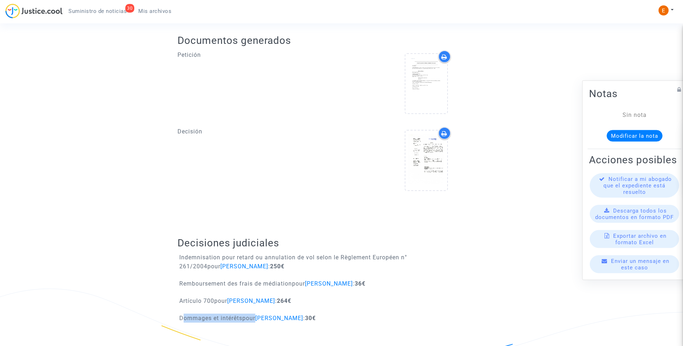
drag, startPoint x: 179, startPoint y: 320, endPoint x: 257, endPoint y: 320, distance: 77.8
click at [257, 320] on font "Dommages et intérêts pour [PERSON_NAME] :" at bounding box center [242, 318] width 126 height 7
drag, startPoint x: 257, startPoint y: 320, endPoint x: 179, endPoint y: 317, distance: 78.5
click at [179, 317] on div "Dommages et intérêts pour [PERSON_NAME] : 30€" at bounding box center [244, 318] width 144 height 9
drag, startPoint x: 180, startPoint y: 317, endPoint x: 258, endPoint y: 320, distance: 78.6
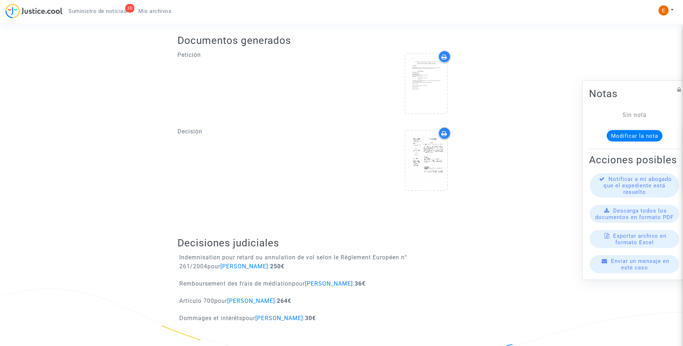
click at [258, 320] on font "Dommages et intérêts pour [PERSON_NAME] :" at bounding box center [242, 318] width 126 height 7
drag, startPoint x: 257, startPoint y: 320, endPoint x: 371, endPoint y: 322, distance: 113.4
click at [472, 322] on div "Dommages et intérêts pour [PERSON_NAME] : 30€" at bounding box center [341, 321] width 339 height 14
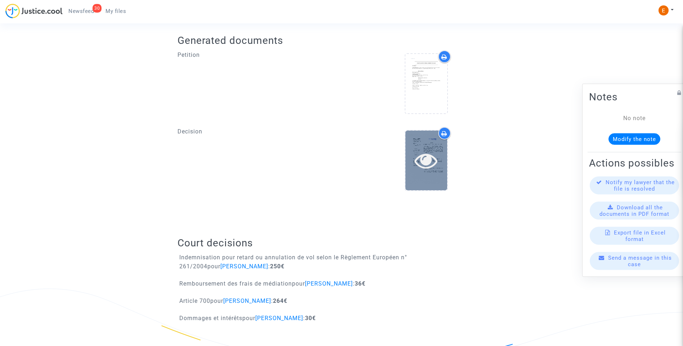
click at [432, 160] on icon at bounding box center [425, 160] width 23 height 23
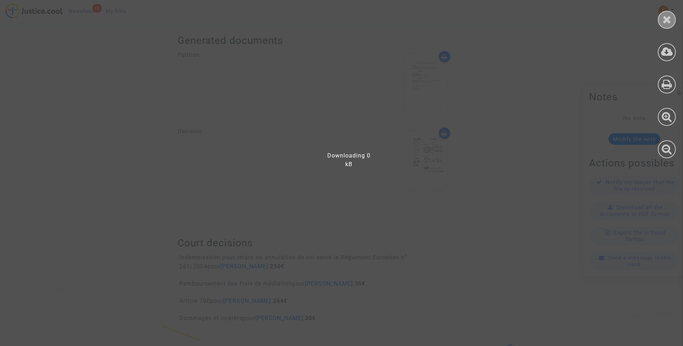
click at [666, 24] on icon at bounding box center [667, 19] width 9 height 11
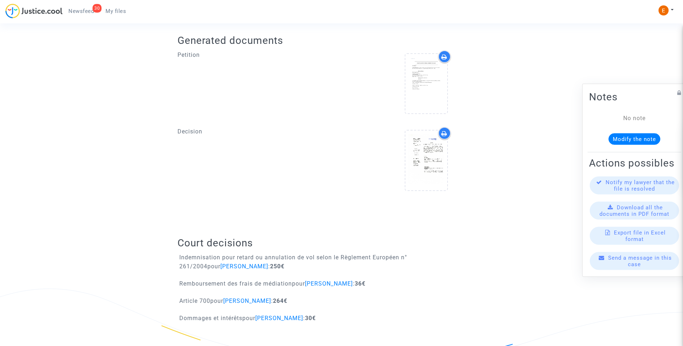
click at [445, 135] on icon at bounding box center [444, 134] width 6 height 6
click at [438, 168] on div at bounding box center [426, 160] width 42 height 23
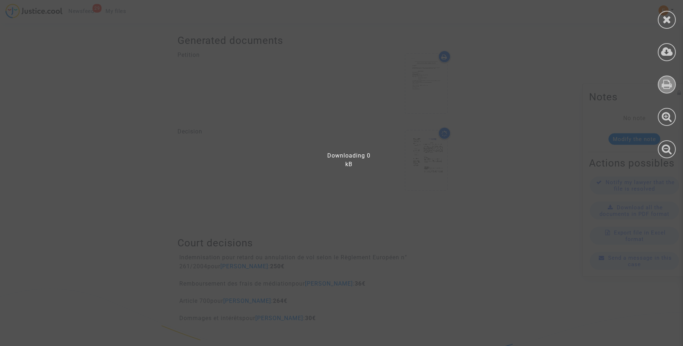
click at [660, 82] on div at bounding box center [667, 85] width 18 height 18
click at [670, 26] on div at bounding box center [667, 20] width 18 height 18
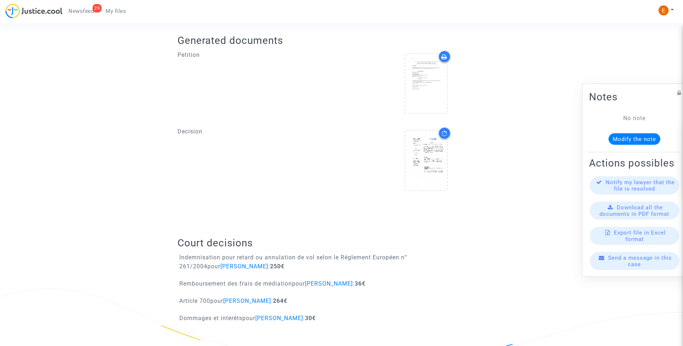
click at [446, 134] on icon at bounding box center [445, 134] width 8 height 8
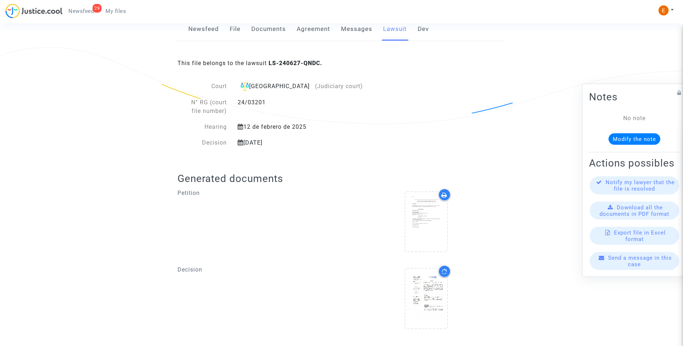
scroll to position [248, 0]
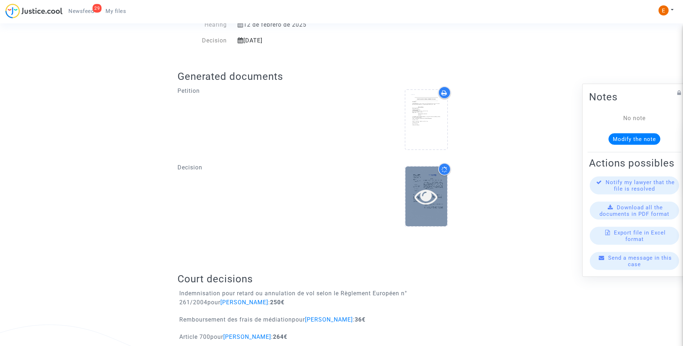
click at [423, 209] on div at bounding box center [426, 196] width 42 height 59
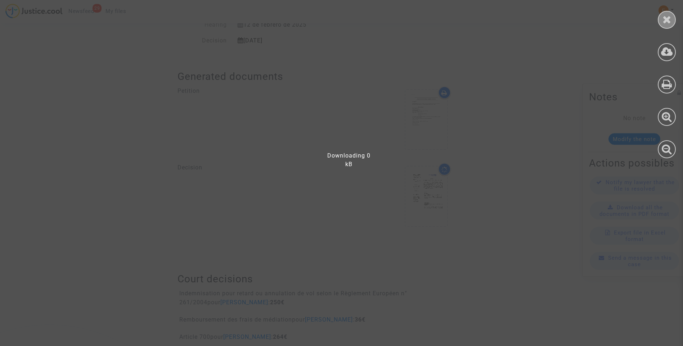
click at [663, 21] on icon at bounding box center [667, 19] width 9 height 11
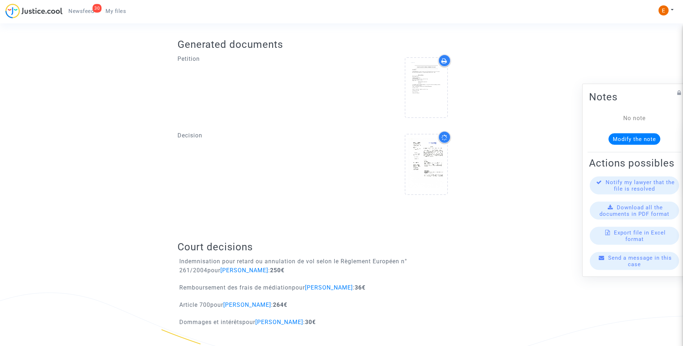
scroll to position [284, 0]
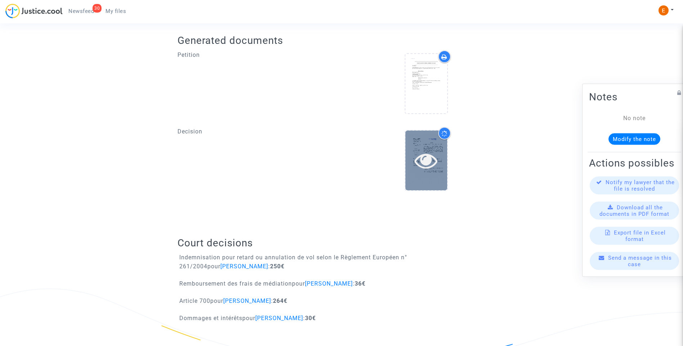
click at [443, 148] on div at bounding box center [426, 160] width 42 height 59
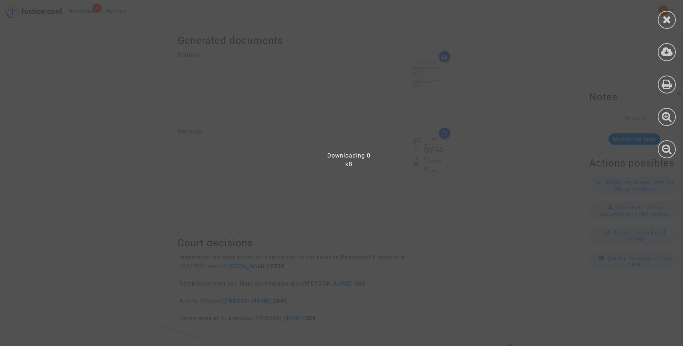
drag, startPoint x: 100, startPoint y: 108, endPoint x: 114, endPoint y: 108, distance: 14.0
click at [101, 108] on div at bounding box center [346, 176] width 692 height 339
click at [658, 15] on div at bounding box center [667, 83] width 32 height 166
click at [660, 18] on div at bounding box center [667, 20] width 18 height 18
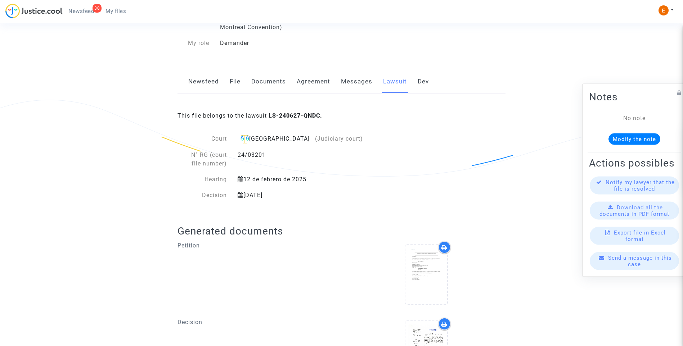
scroll to position [216, 0]
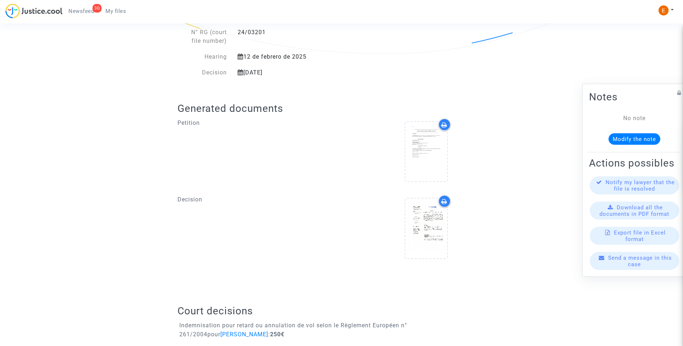
click at [445, 204] on icon at bounding box center [444, 202] width 6 height 6
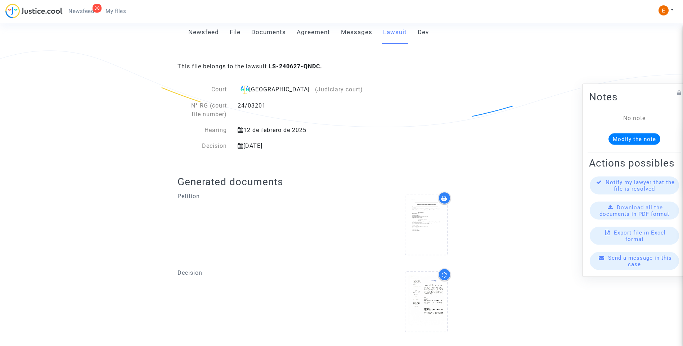
scroll to position [36, 0]
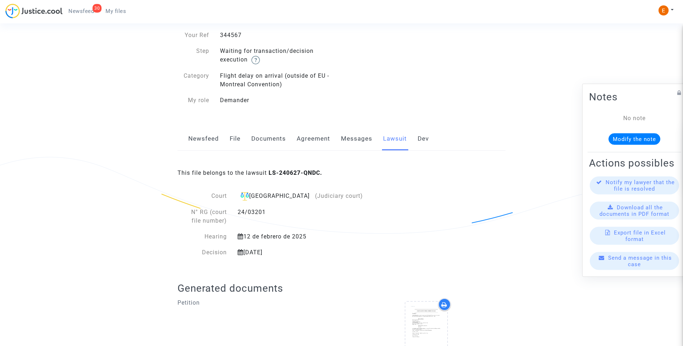
click at [239, 36] on div "344567" at bounding box center [278, 35] width 127 height 9
copy div "344567"
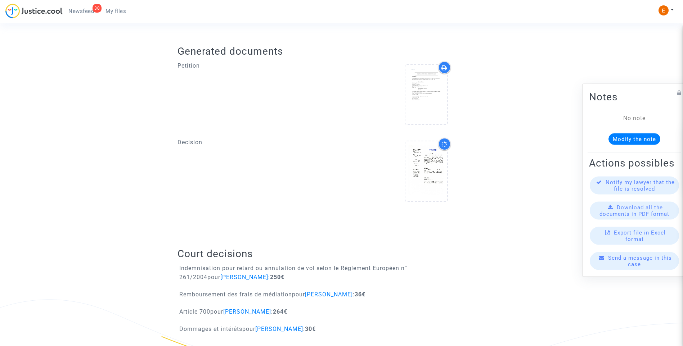
scroll to position [284, 0]
